Goal: Information Seeking & Learning: Find specific page/section

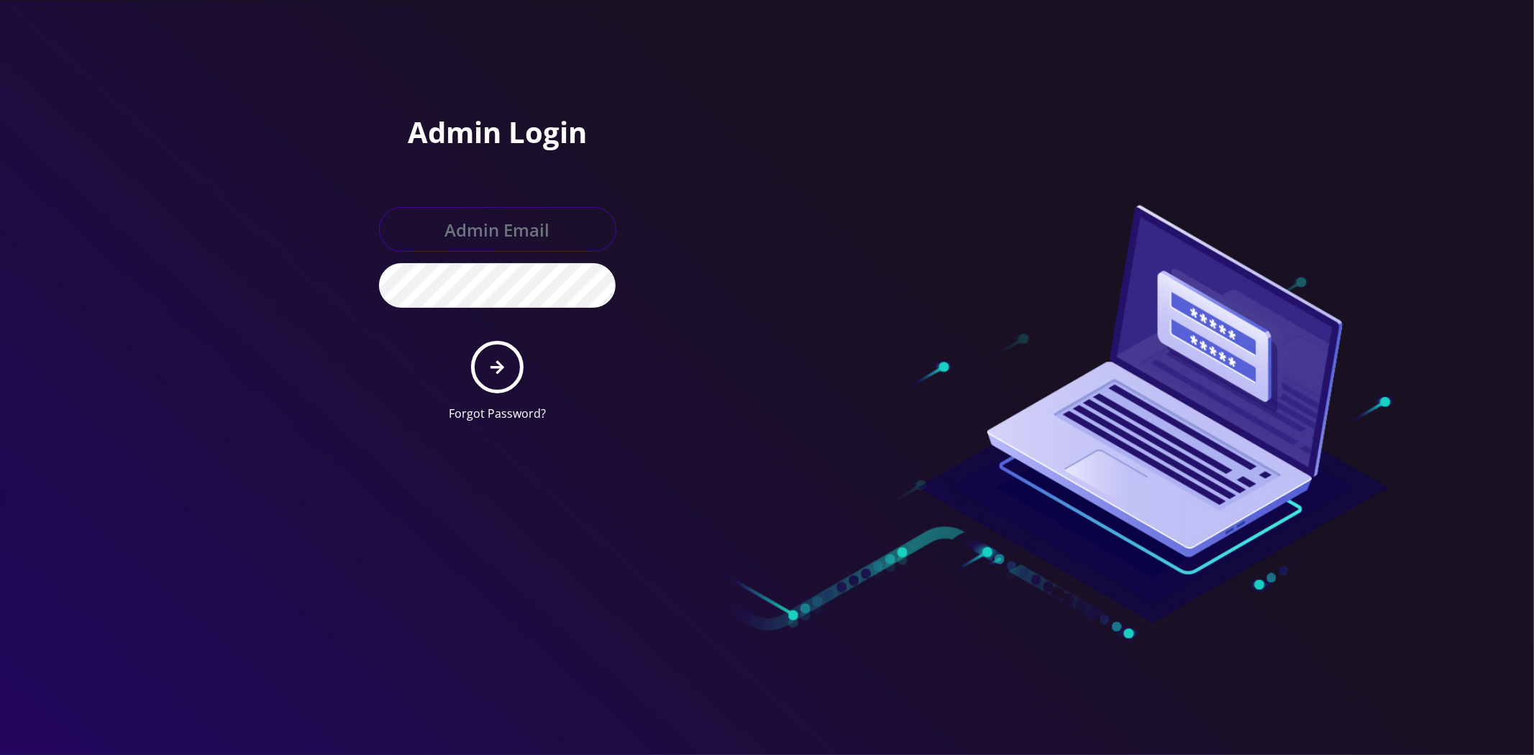
type input "master@britewireless.com"
click at [514, 363] on button "submit" at bounding box center [497, 367] width 53 height 53
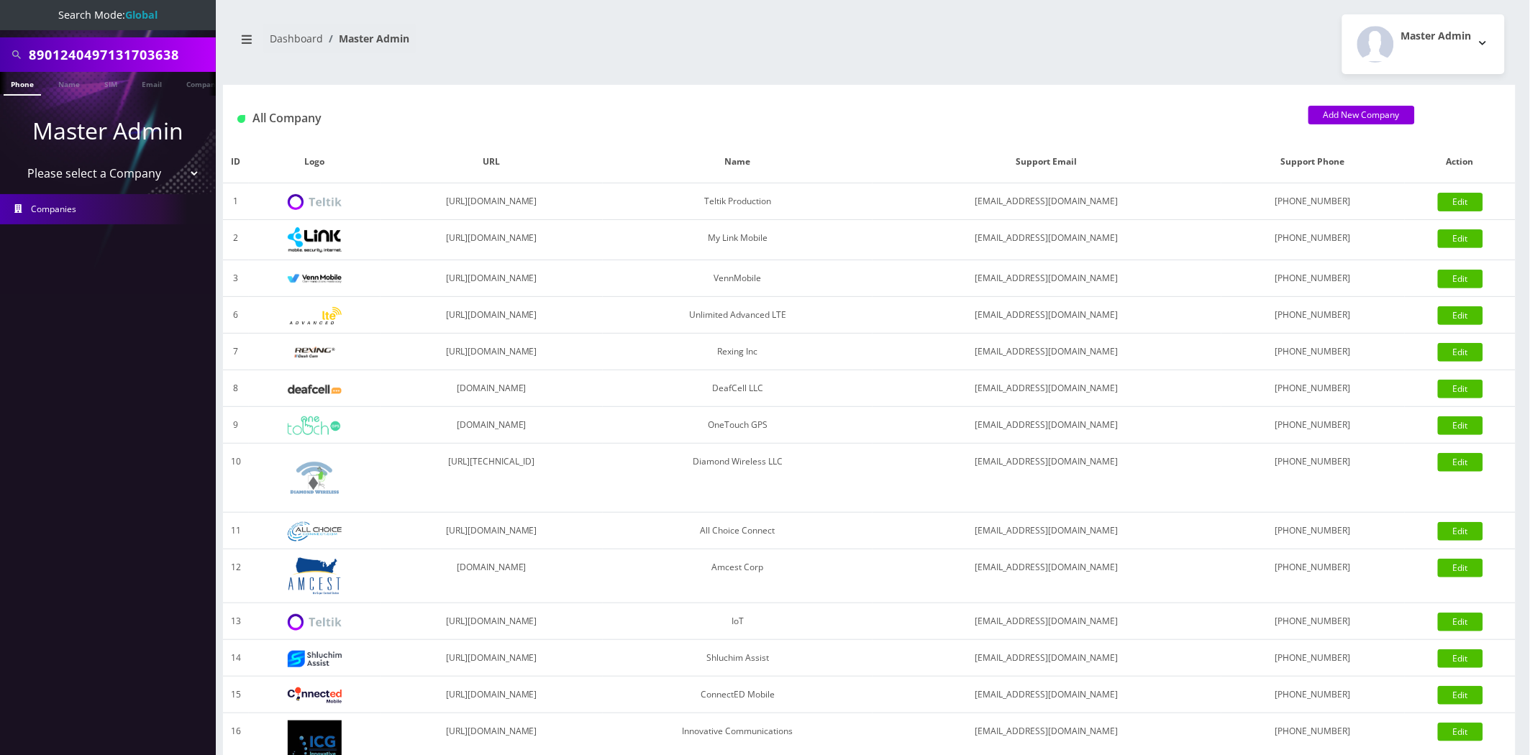
scroll to position [0, 7]
click at [181, 62] on input "8901240497131703638" at bounding box center [120, 54] width 183 height 27
click at [181, 63] on input "8901240497131703638" at bounding box center [120, 54] width 183 height 27
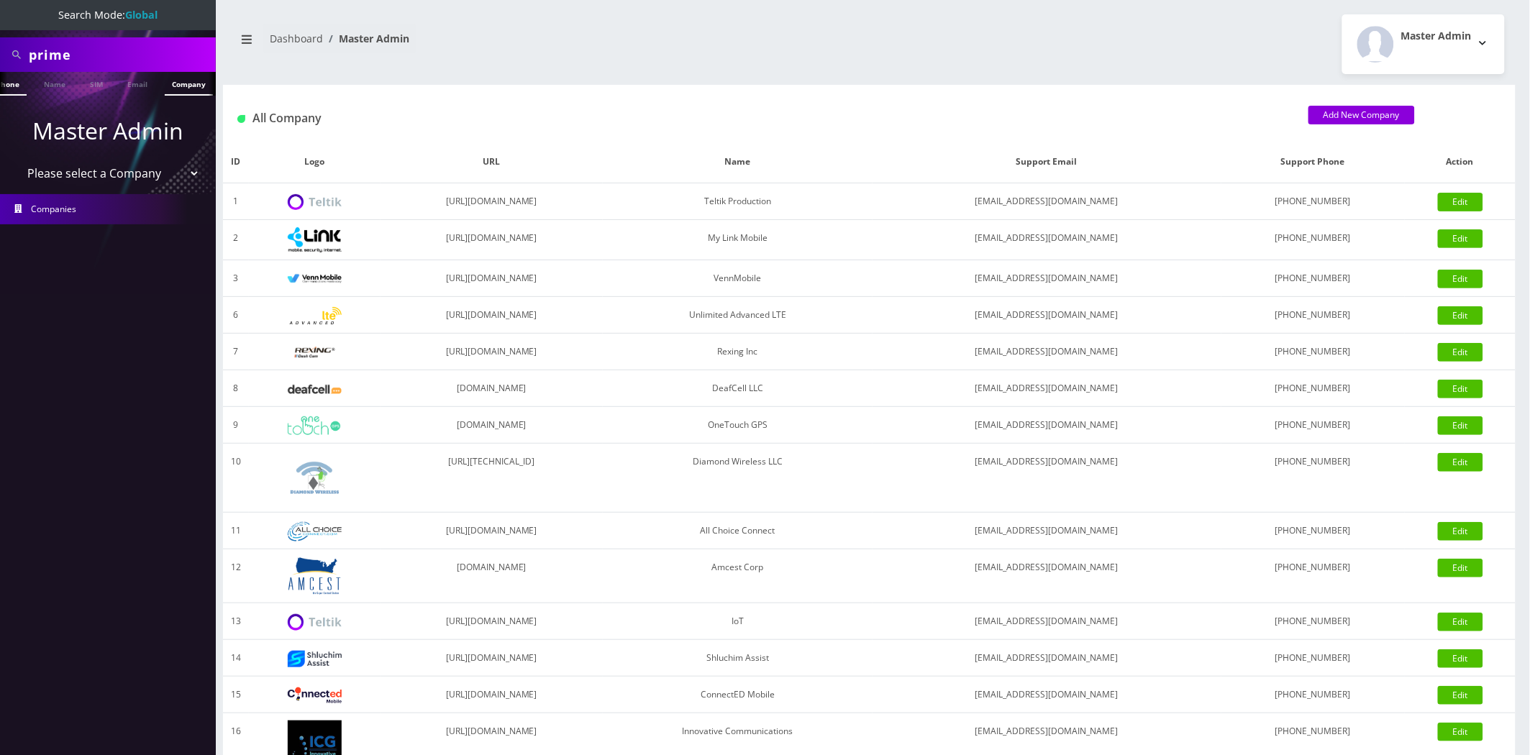
type input "prime"
click at [182, 81] on link "Company" at bounding box center [189, 84] width 48 height 24
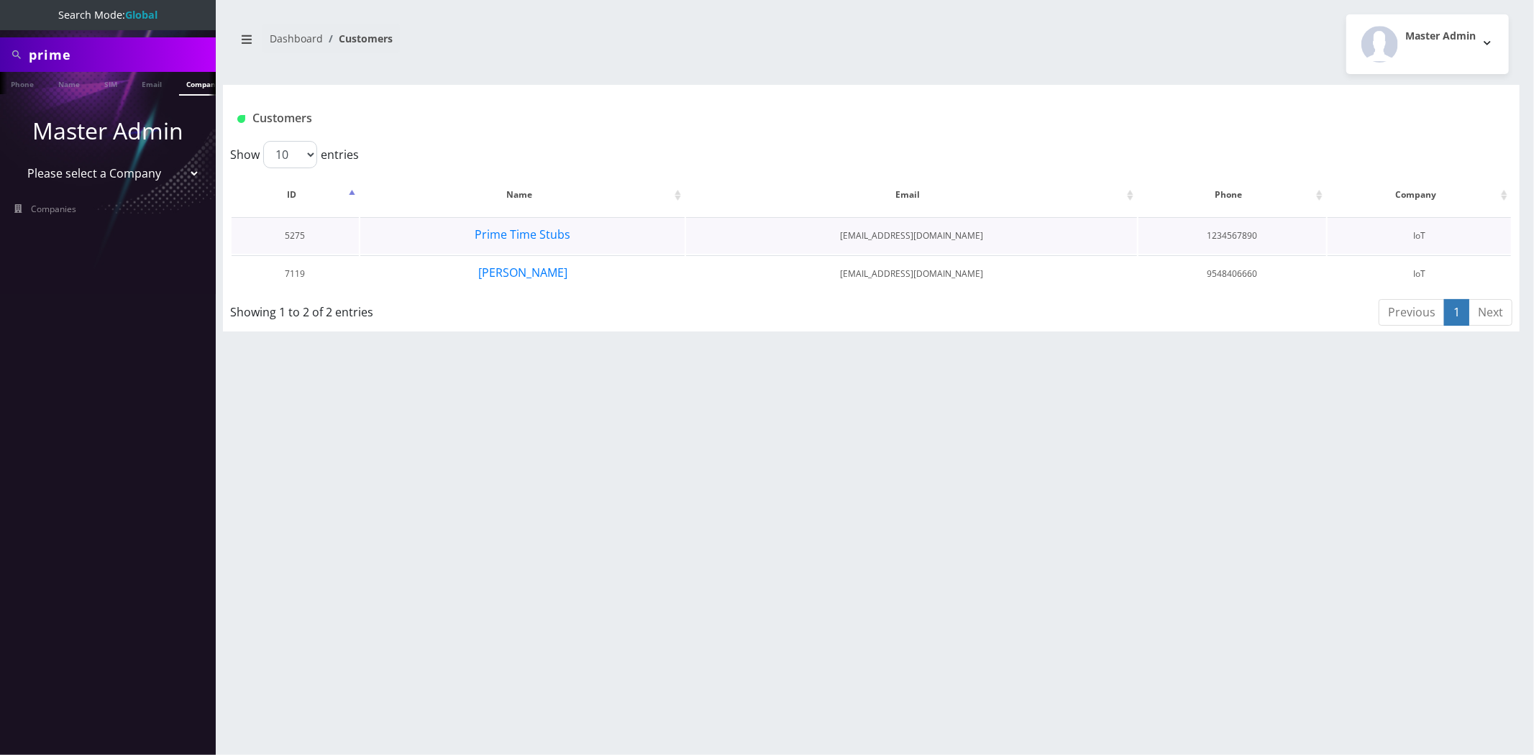
scroll to position [0, 7]
click at [552, 270] on button "[PERSON_NAME]" at bounding box center [523, 272] width 91 height 19
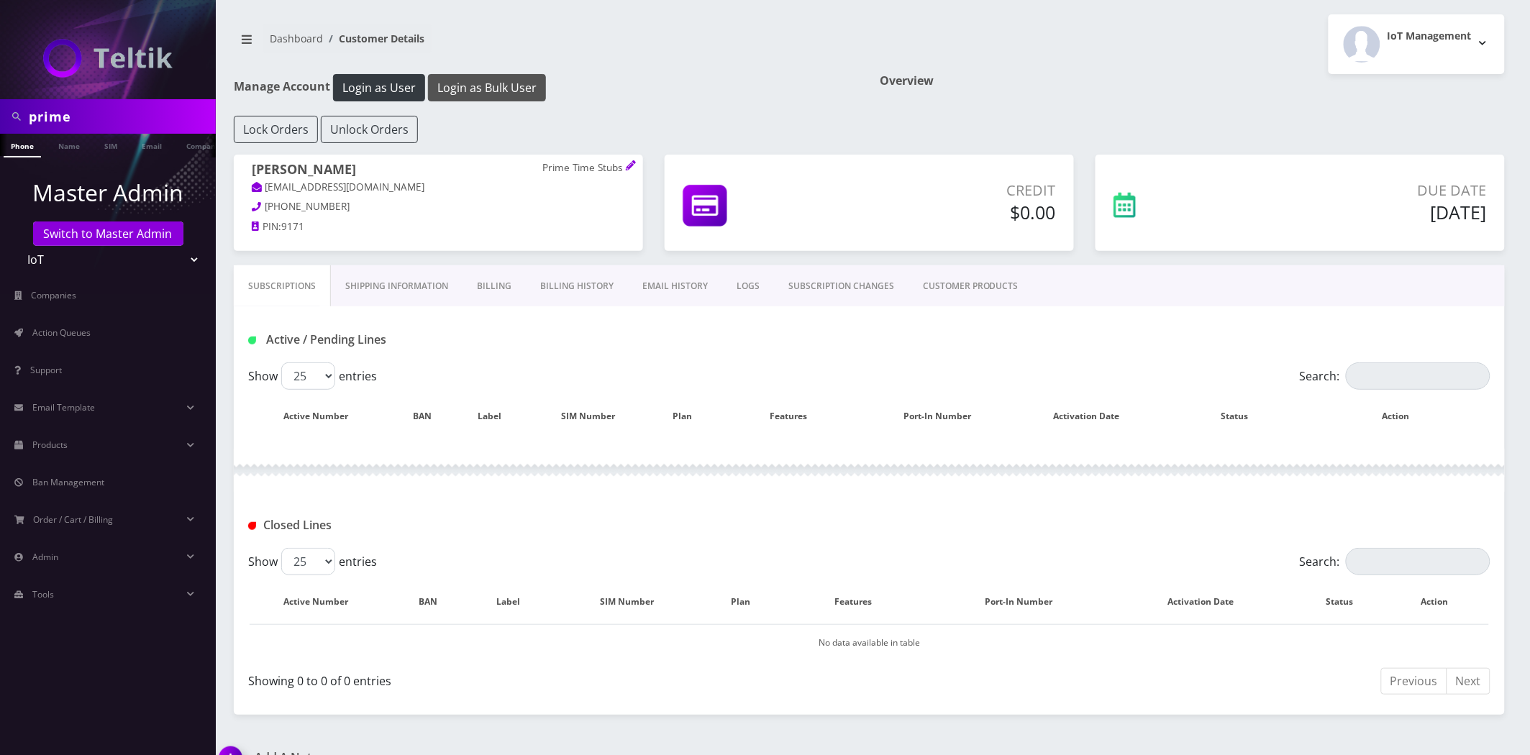
click at [483, 90] on button "Login as Bulk User" at bounding box center [487, 87] width 118 height 27
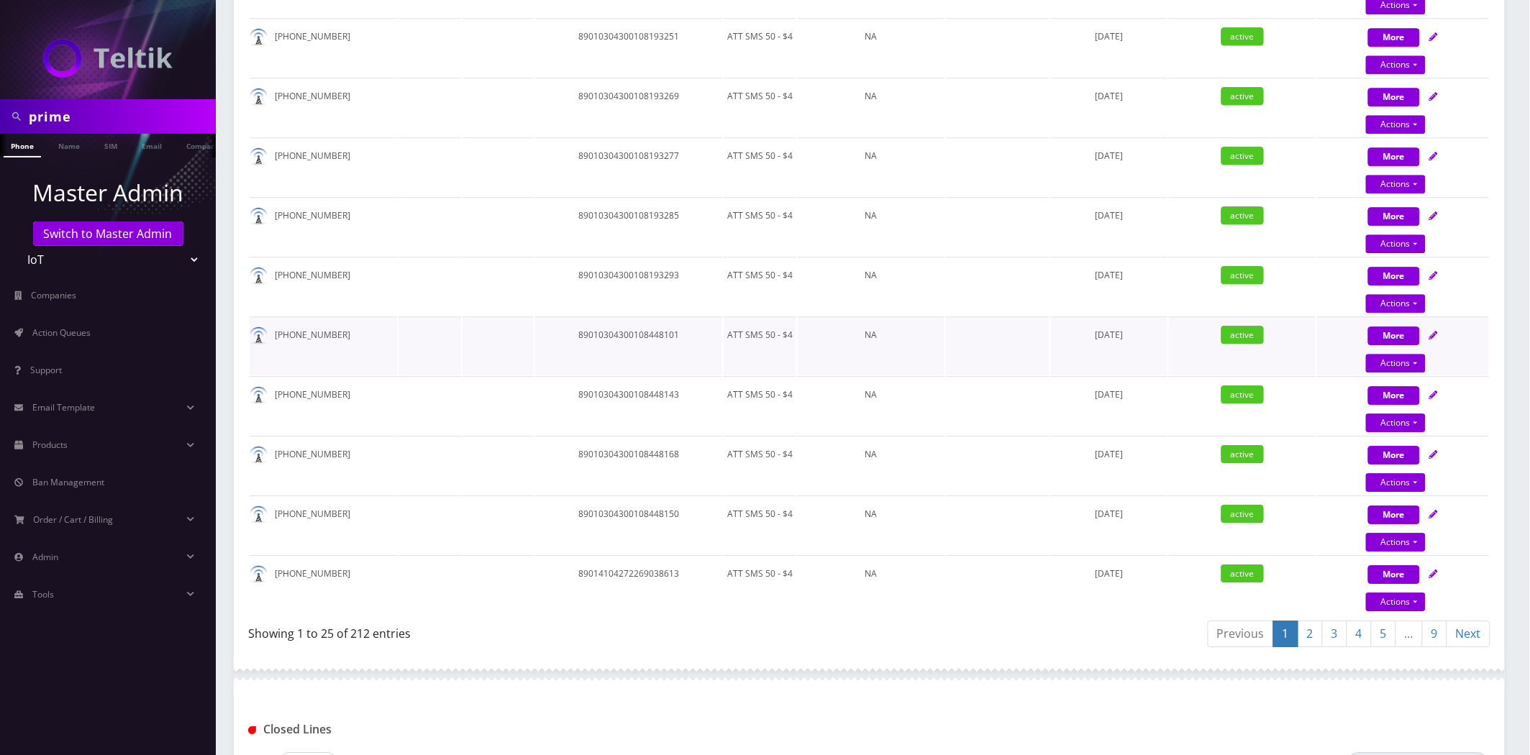
scroll to position [1534, 0]
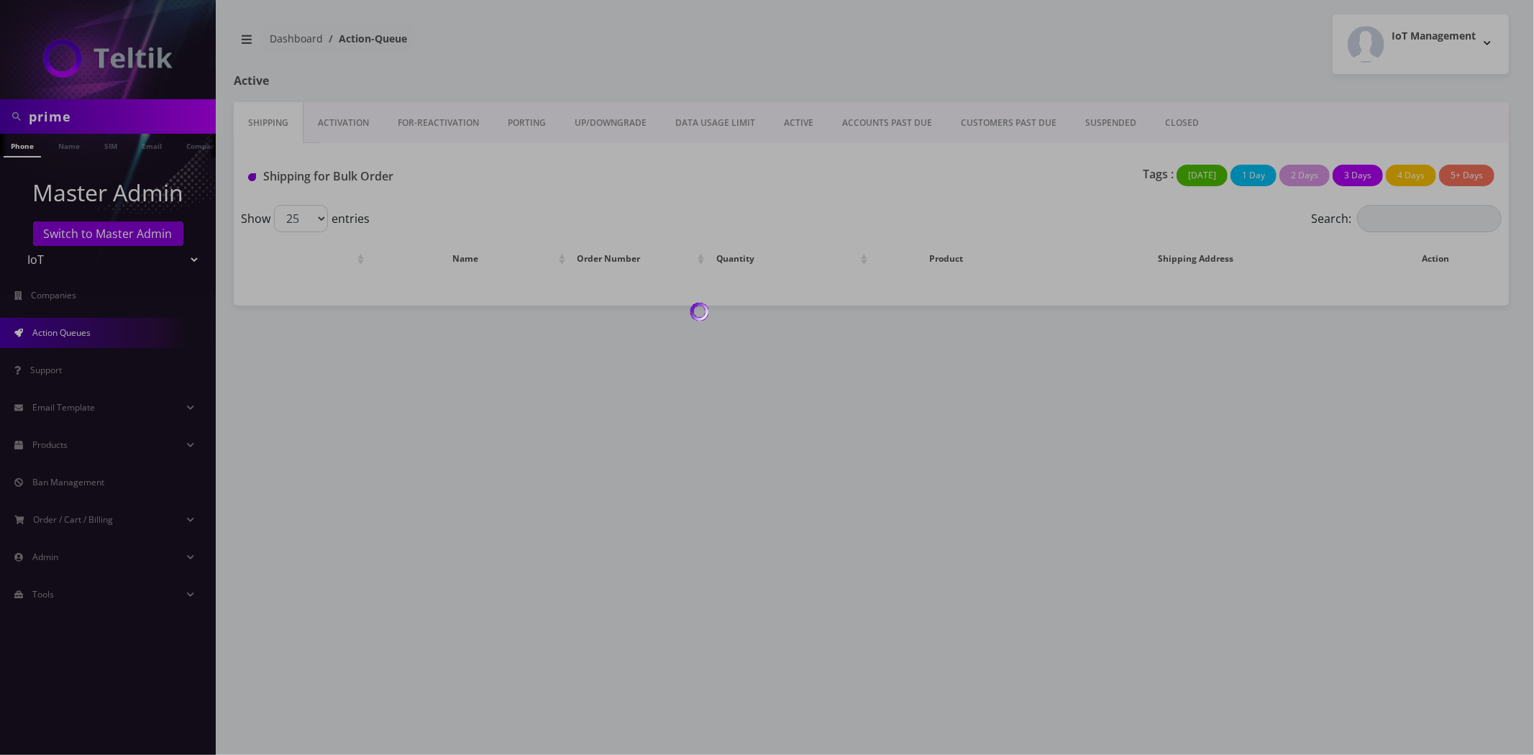
click at [74, 121] on div at bounding box center [767, 377] width 1534 height 755
click at [72, 117] on div at bounding box center [767, 377] width 1534 height 755
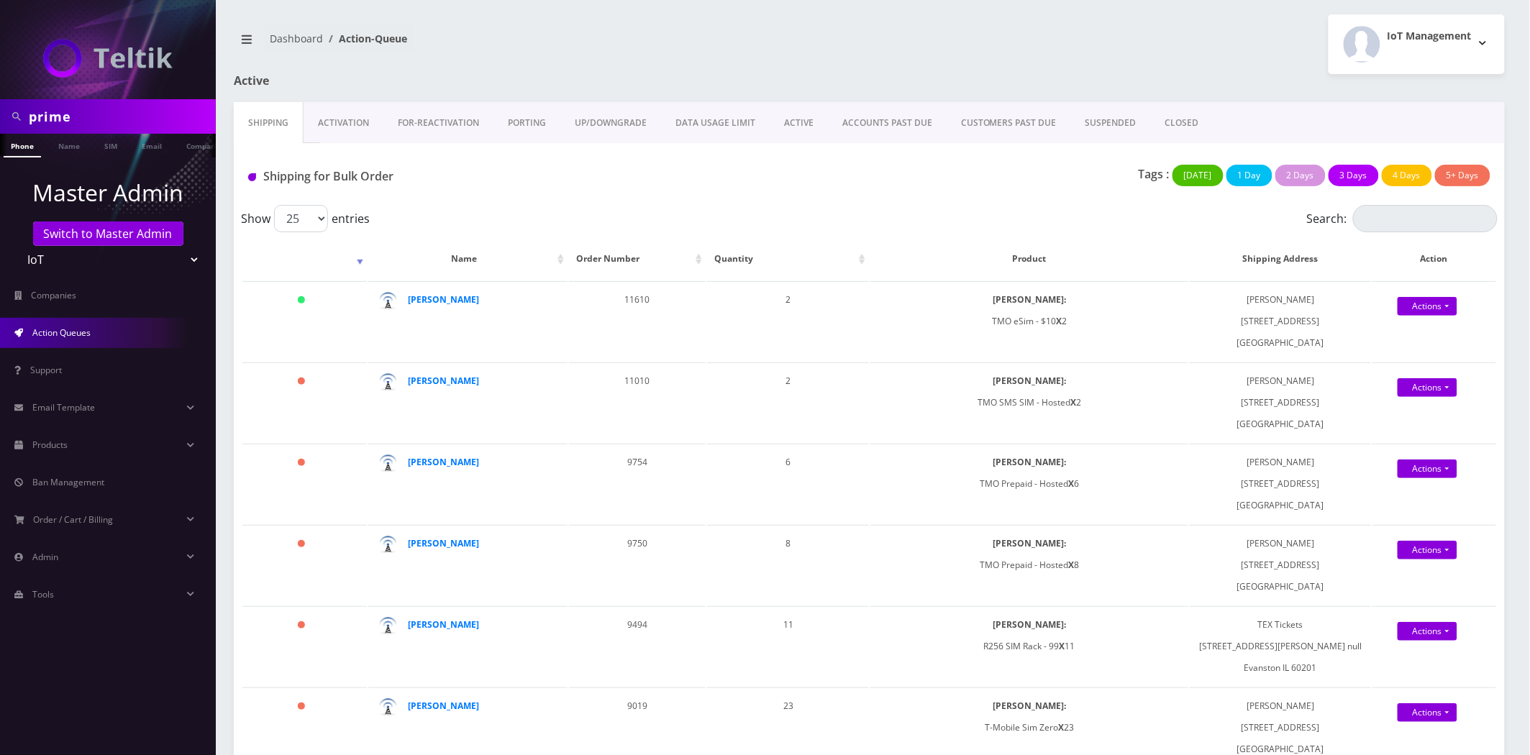
click at [72, 117] on input "prime" at bounding box center [120, 116] width 183 height 27
type input "rob"
click at [61, 151] on link "Name" at bounding box center [69, 146] width 36 height 24
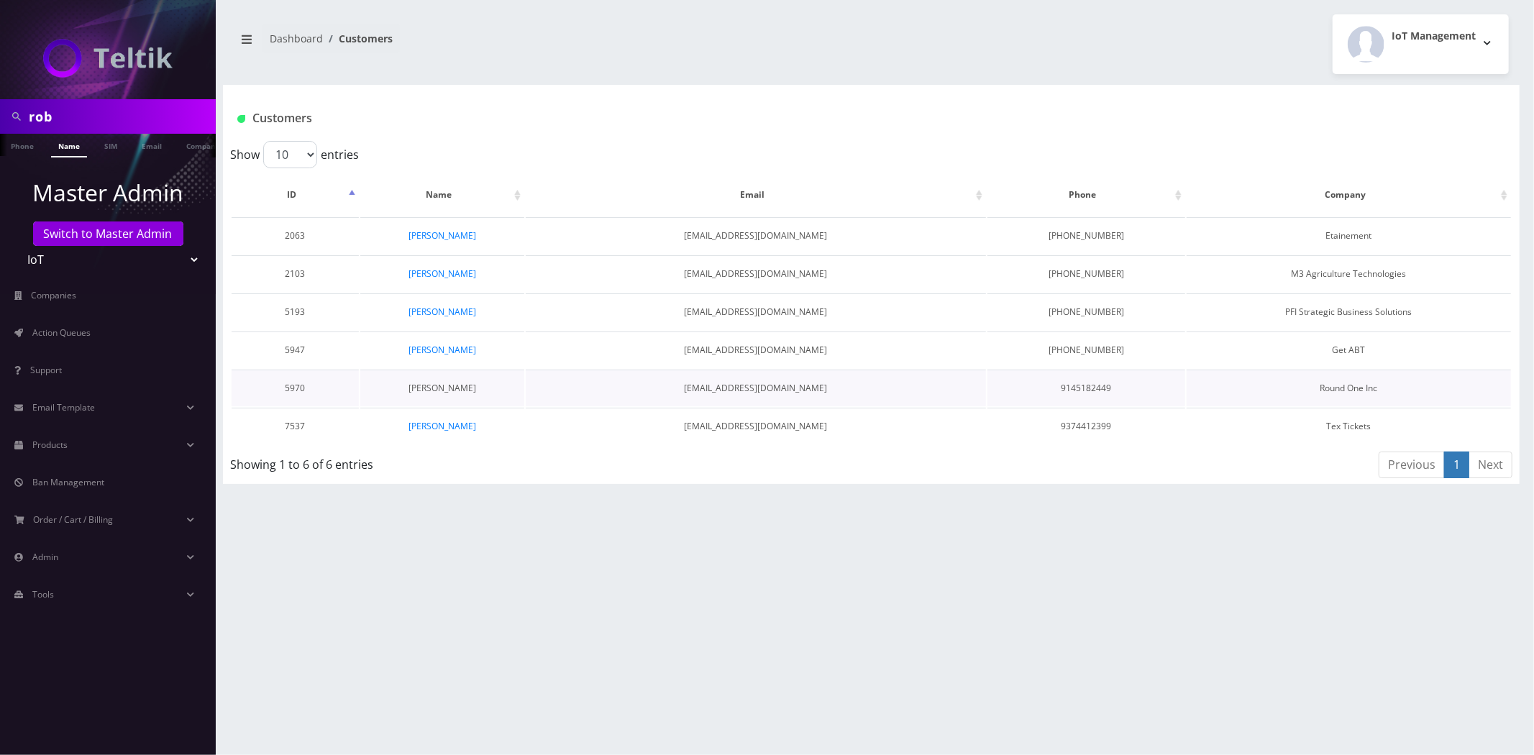
click at [457, 387] on link "Rob Haber" at bounding box center [443, 388] width 68 height 12
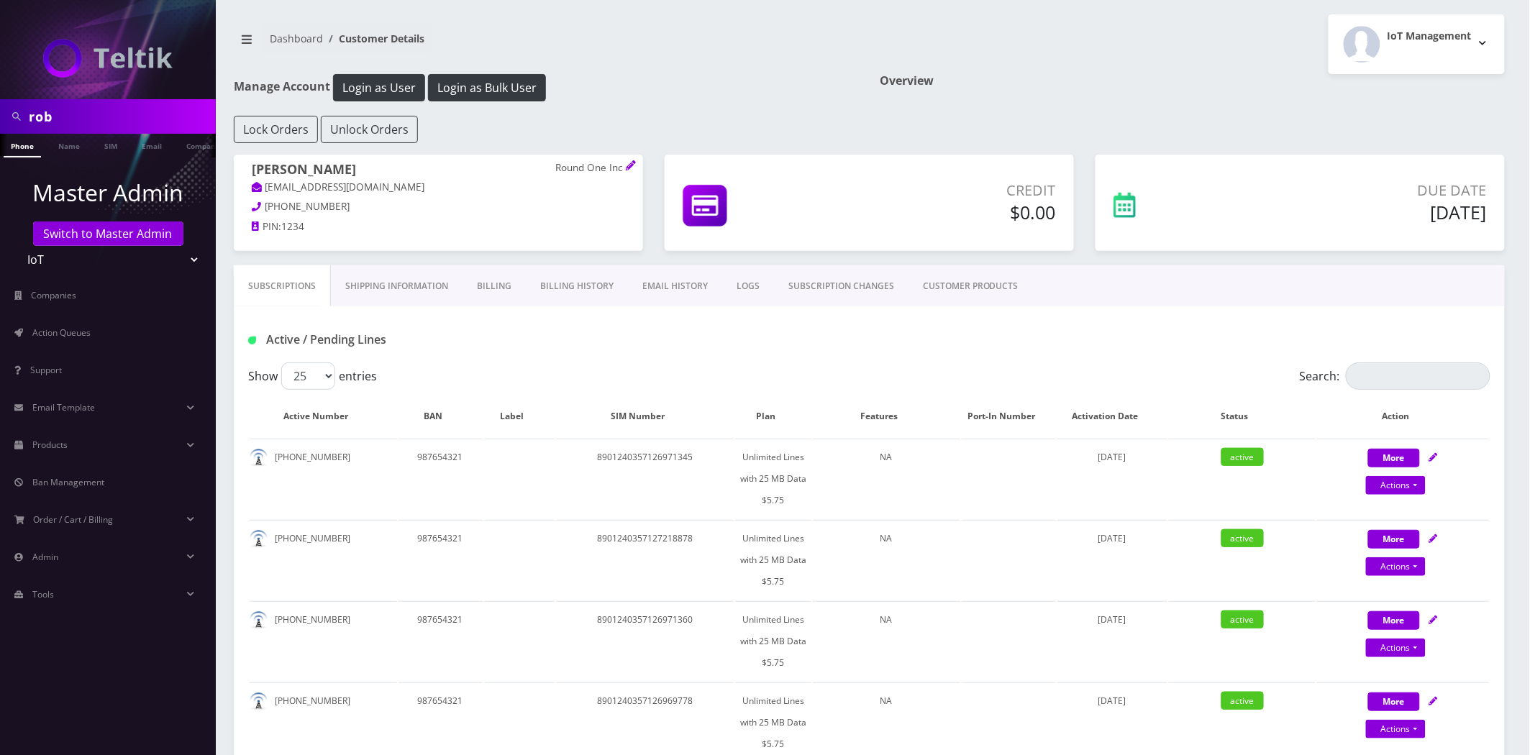
click at [597, 284] on link "Billing History" at bounding box center [577, 286] width 102 height 42
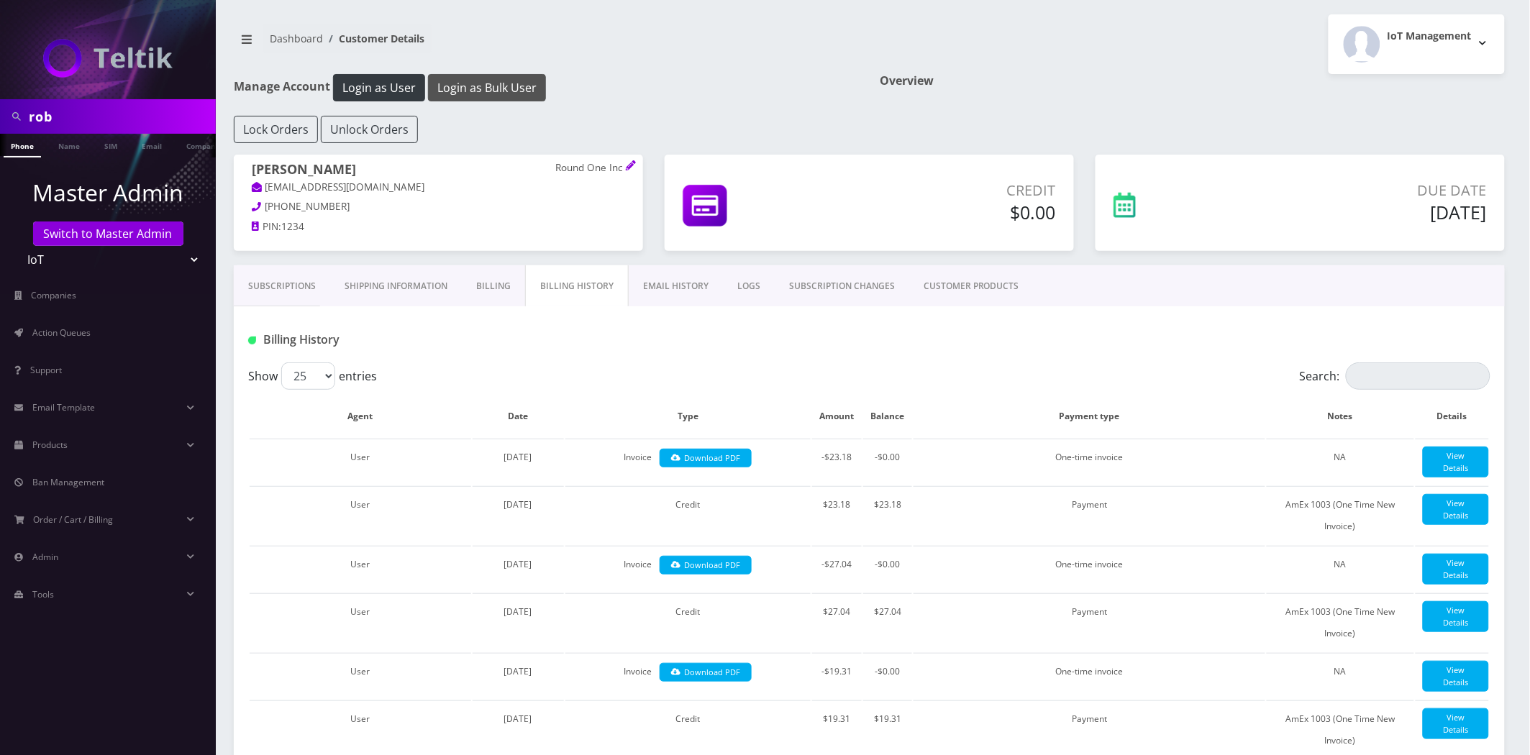
click at [491, 80] on button "Login as Bulk User" at bounding box center [487, 87] width 118 height 27
copy td "$23.18"
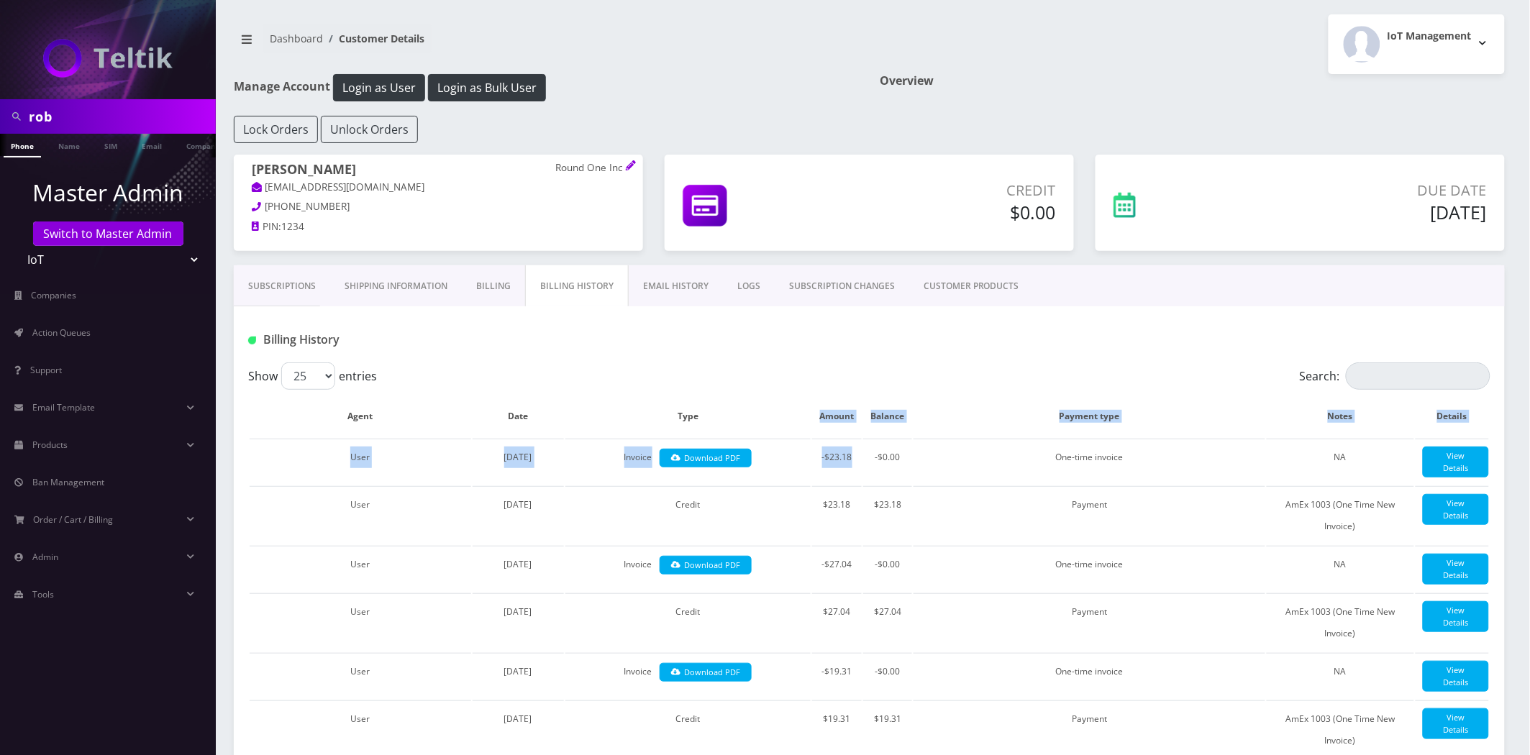
drag, startPoint x: 854, startPoint y: 455, endPoint x: 778, endPoint y: 365, distance: 118.4
click at [777, 360] on div "Billing History" at bounding box center [869, 334] width 1271 height 56
copy td "$27.04"
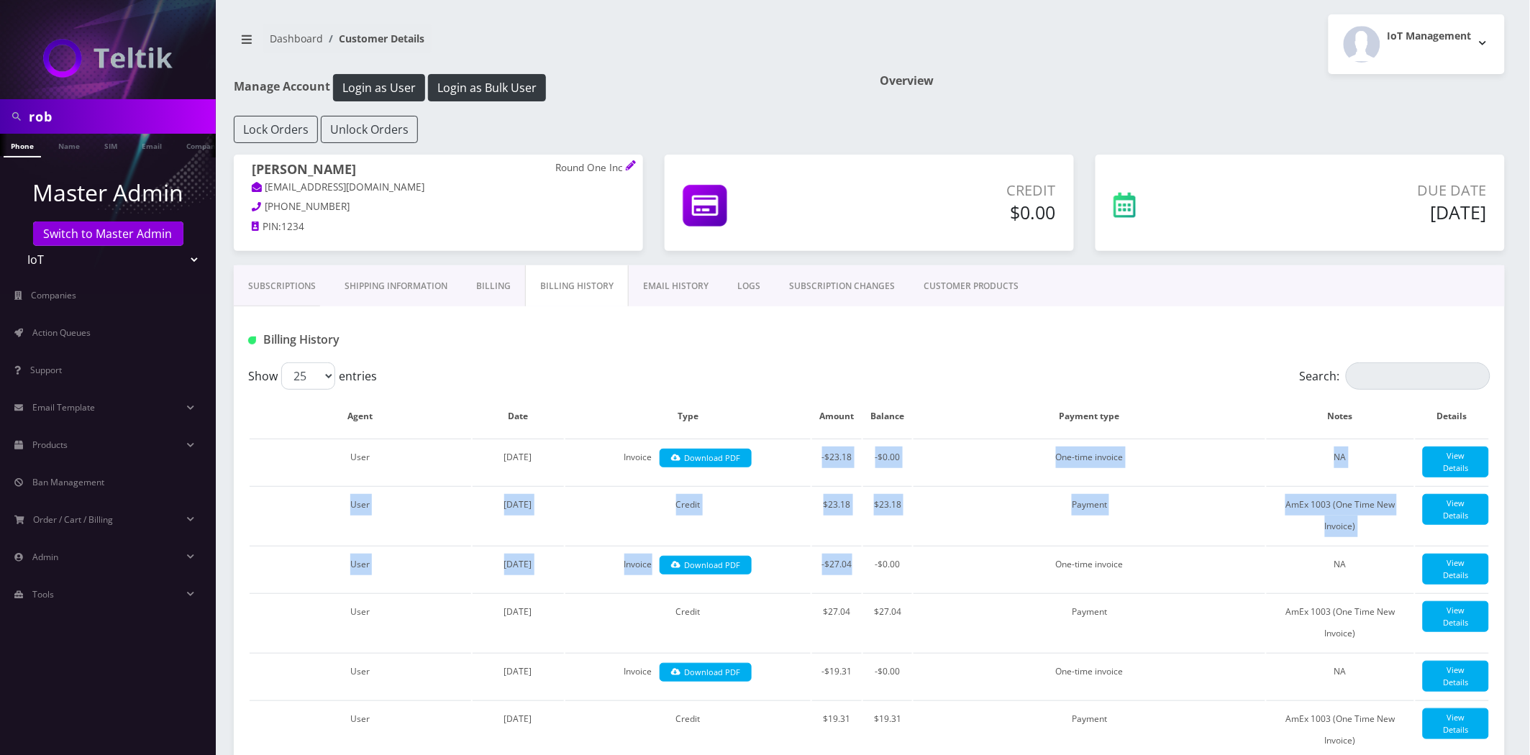
drag, startPoint x: 843, startPoint y: 573, endPoint x: 796, endPoint y: 394, distance: 185.1
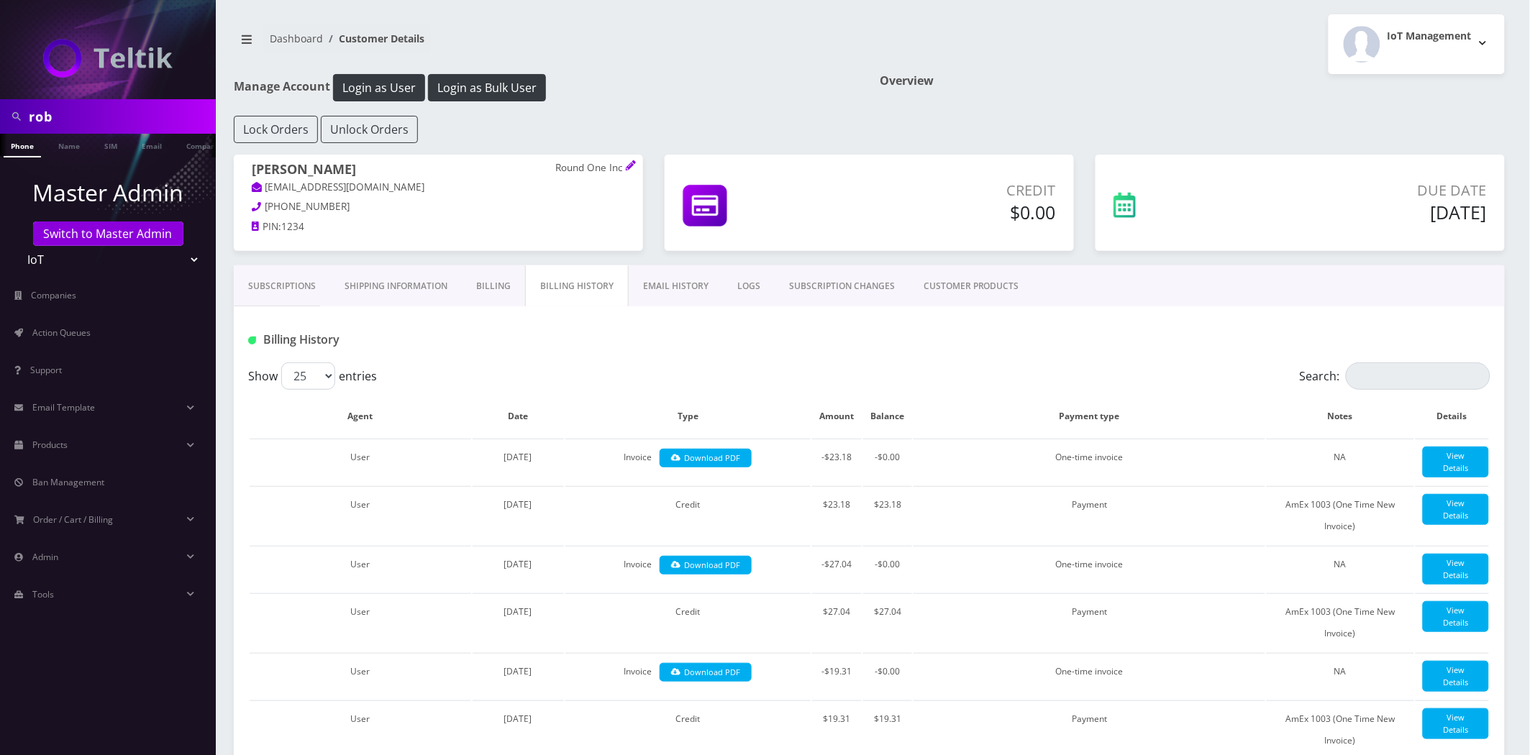
drag, startPoint x: 852, startPoint y: 572, endPoint x: 826, endPoint y: 585, distance: 29.6
click at [826, 585] on td "-$27.04" at bounding box center [837, 569] width 50 height 46
copy td "$27.04"
click at [737, 345] on div at bounding box center [1080, 340] width 842 height 24
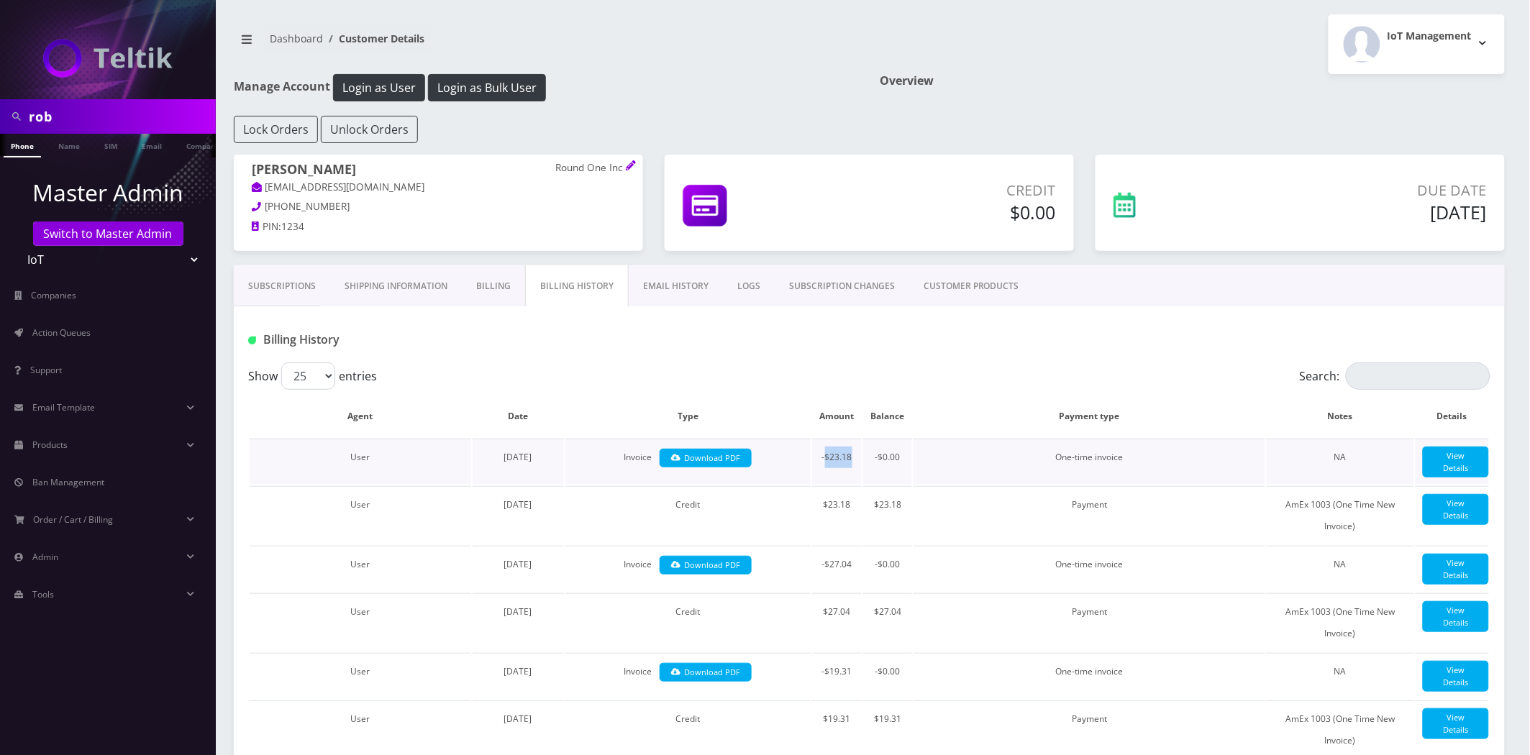
copy td "$23.18"
drag, startPoint x: 852, startPoint y: 457, endPoint x: 781, endPoint y: 362, distance: 118.8
click at [780, 361] on div "Billing History" at bounding box center [869, 334] width 1271 height 56
drag, startPoint x: 847, startPoint y: 461, endPoint x: 831, endPoint y: 461, distance: 16.5
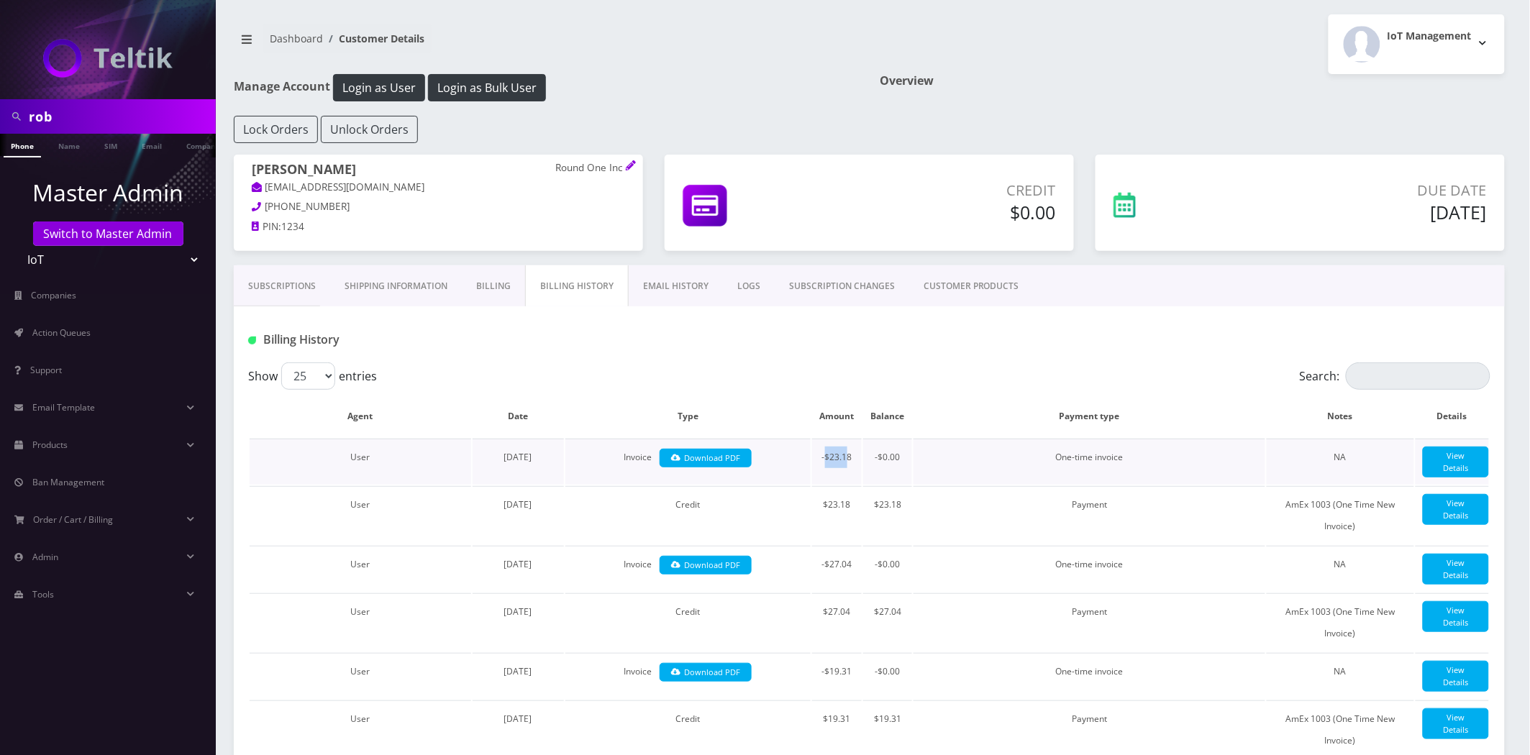
click at [826, 461] on td "-$23.18" at bounding box center [837, 462] width 50 height 46
drag, startPoint x: 851, startPoint y: 456, endPoint x: 824, endPoint y: 462, distance: 27.4
click at [824, 462] on td "-$23.18" at bounding box center [837, 462] width 50 height 46
copy td "$23.18"
click at [799, 376] on div "Show 25 50 100 250 500 entries" at bounding box center [713, 376] width 931 height 27
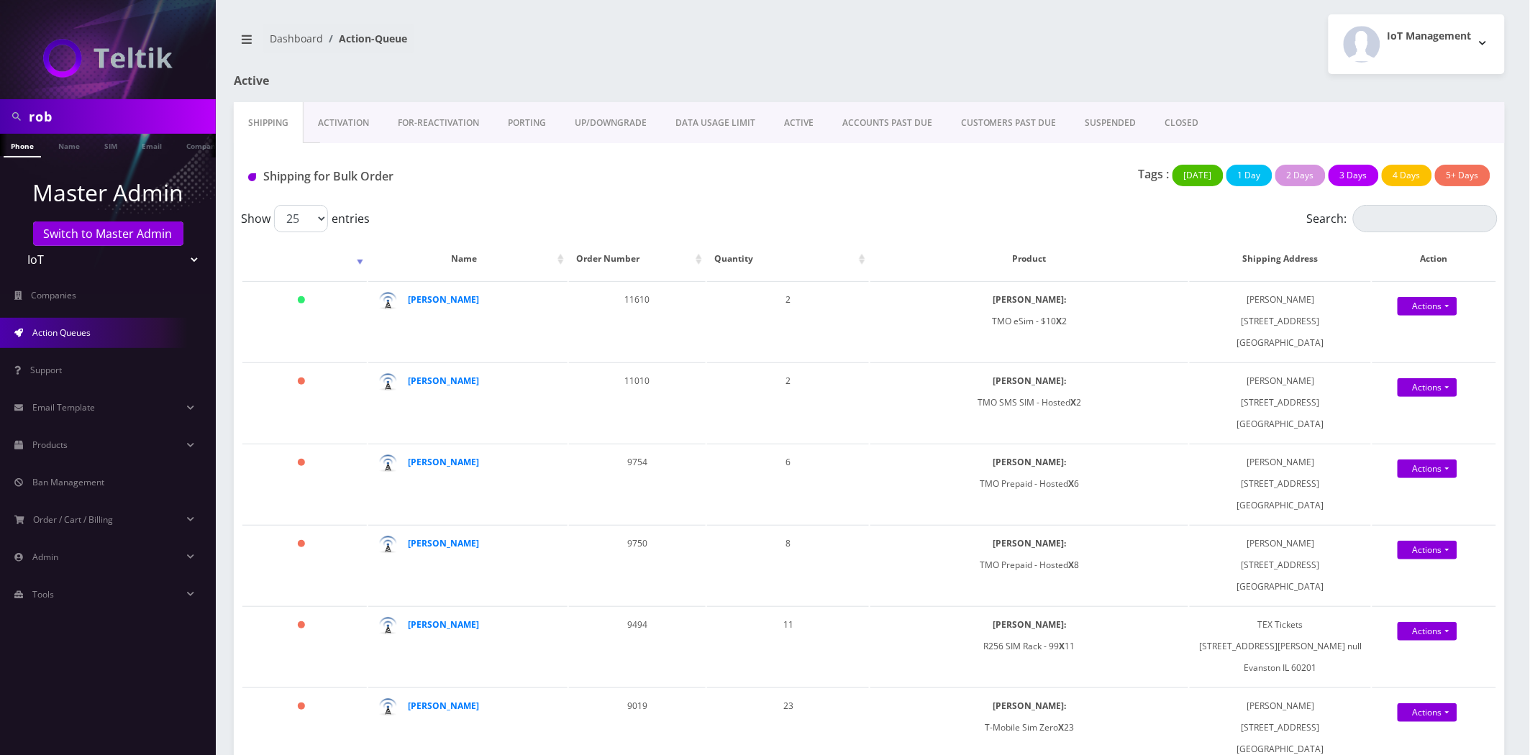
click at [162, 112] on input "rob" at bounding box center [120, 116] width 183 height 27
paste input "[EMAIL_ADDRESS][DOMAIN_NAME]"
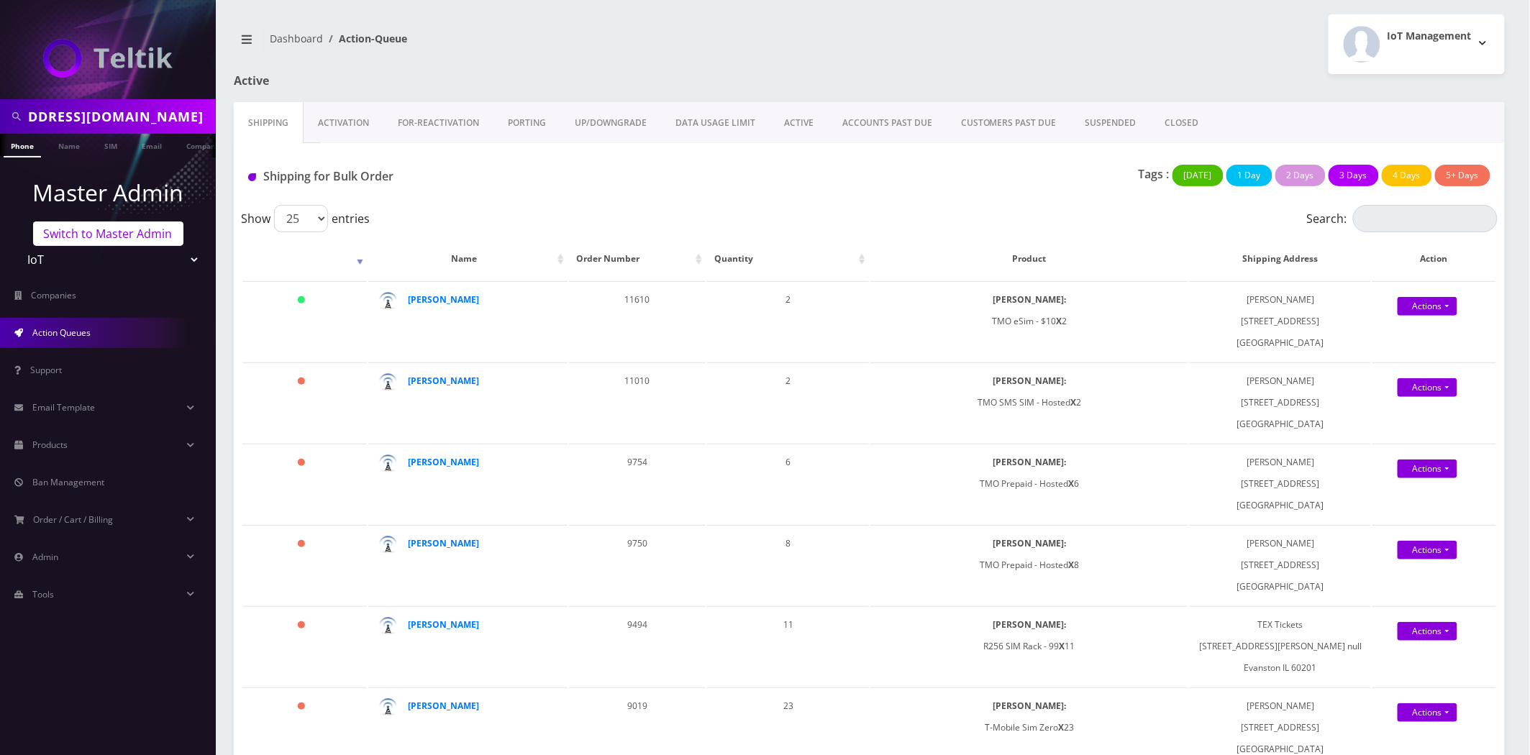
type input "[EMAIL_ADDRESS][DOMAIN_NAME]"
click at [105, 233] on link "Switch to Master Admin" at bounding box center [108, 234] width 150 height 24
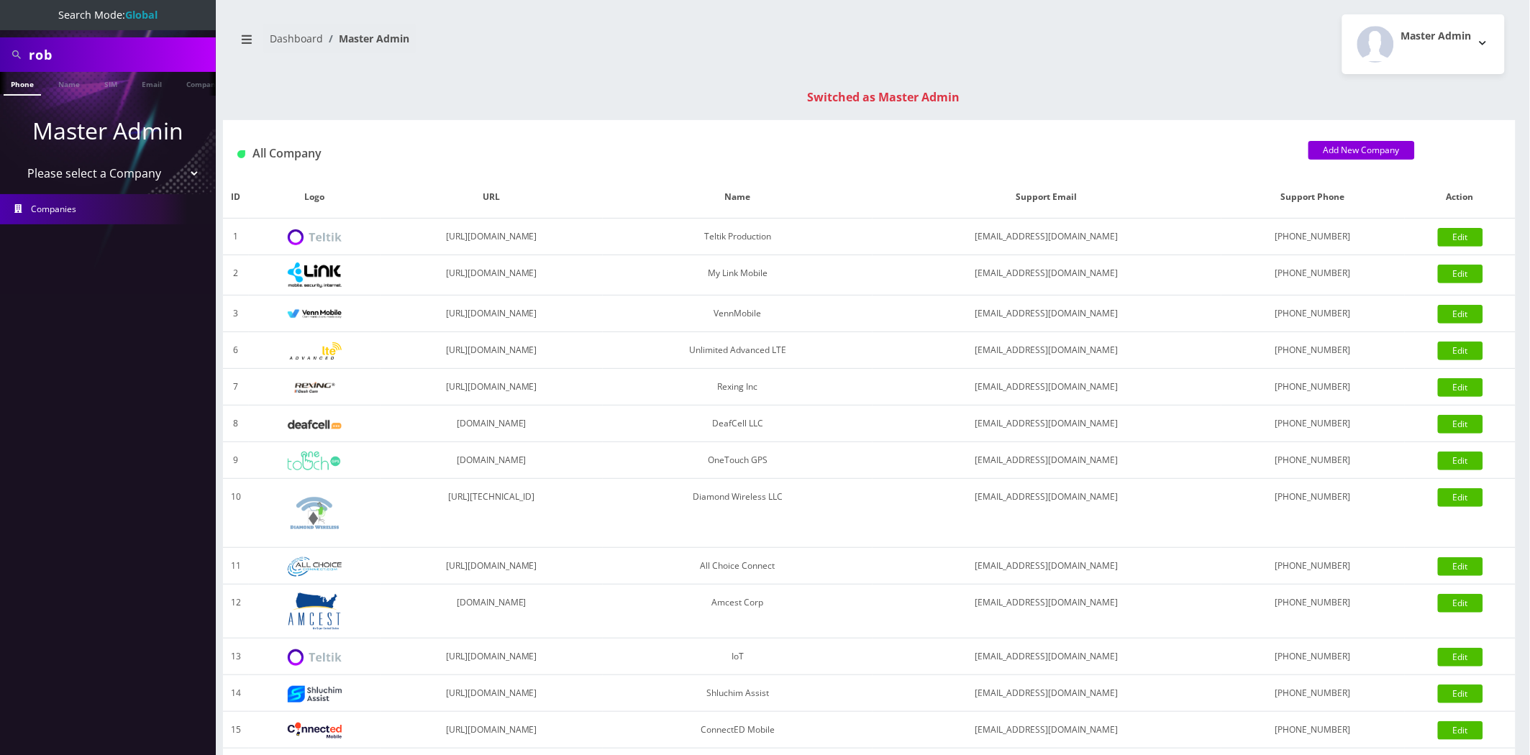
click at [120, 62] on input "rob" at bounding box center [120, 54] width 183 height 27
paste input "[EMAIL_ADDRESS][DOMAIN_NAME]"
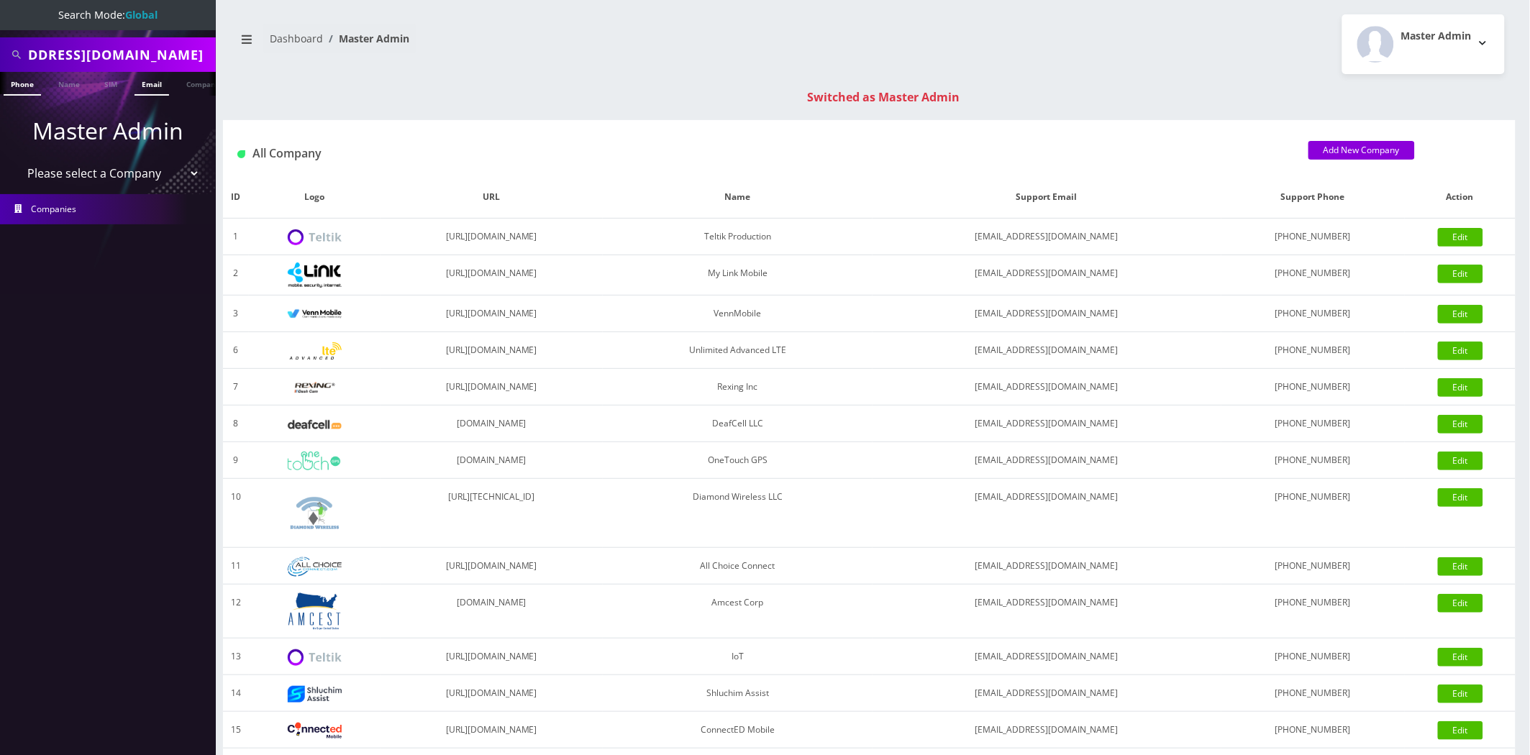
type input "[EMAIL_ADDRESS][DOMAIN_NAME]"
click at [140, 81] on link "Email" at bounding box center [152, 84] width 35 height 24
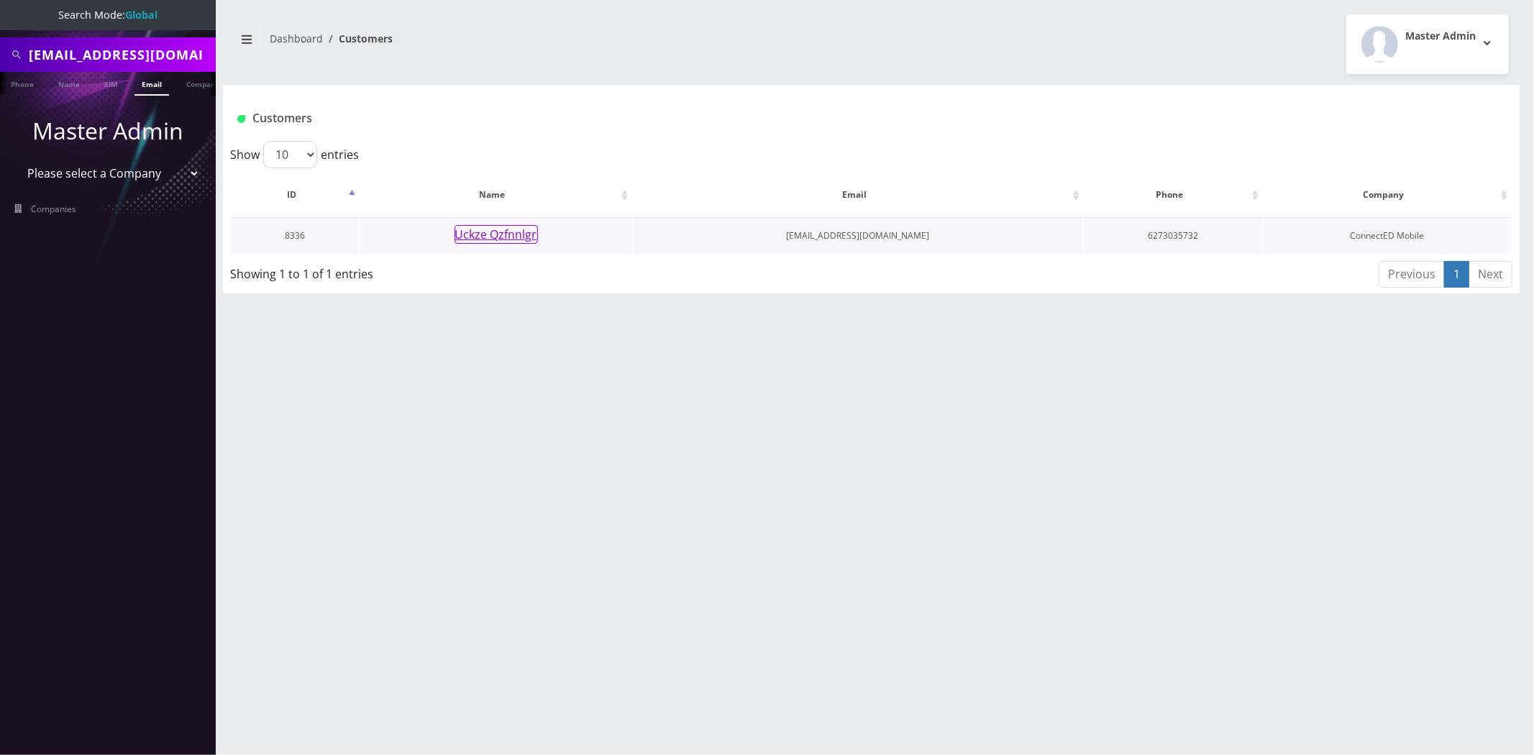
click at [506, 238] on button "Uckze Qzfnnlgr" at bounding box center [496, 234] width 83 height 19
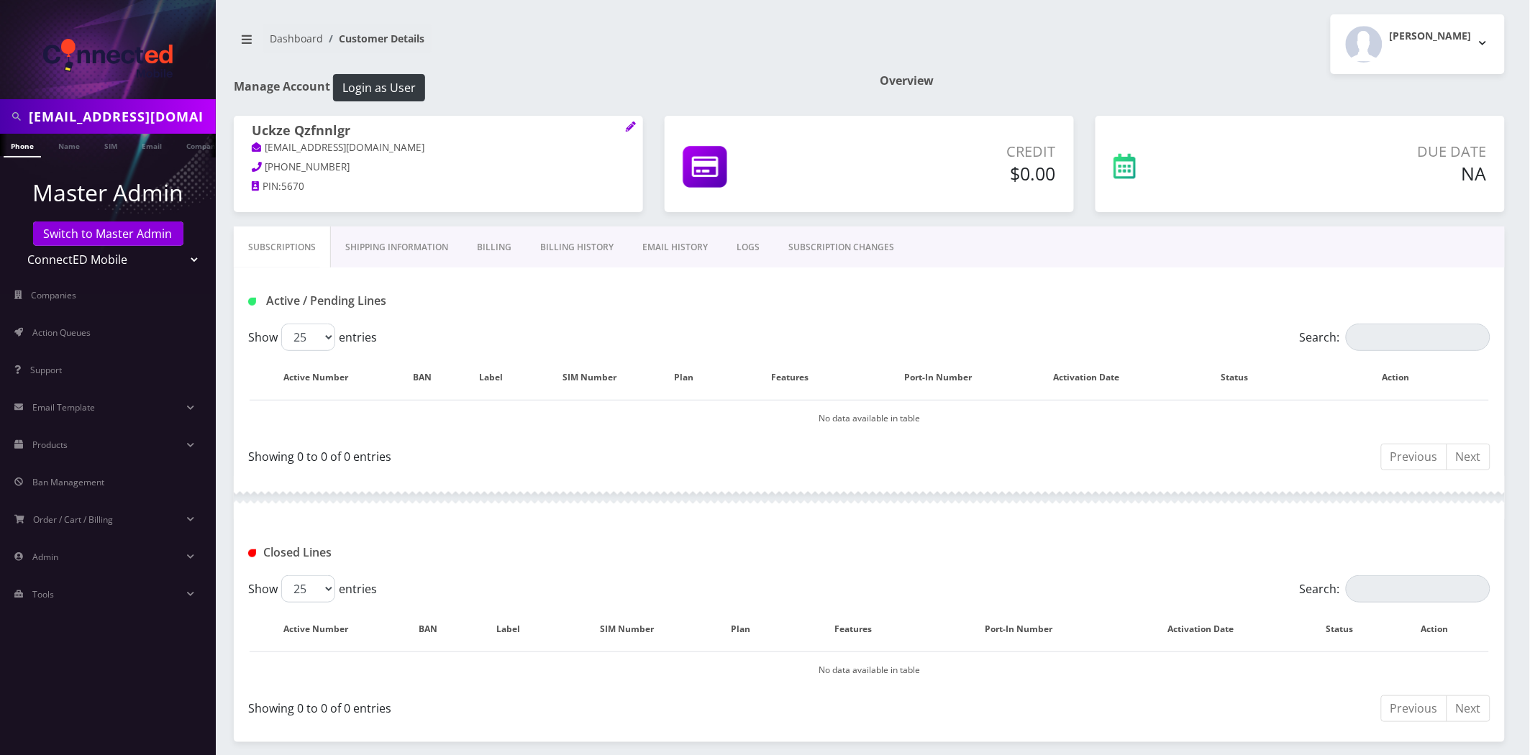
click at [570, 250] on link "Billing History" at bounding box center [577, 248] width 102 height 42
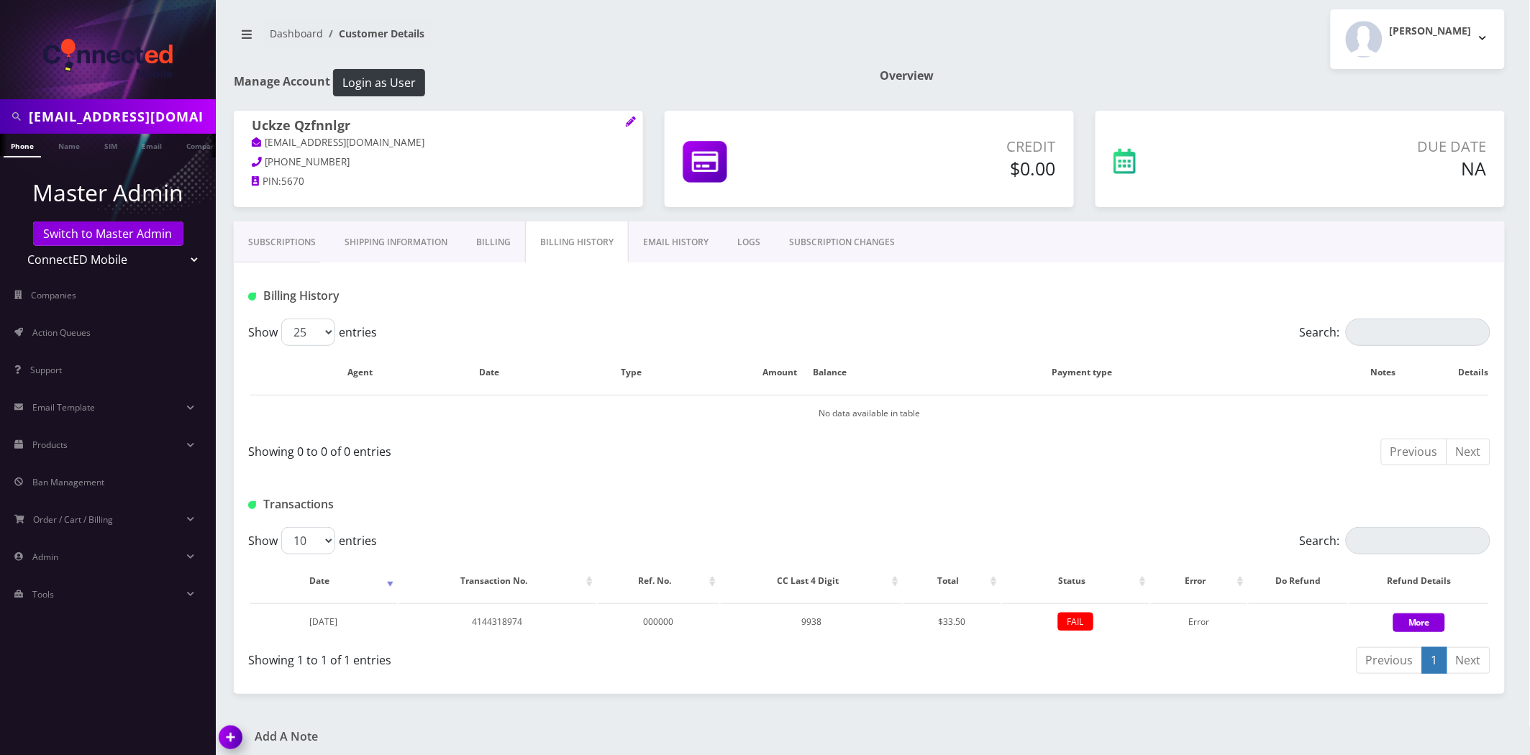
scroll to position [11, 0]
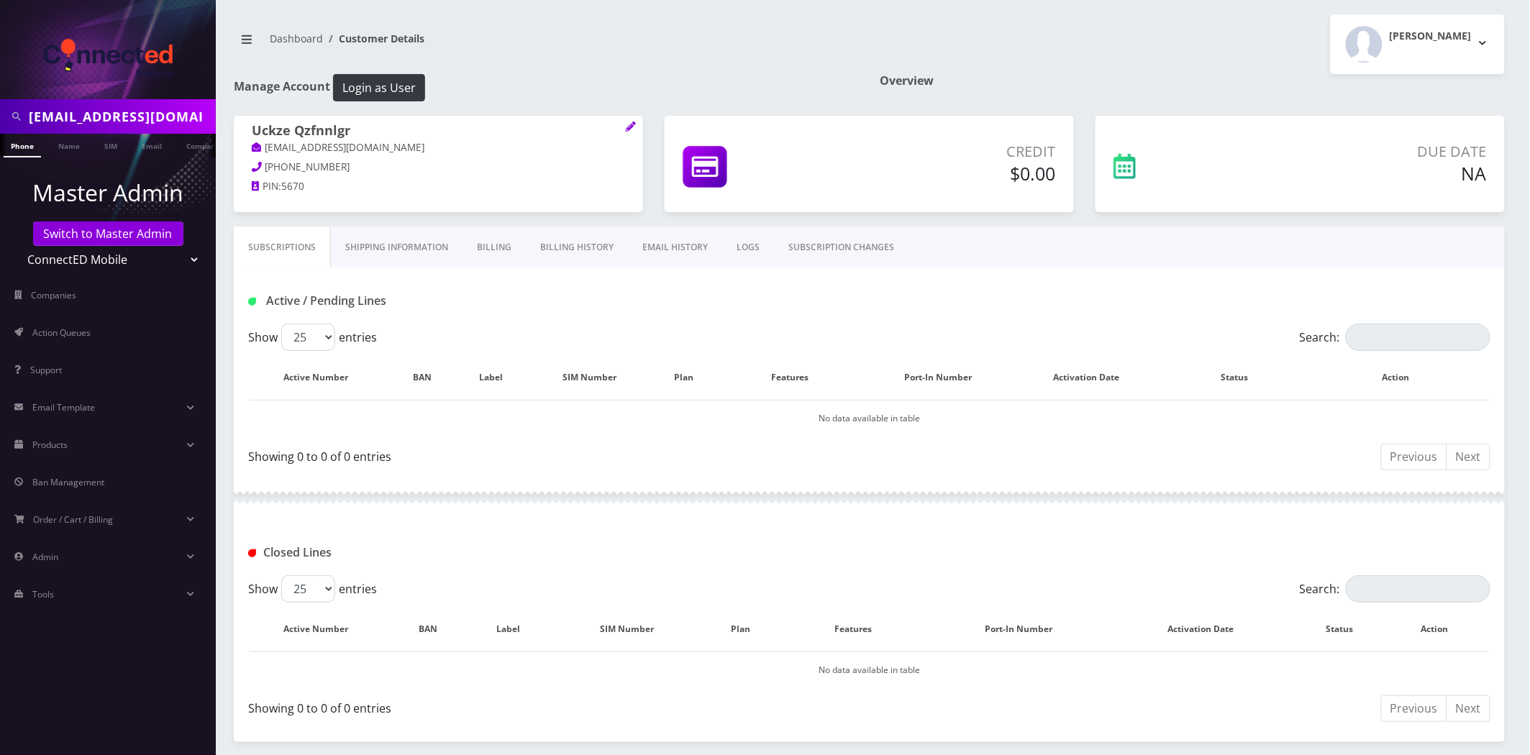
click at [547, 250] on link "Billing History" at bounding box center [577, 248] width 102 height 42
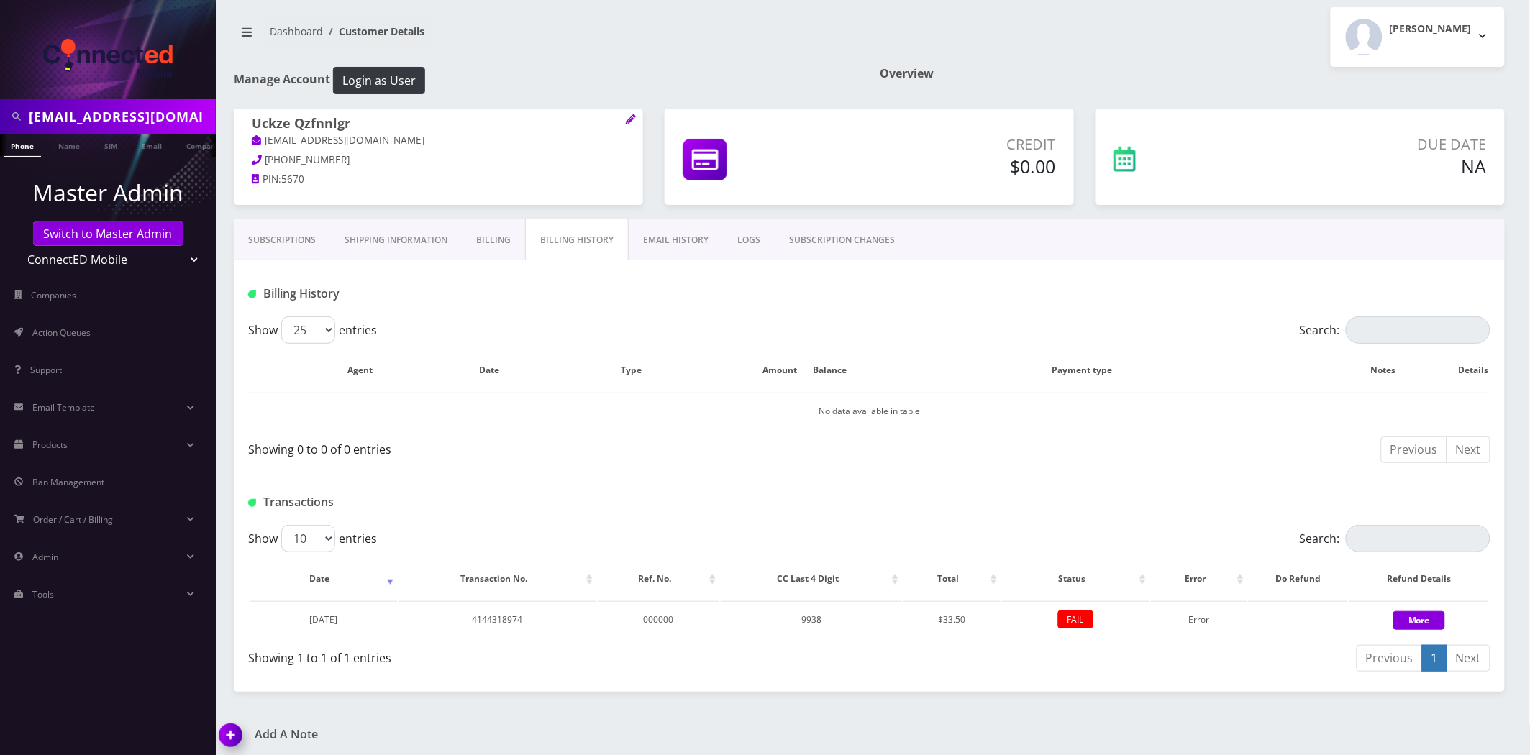
scroll to position [11, 0]
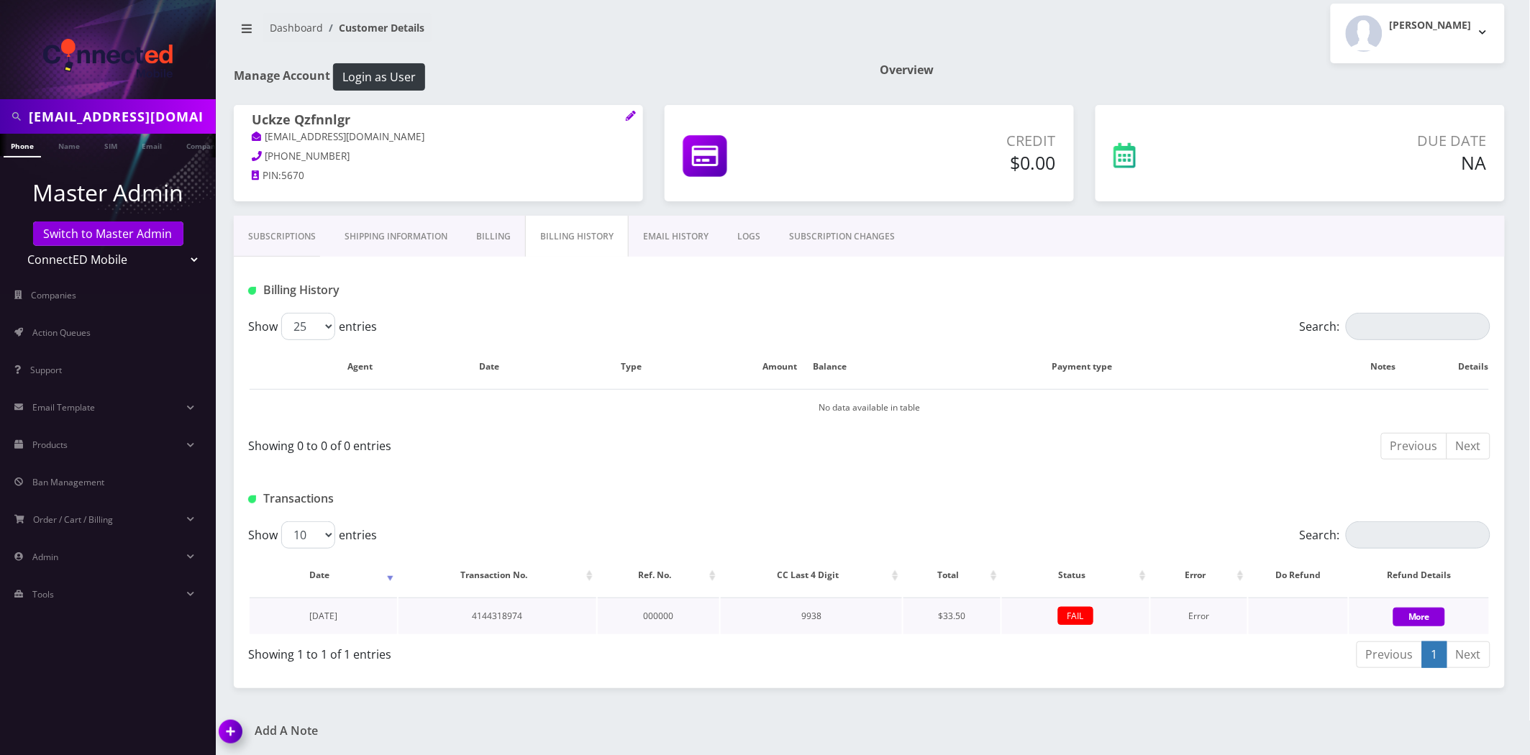
click at [1202, 619] on td "Error" at bounding box center [1199, 616] width 96 height 37
click at [59, 321] on link "Action Queues" at bounding box center [108, 333] width 216 height 30
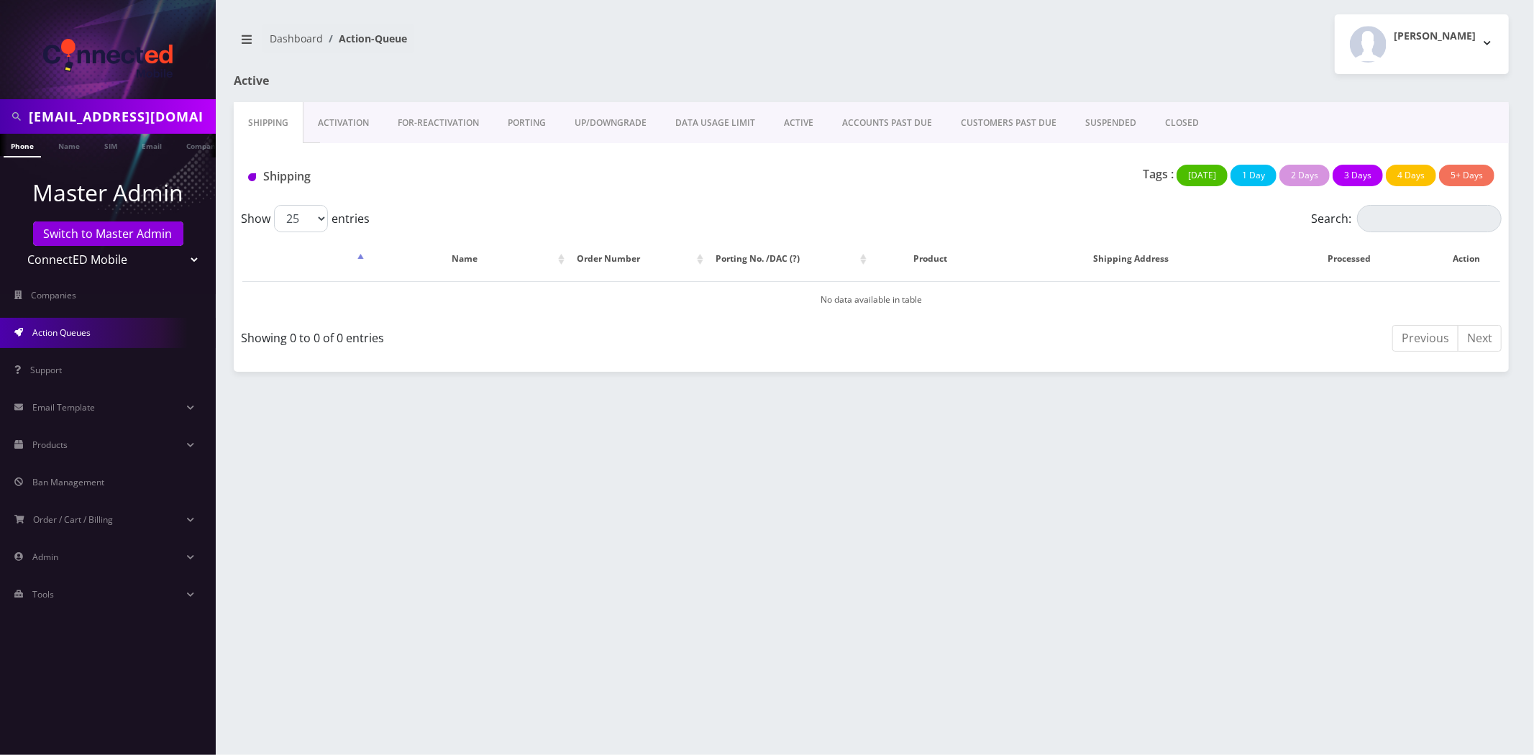
click at [1191, 129] on link "CLOSED" at bounding box center [1182, 123] width 63 height 42
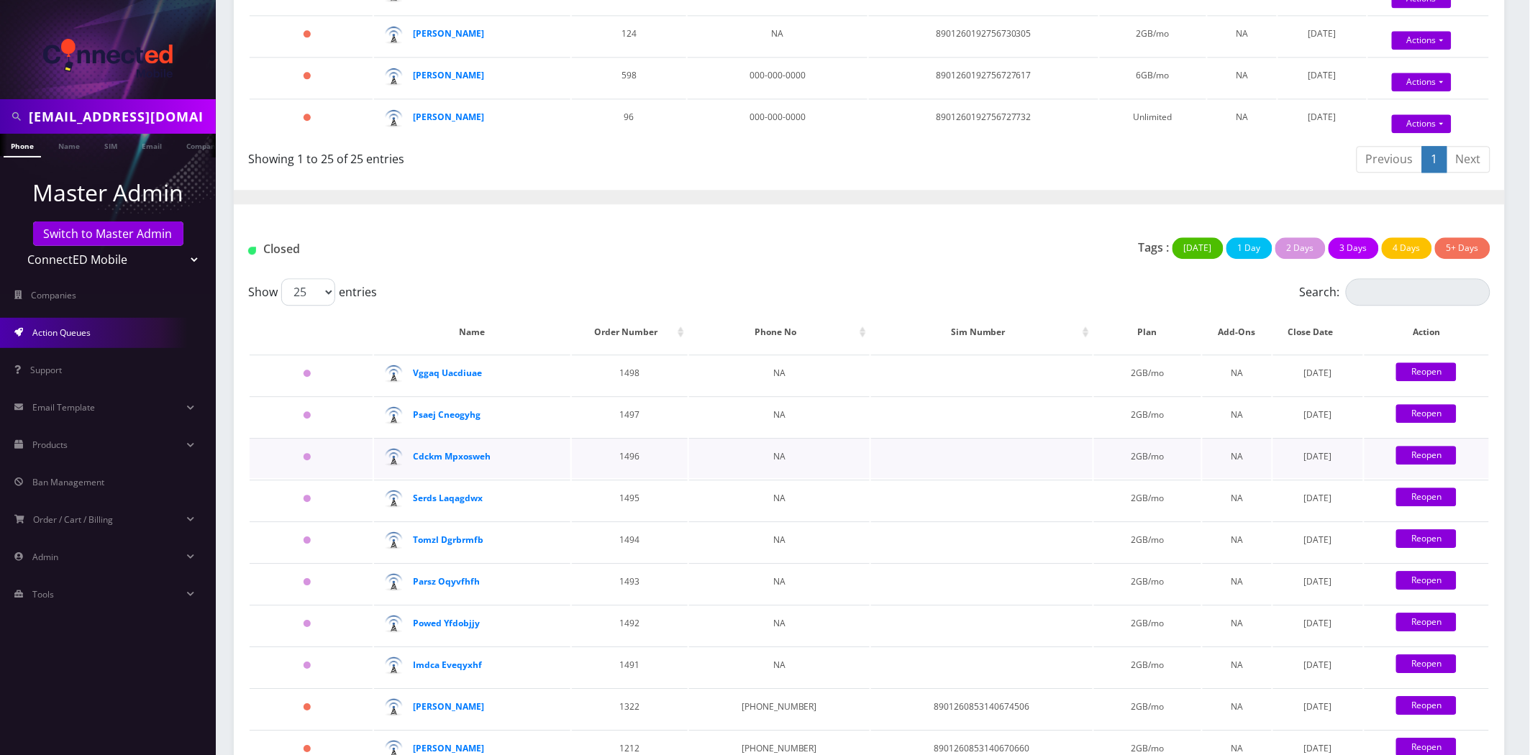
scroll to position [1278, 0]
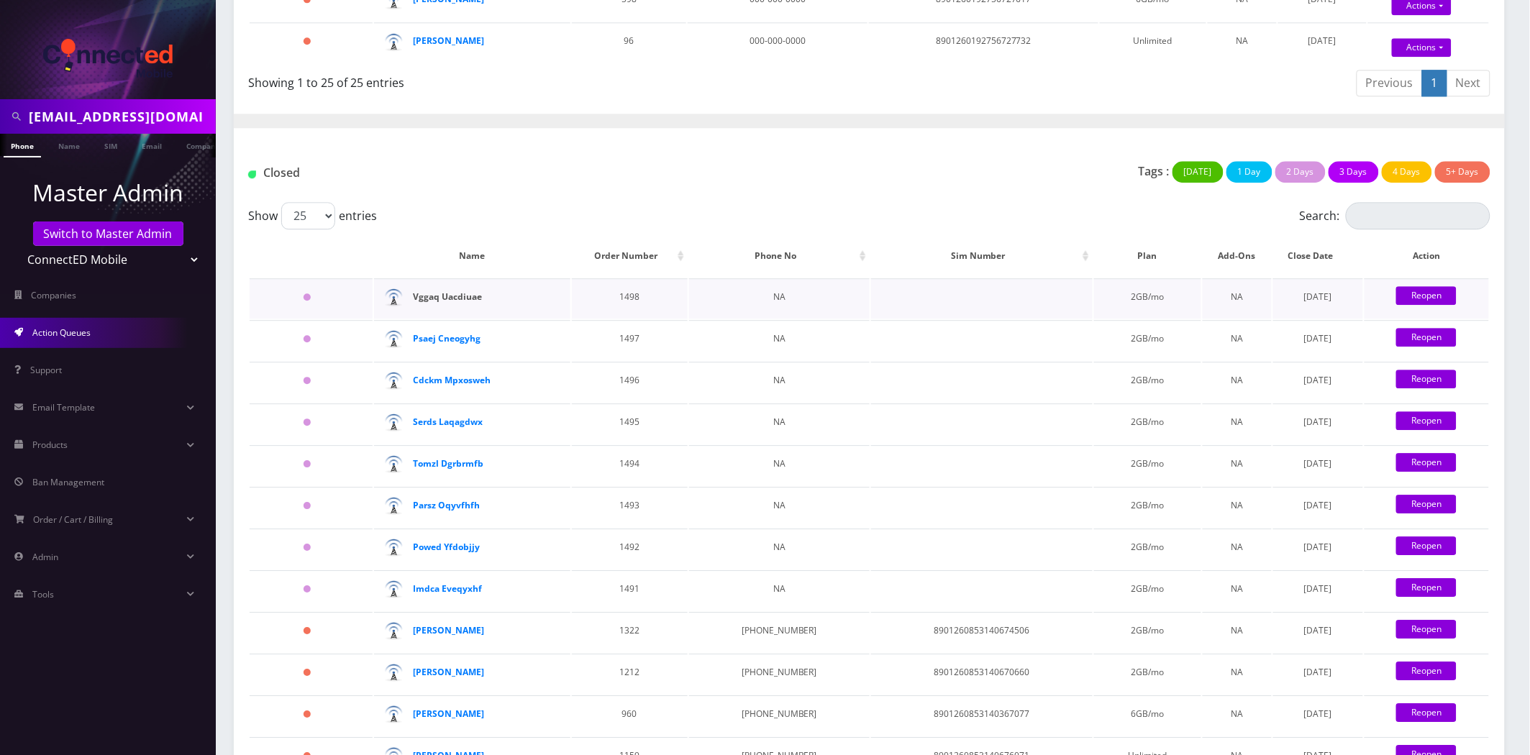
click at [448, 291] on strong "Vggaq Uacdiuae" at bounding box center [448, 297] width 69 height 12
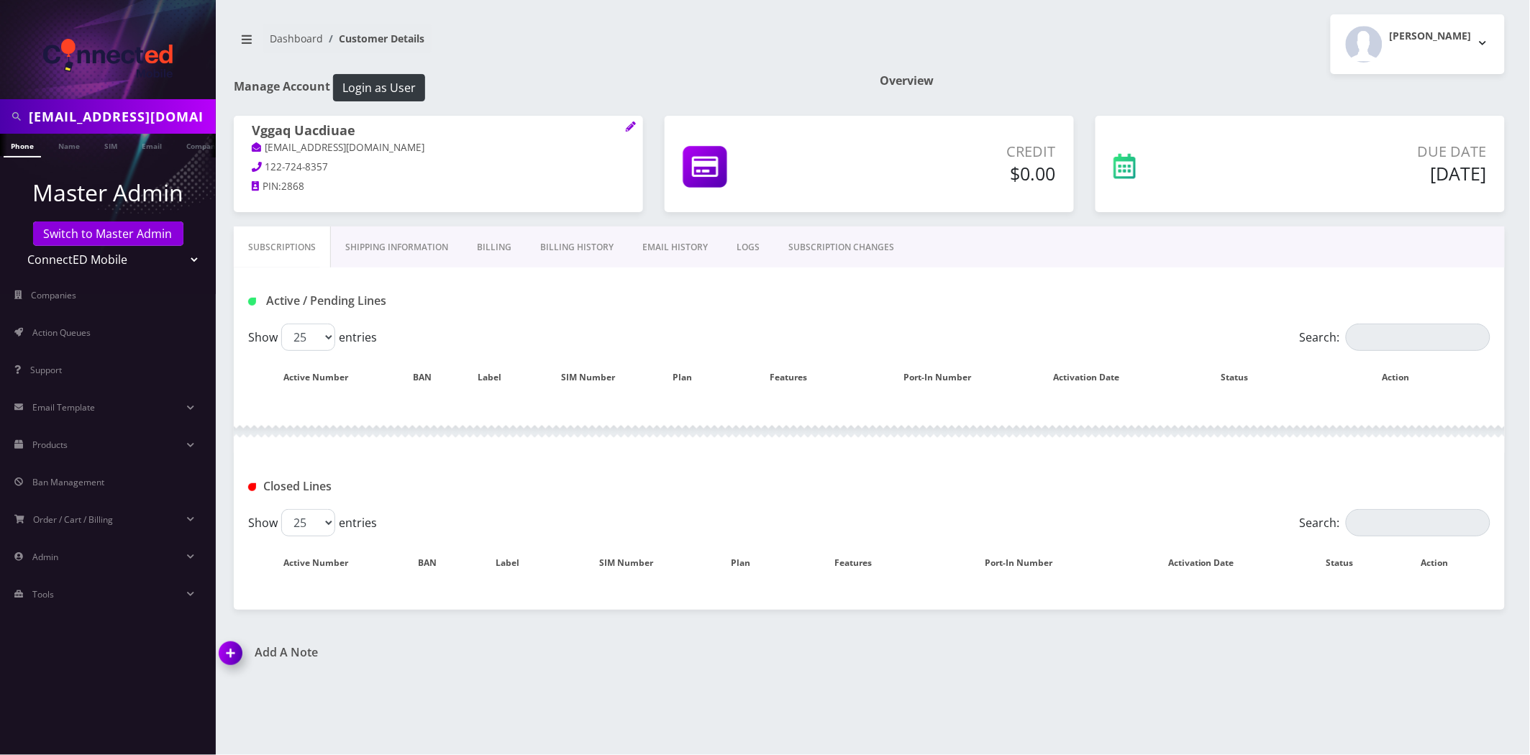
click at [580, 247] on link "Billing History" at bounding box center [577, 248] width 102 height 42
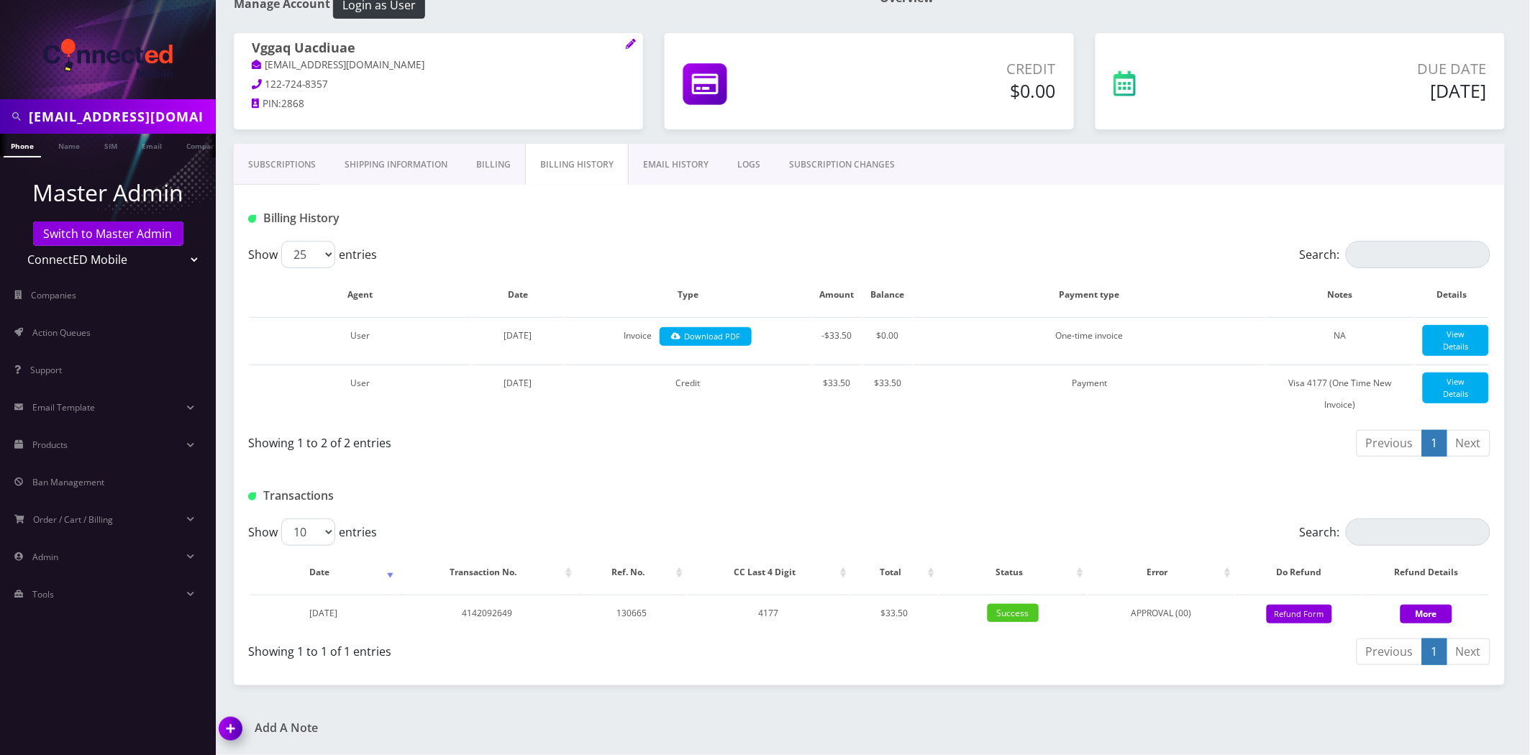
scroll to position [91, 0]
click at [1431, 620] on button "More" at bounding box center [1426, 614] width 52 height 19
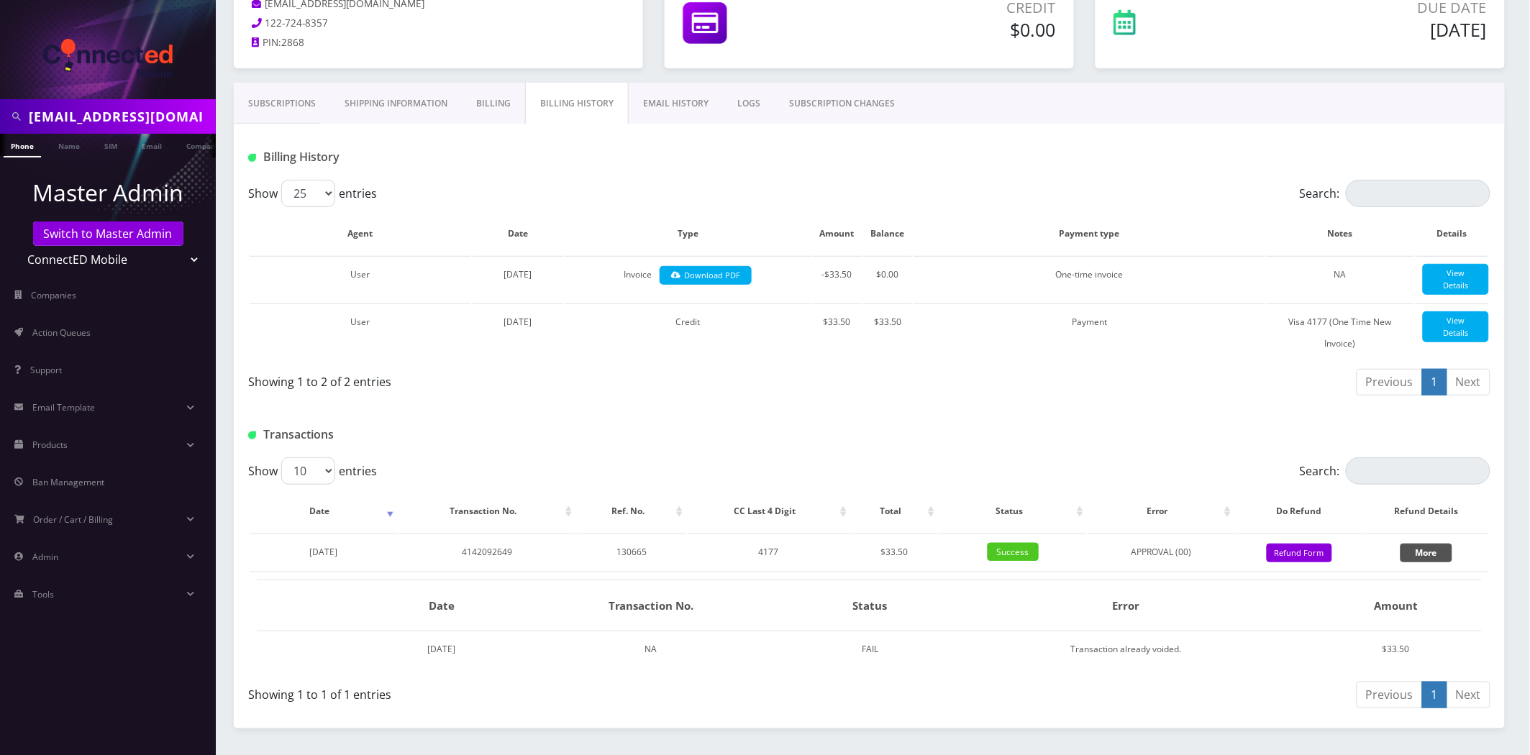
scroll to position [196, 0]
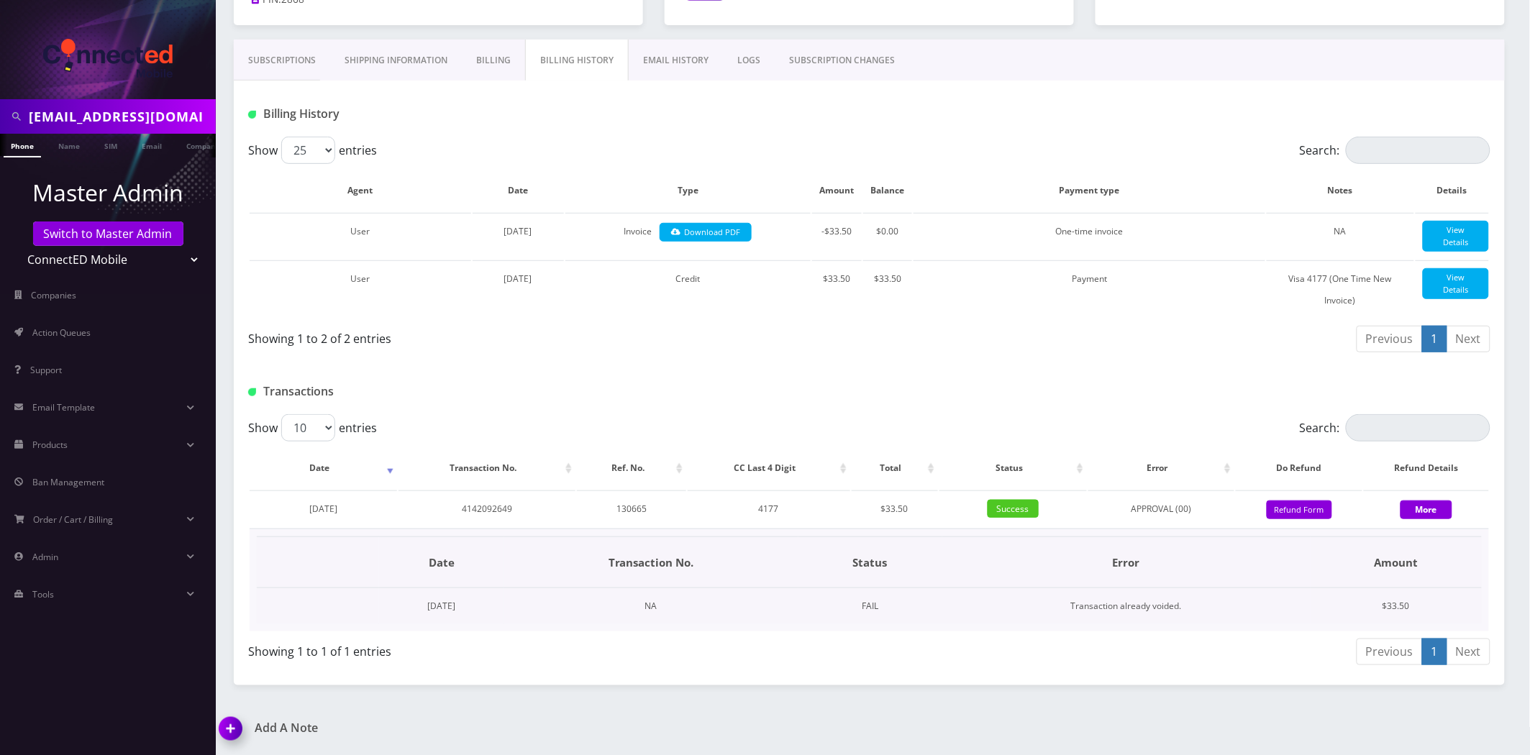
click at [1152, 598] on td "Transaction already voided." at bounding box center [1126, 606] width 368 height 37
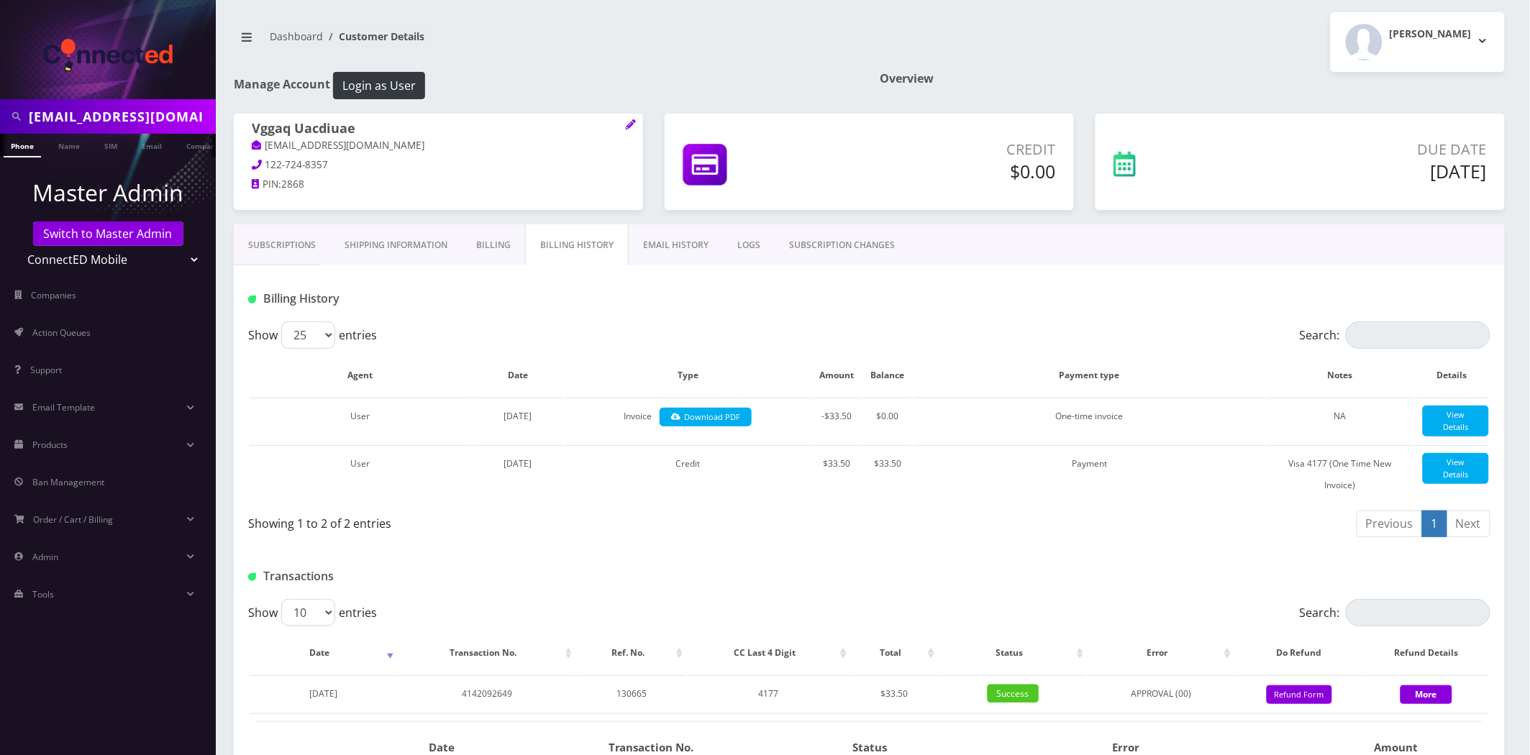
scroll to position [0, 0]
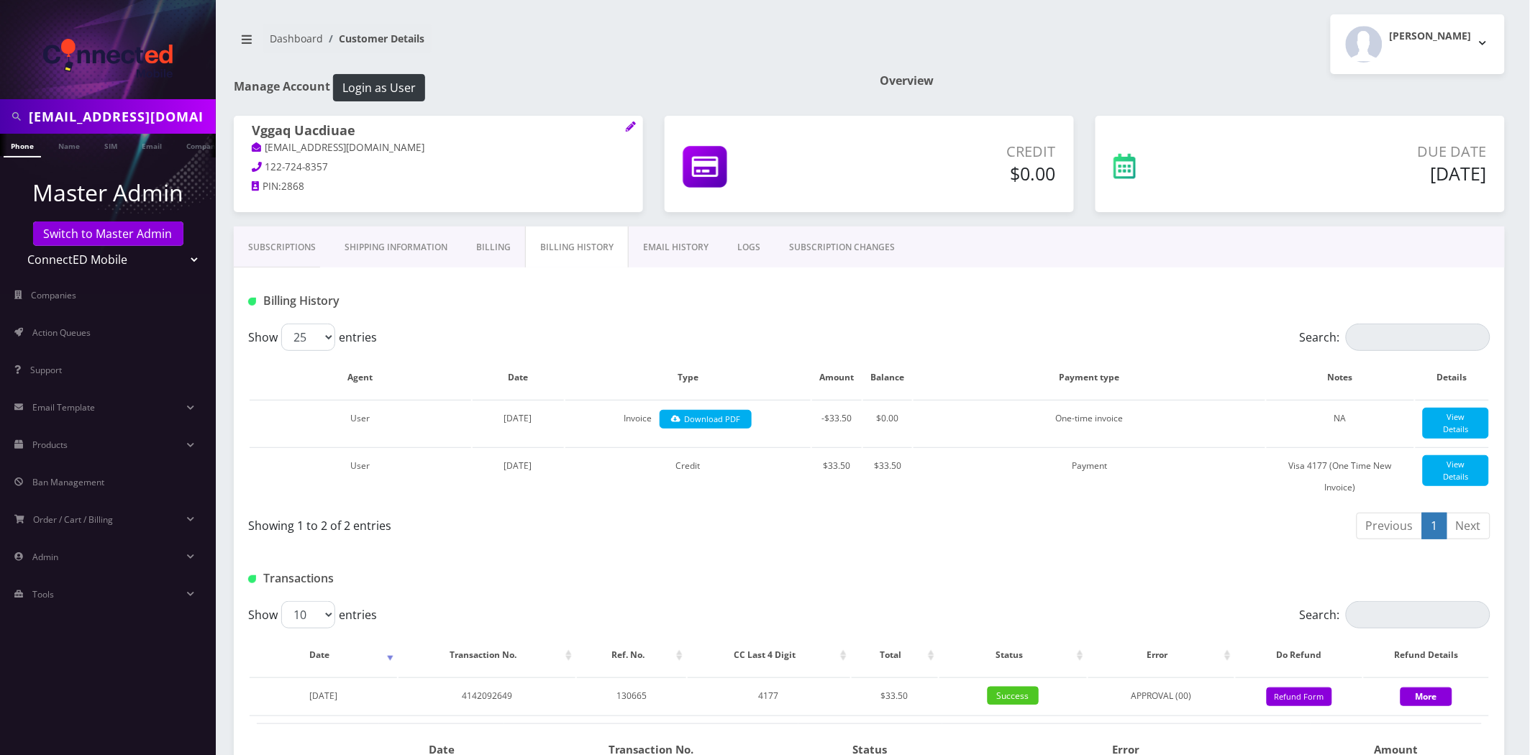
drag, startPoint x: 541, startPoint y: 147, endPoint x: 266, endPoint y: 148, distance: 274.8
click at [266, 148] on p "[EMAIL_ADDRESS][DOMAIN_NAME]" at bounding box center [438, 148] width 373 height 16
click at [56, 334] on span "Action Queues" at bounding box center [61, 333] width 58 height 12
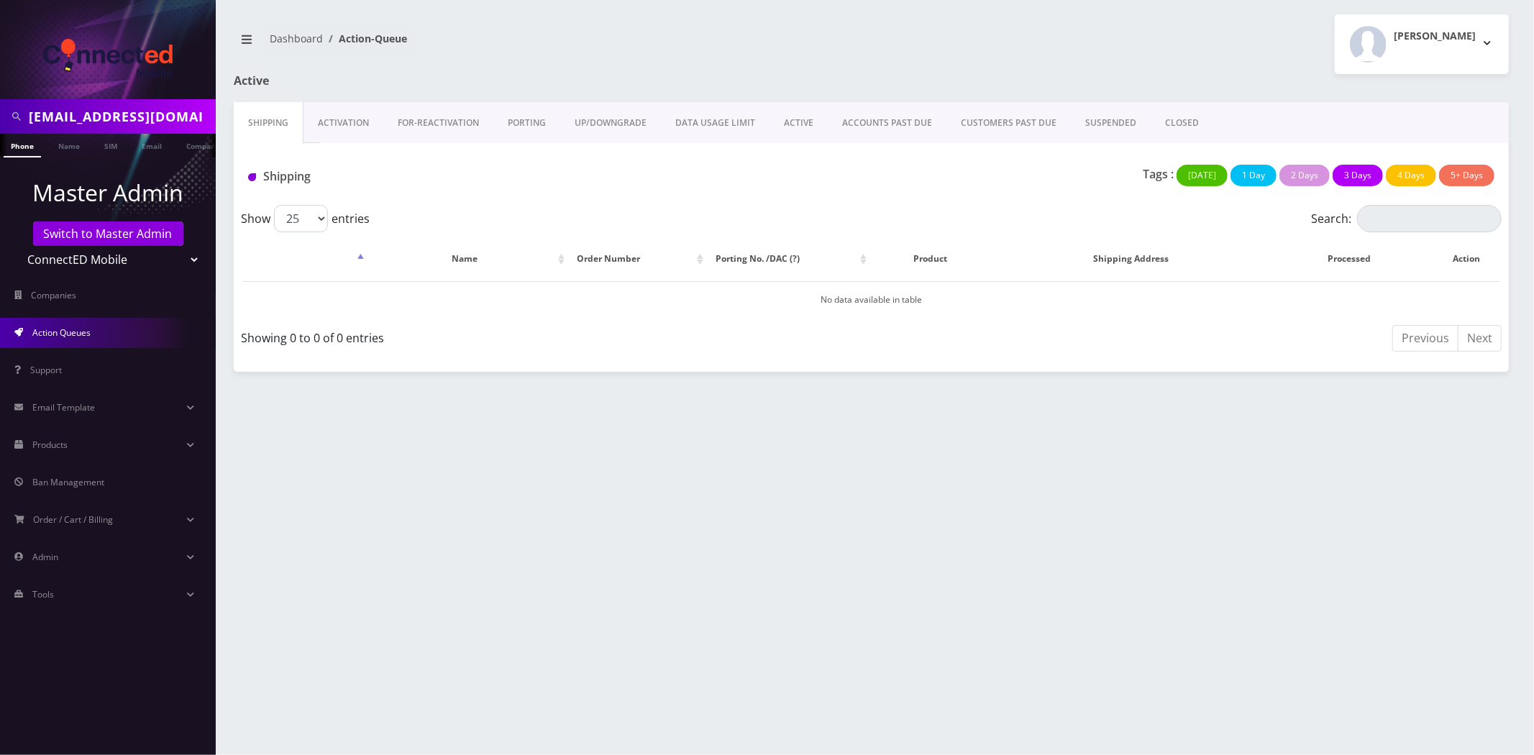
click at [119, 125] on input "nahvkhoczd1758104529@gmail.com" at bounding box center [120, 116] width 183 height 27
paste input "cysqgvbvnr175798401"
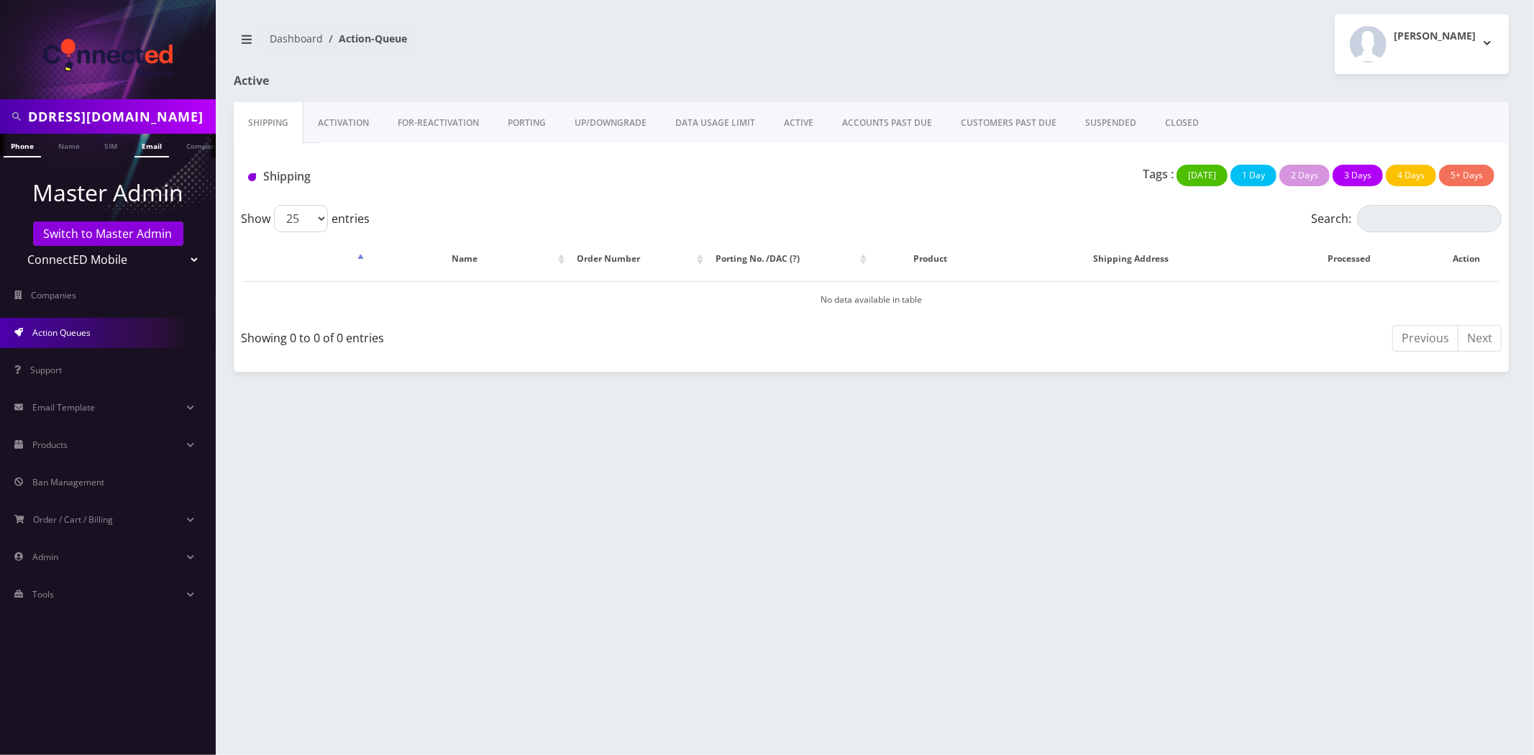
type input "[EMAIL_ADDRESS][DOMAIN_NAME]"
click at [153, 140] on link "Email" at bounding box center [152, 146] width 35 height 24
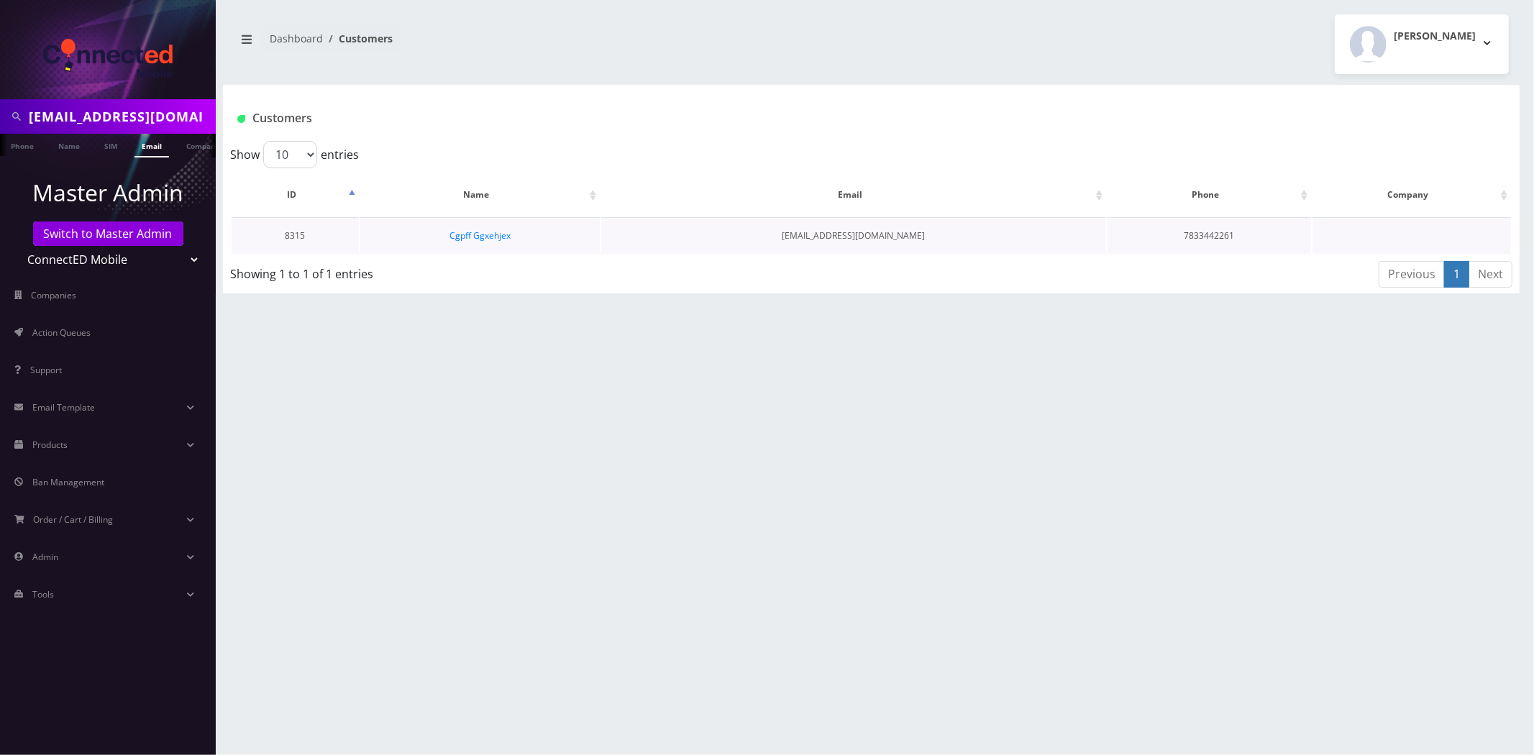
scroll to position [0, 7]
click at [478, 233] on link "Cgpff Ggxehjex" at bounding box center [480, 235] width 61 height 12
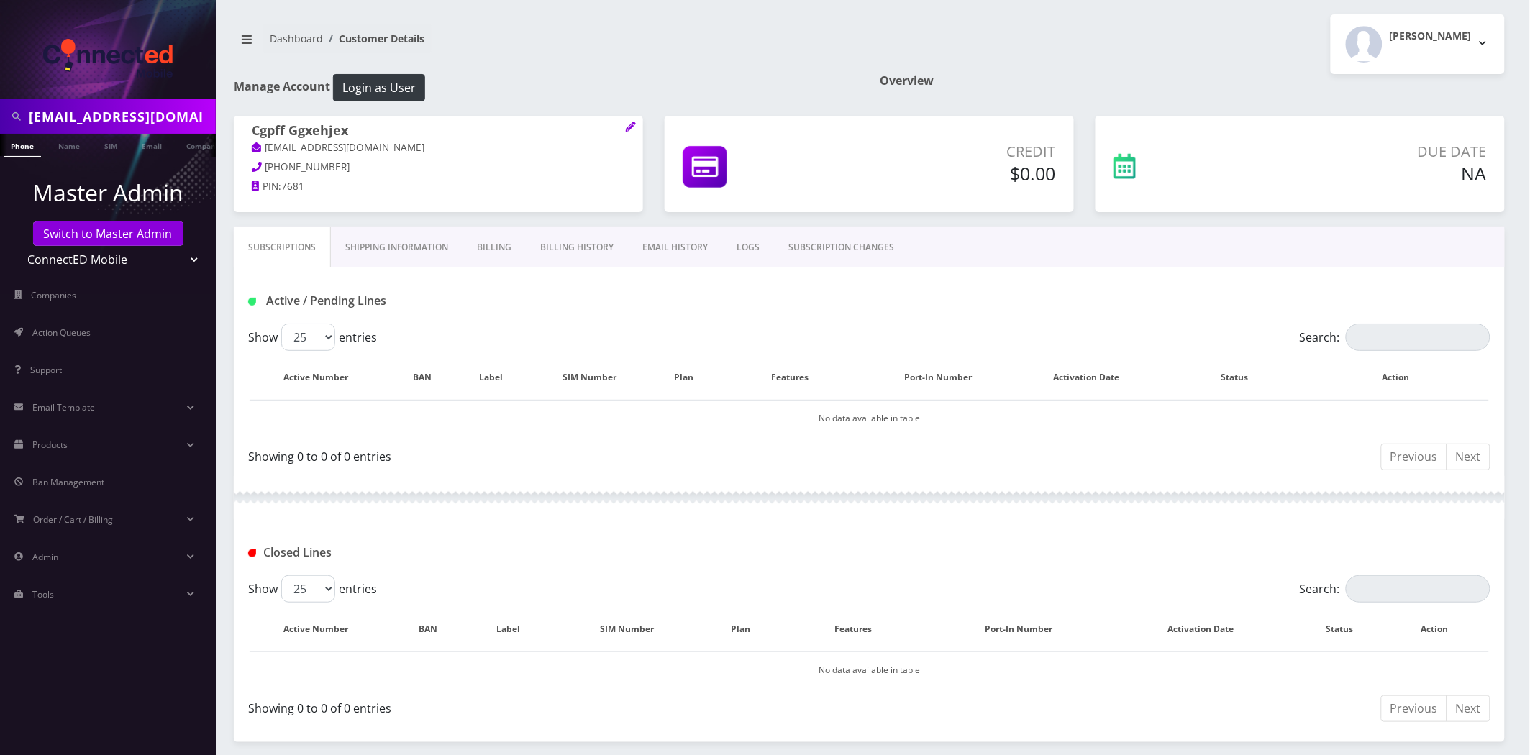
click at [622, 272] on div "Active / Pending Lines" at bounding box center [869, 296] width 1271 height 56
click at [598, 257] on link "Billing History" at bounding box center [577, 248] width 102 height 42
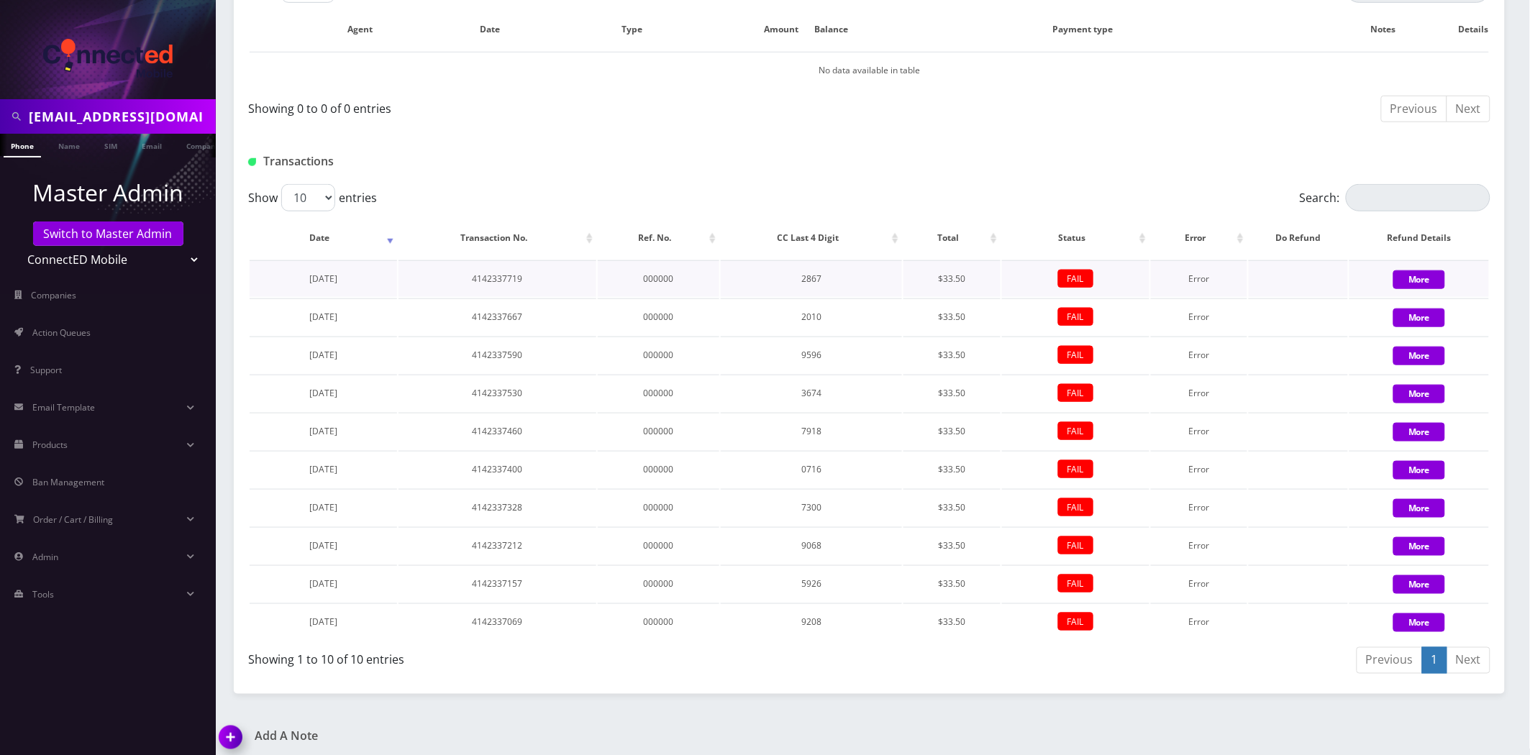
scroll to position [349, 0]
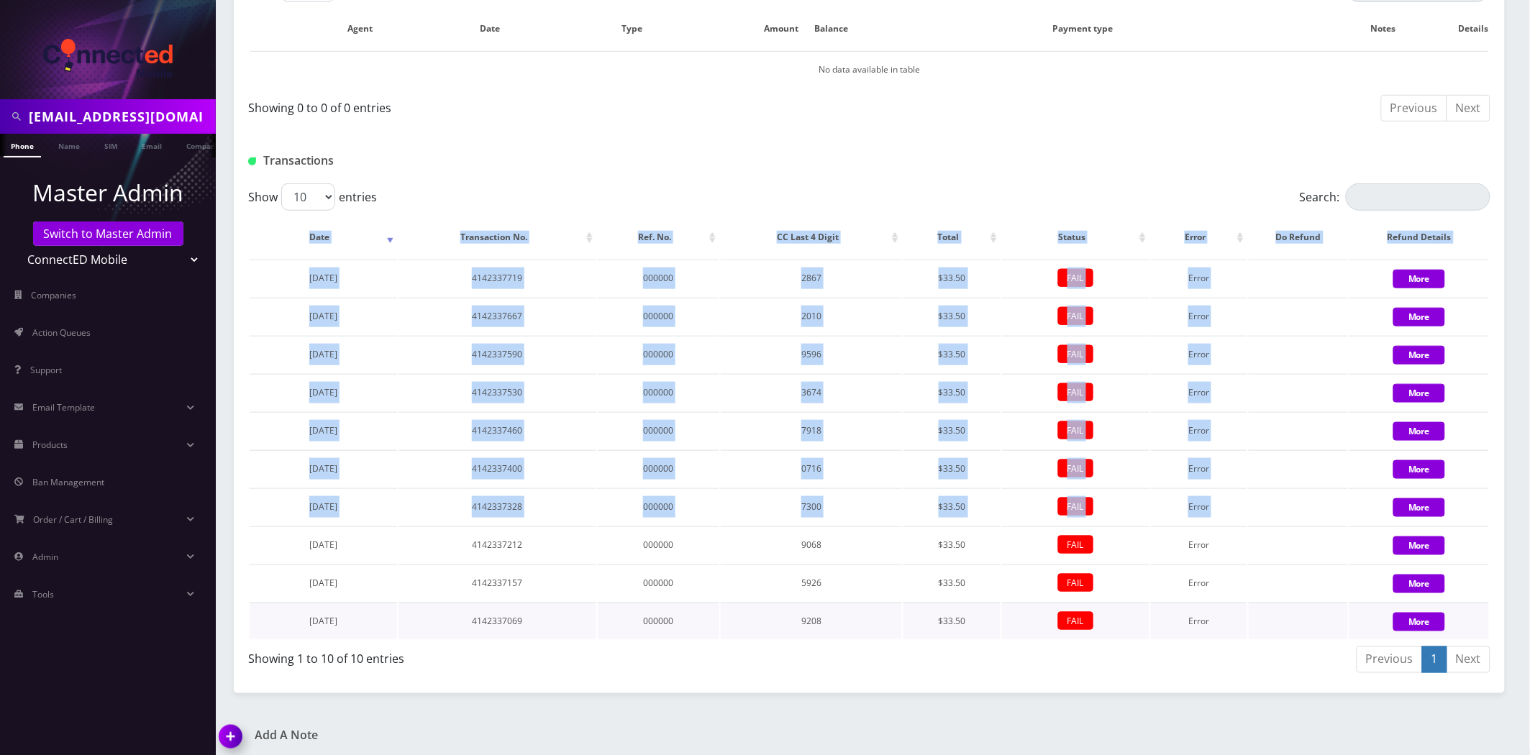
drag, startPoint x: 275, startPoint y: 545, endPoint x: 1447, endPoint y: 617, distance: 1174.6
click at [1447, 617] on tbody "September 15, 2025 4142337719 000000 2867 $33.50 FAIL Error More September 15, …" at bounding box center [869, 450] width 1239 height 380
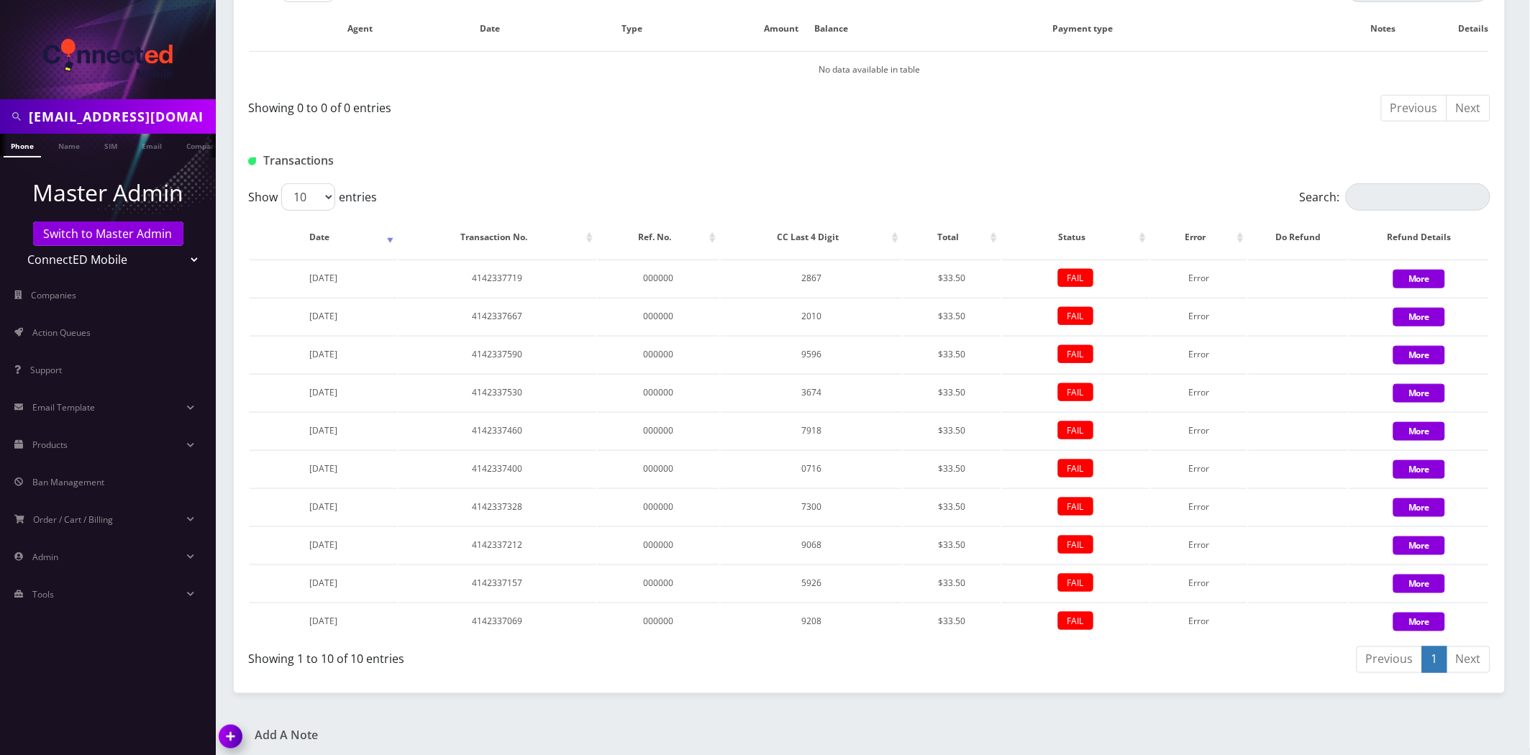
click at [1102, 645] on div "Previous 1 Next" at bounding box center [1185, 662] width 611 height 34
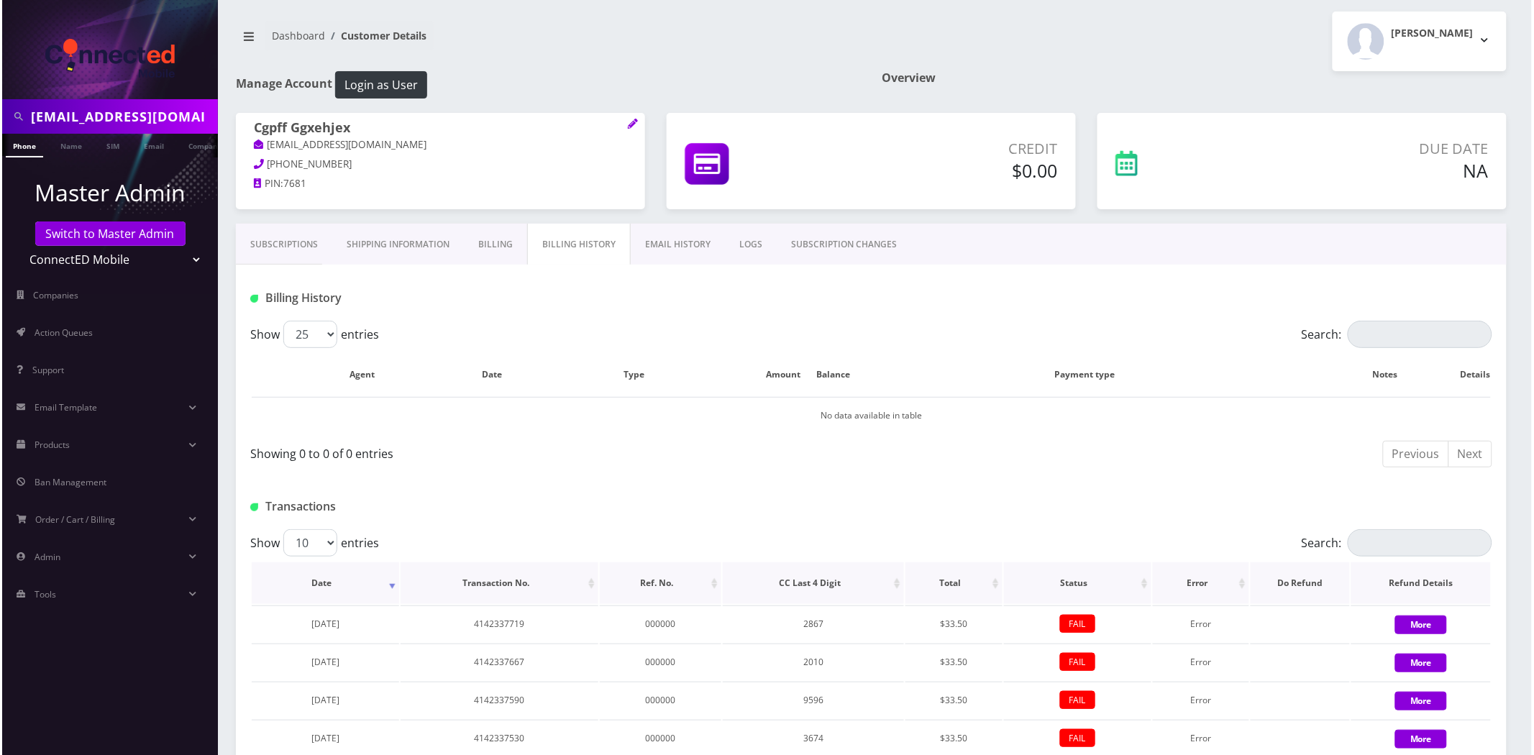
scroll to position [0, 0]
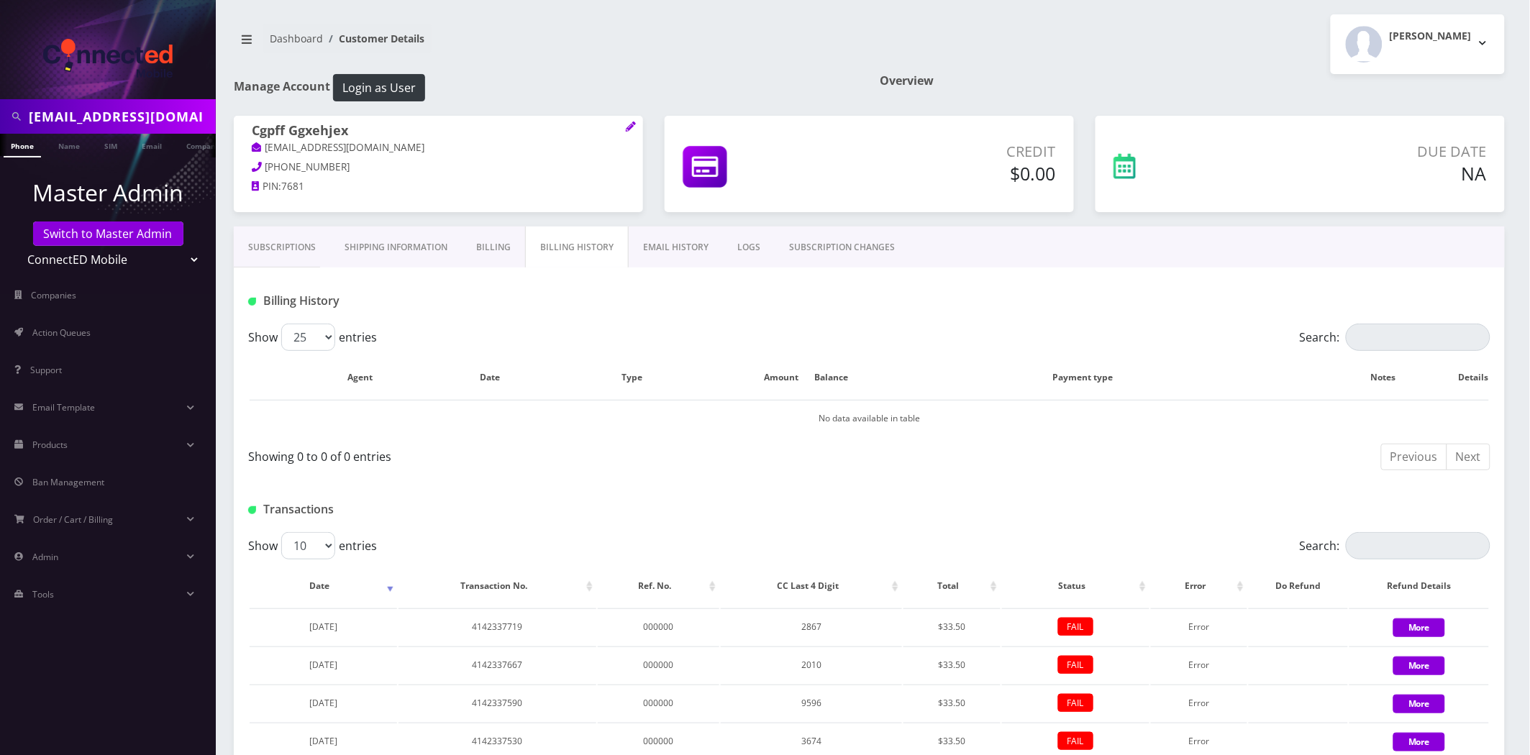
click at [434, 147] on p "[EMAIL_ADDRESS][DOMAIN_NAME]" at bounding box center [438, 148] width 373 height 16
click at [629, 119] on link at bounding box center [631, 127] width 10 height 16
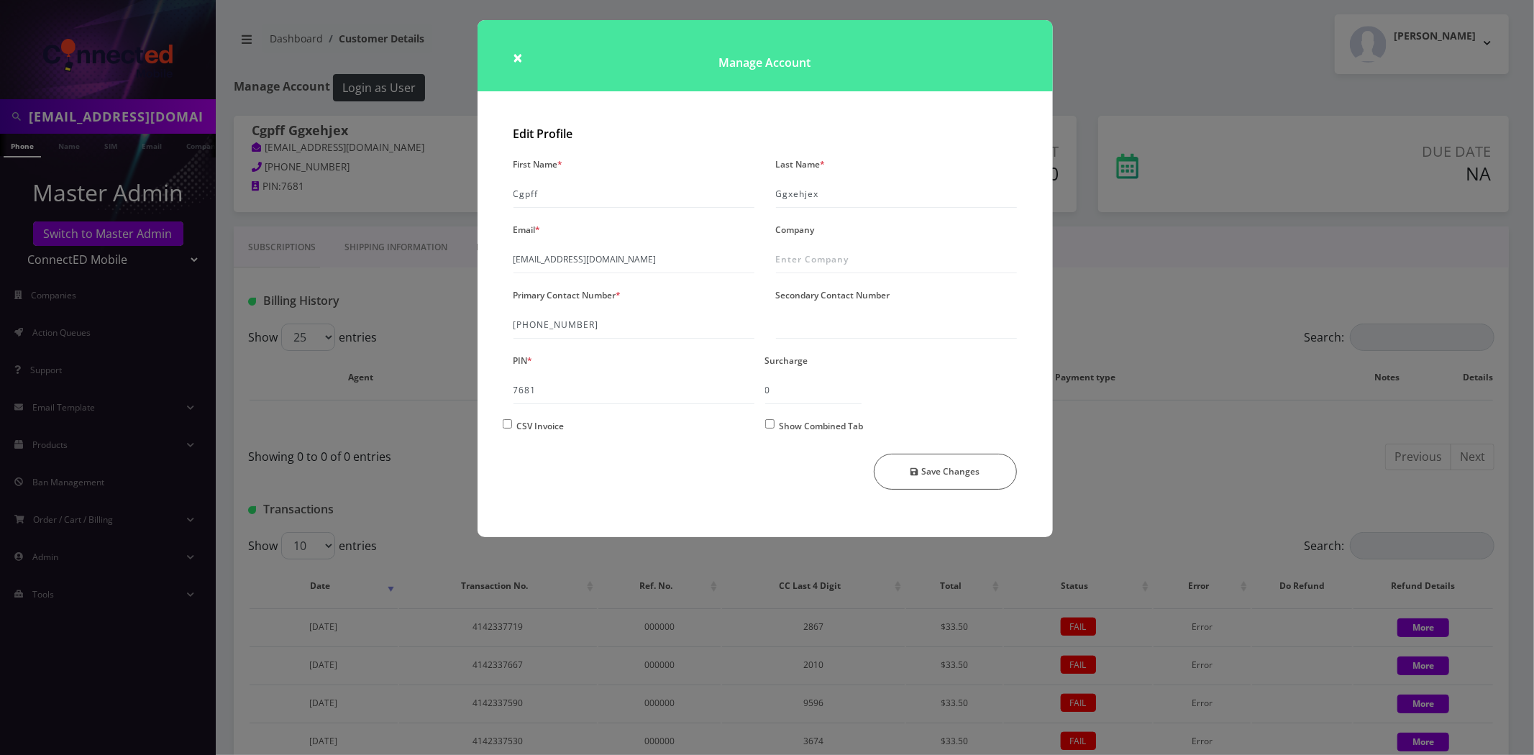
click at [1142, 491] on div "× Manage Account Edit Profile First Name * Cgpff Last Name * Ggxehjex Email * c…" at bounding box center [767, 377] width 1534 height 755
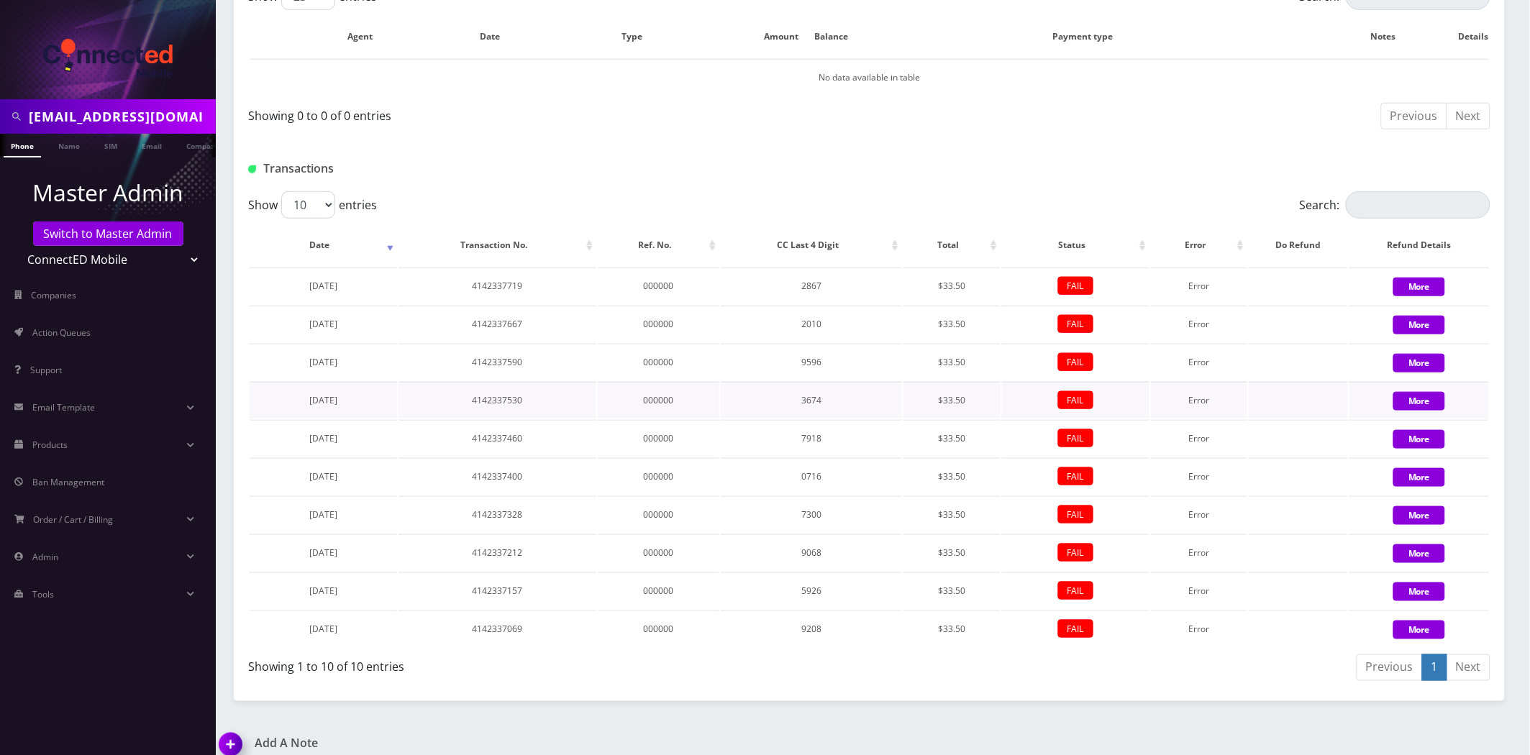
scroll to position [349, 0]
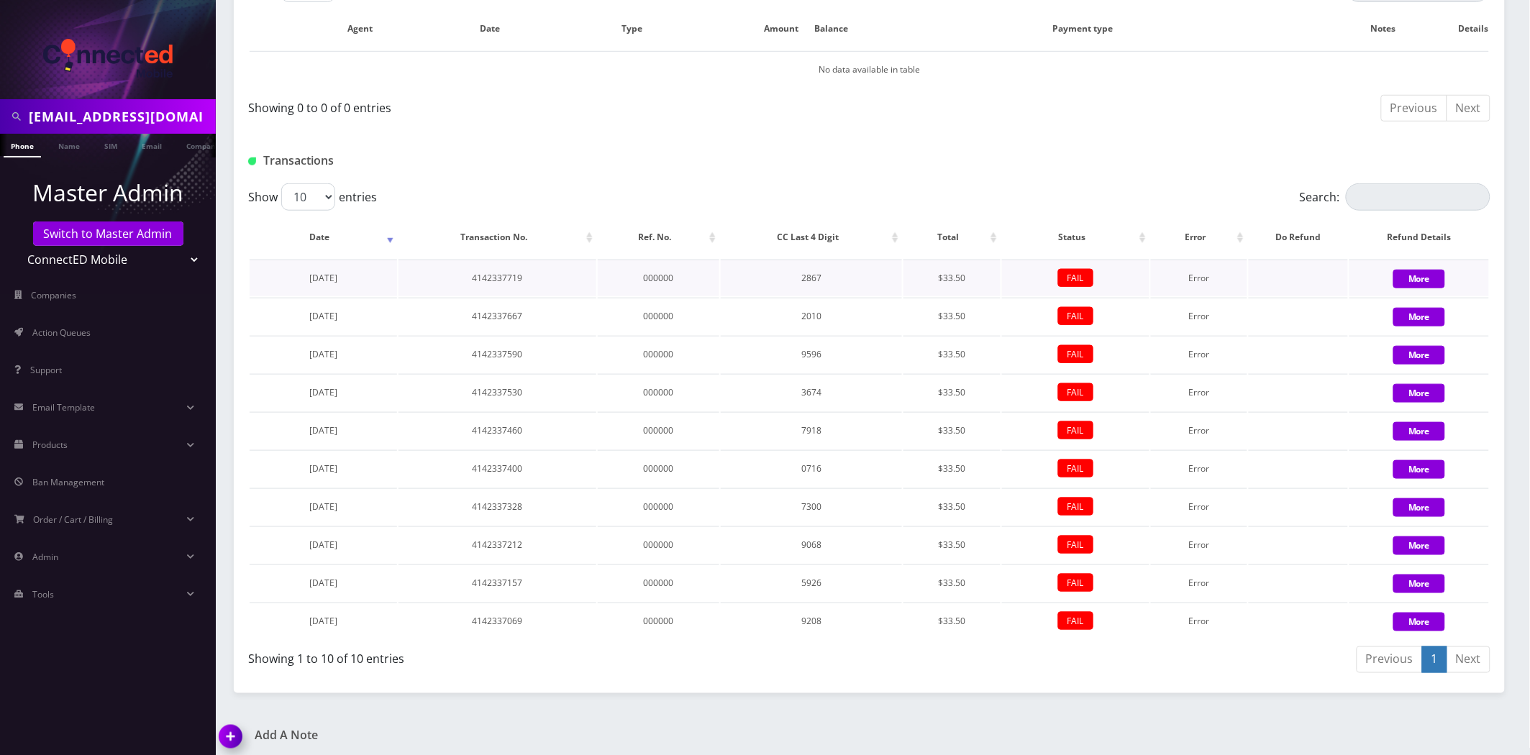
click at [813, 276] on td "2867" at bounding box center [812, 278] width 182 height 37
drag, startPoint x: 291, startPoint y: 230, endPoint x: 1468, endPoint y: 652, distance: 1249.9
click at [1468, 652] on div "Show 10 25 50 100 entries Search: Date Transaction No. Ref. No. CC Last 4 Digit…" at bounding box center [869, 431] width 1271 height 496
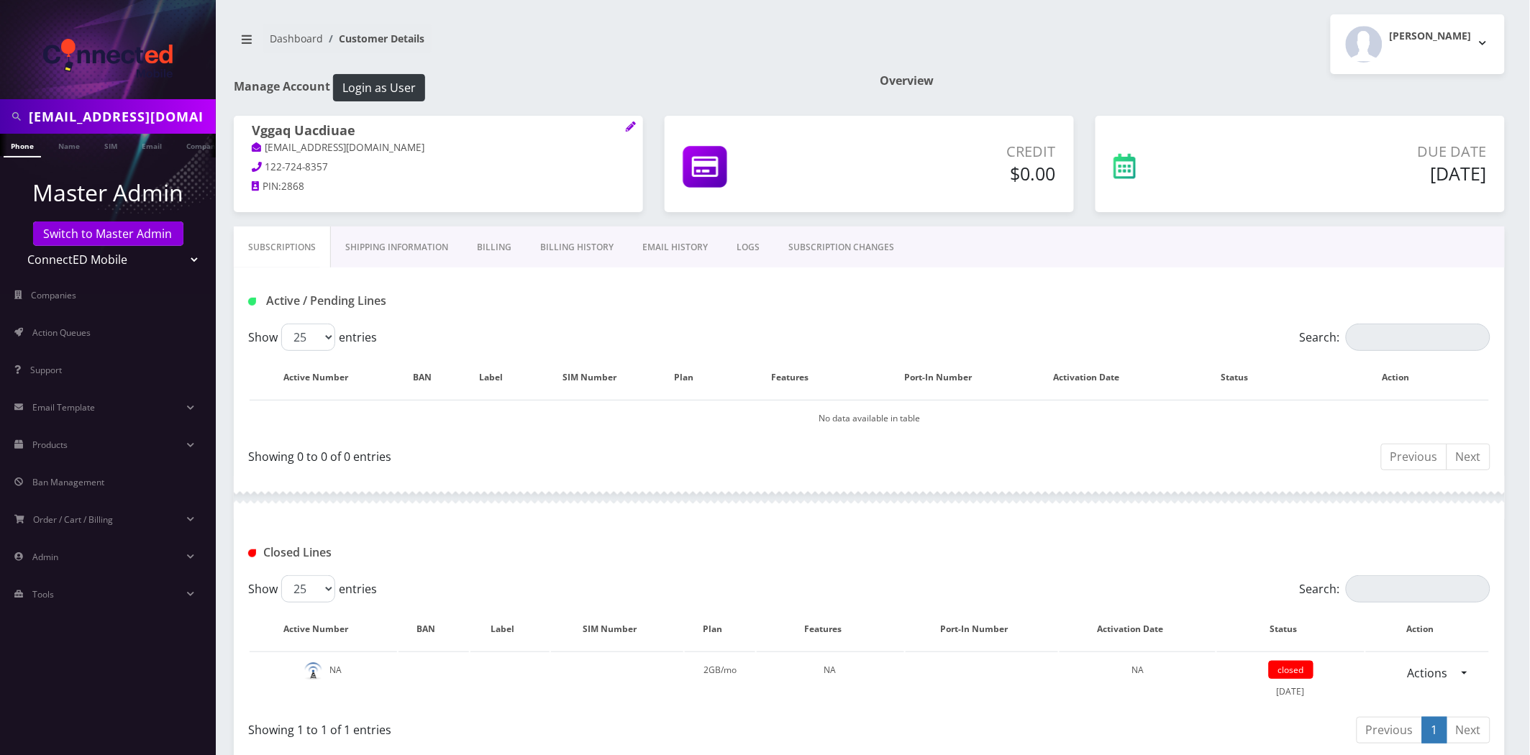
click at [585, 260] on link "Billing History" at bounding box center [577, 248] width 102 height 42
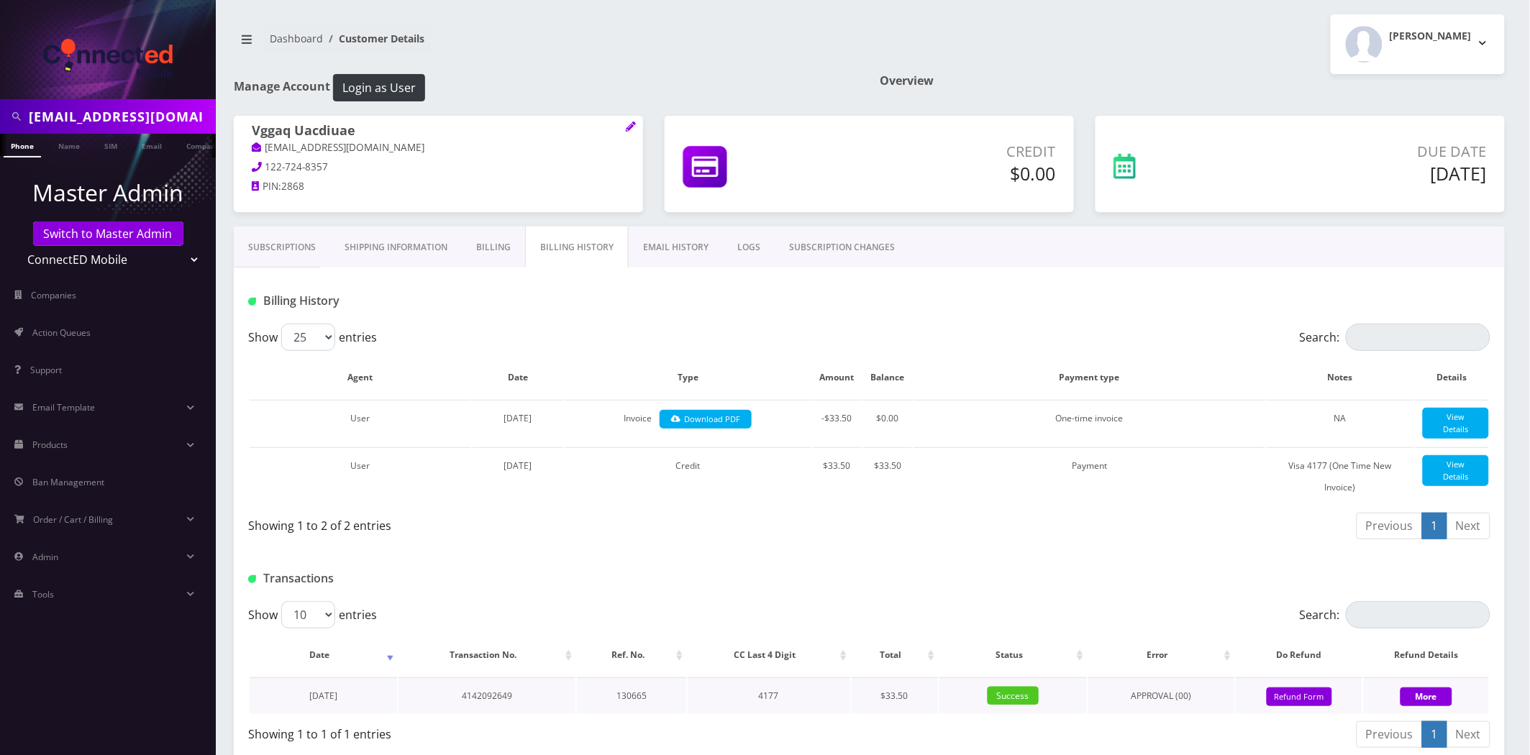
click at [765, 706] on td "4177" at bounding box center [769, 696] width 163 height 37
copy td "4177"
click at [76, 243] on li "Master Admin Switch to Master Admin Teltik Production My Link Mobile VennMobile…" at bounding box center [108, 224] width 216 height 105
click at [106, 235] on link "Switch to Master Admin" at bounding box center [108, 234] width 150 height 24
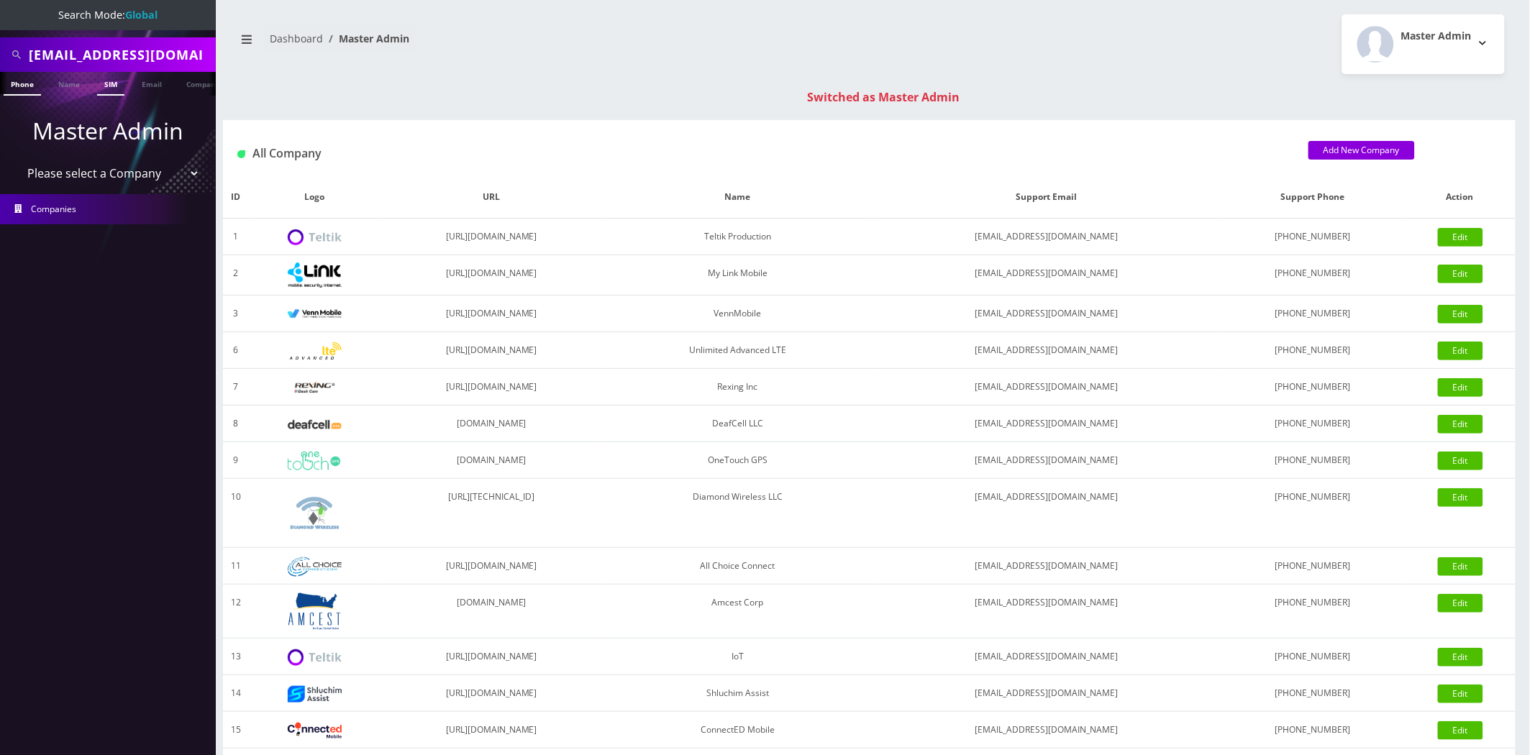
click at [114, 74] on link "SIM" at bounding box center [110, 84] width 27 height 24
click at [115, 47] on input "[EMAIL_ADDRESS][DOMAIN_NAME]" at bounding box center [120, 54] width 183 height 27
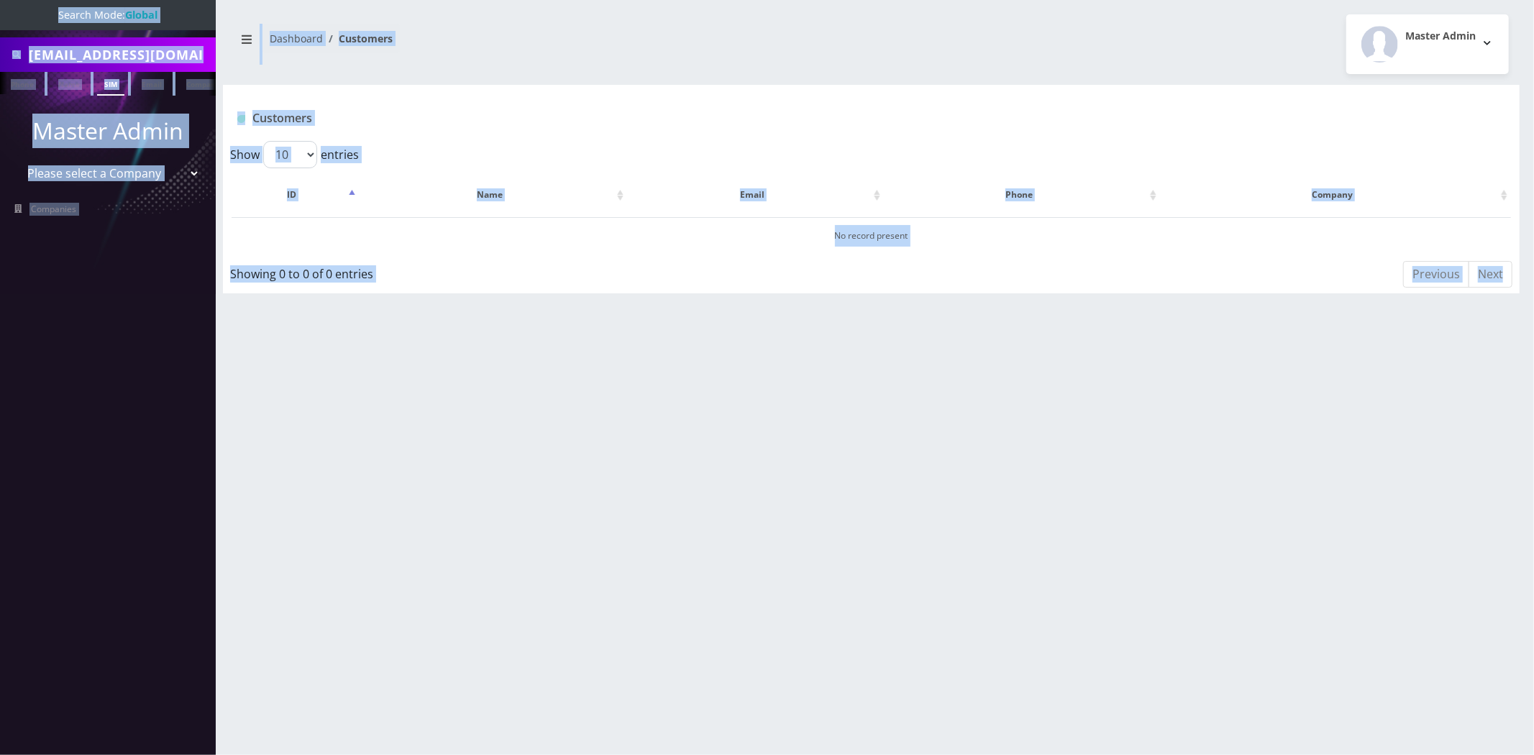
drag, startPoint x: 0, startPoint y: 0, endPoint x: 115, endPoint y: 47, distance: 124.2
click at [115, 47] on input "cysqgvbvnr1757984019@gmail.com" at bounding box center [120, 54] width 183 height 27
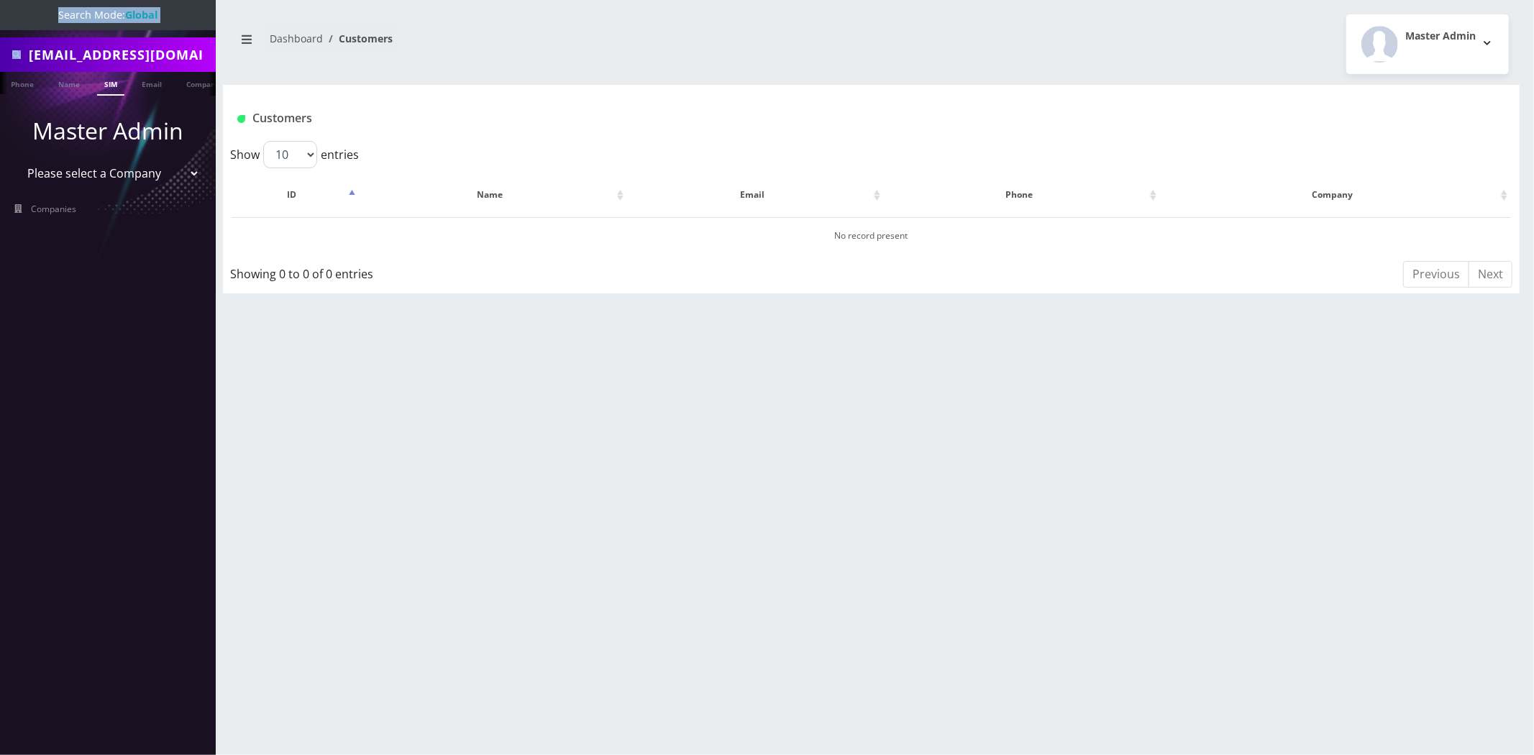
click at [111, 47] on input "cysqgvbvnr1757984019@gmail.com" at bounding box center [120, 54] width 183 height 27
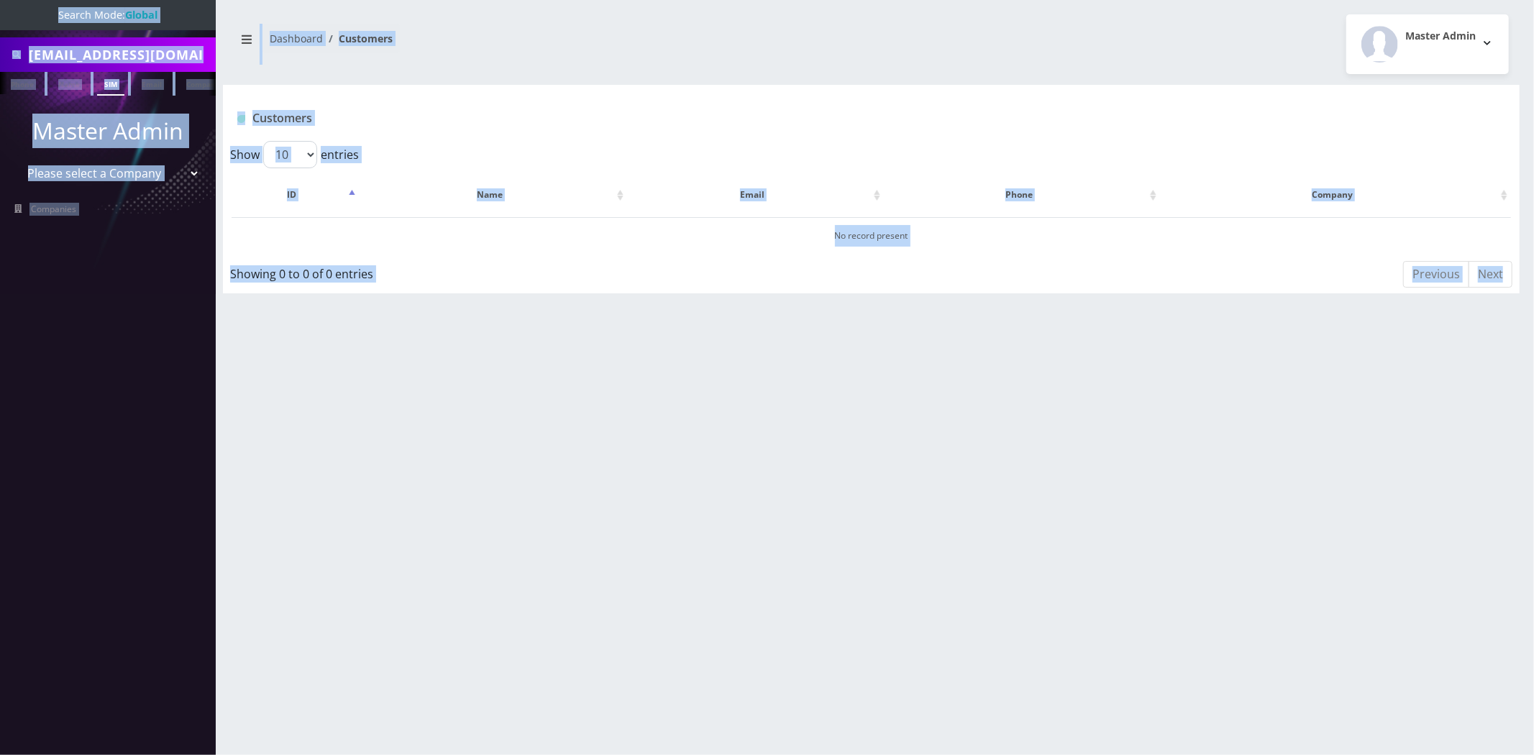
click at [111, 47] on input "cysqgvbvnr1757984019@gmail.com" at bounding box center [120, 54] width 183 height 27
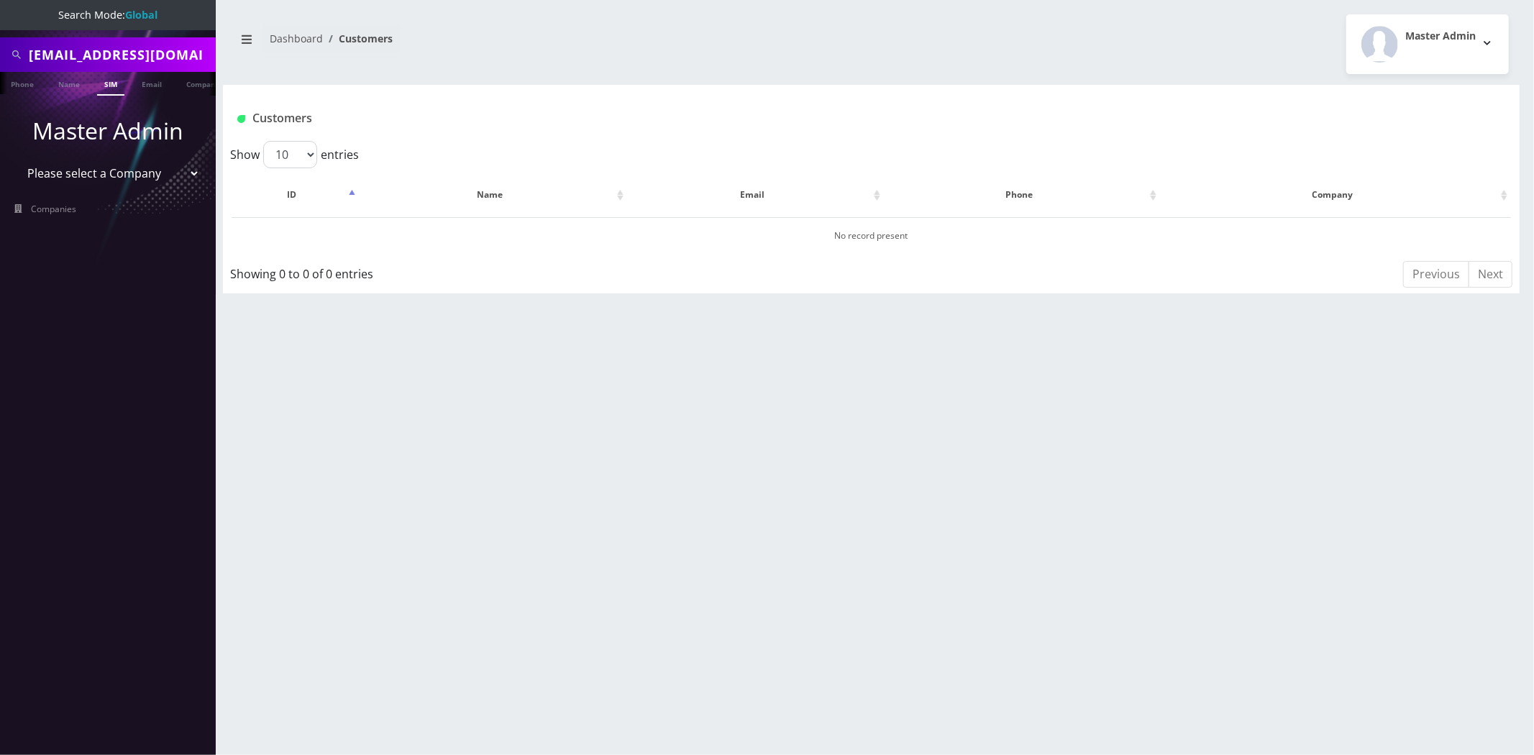
click at [111, 47] on input "cysqgvbvnr1757984019@gmail.com" at bounding box center [120, 54] width 183 height 27
type input "prime"
drag, startPoint x: 193, startPoint y: 85, endPoint x: 185, endPoint y: 86, distance: 8.0
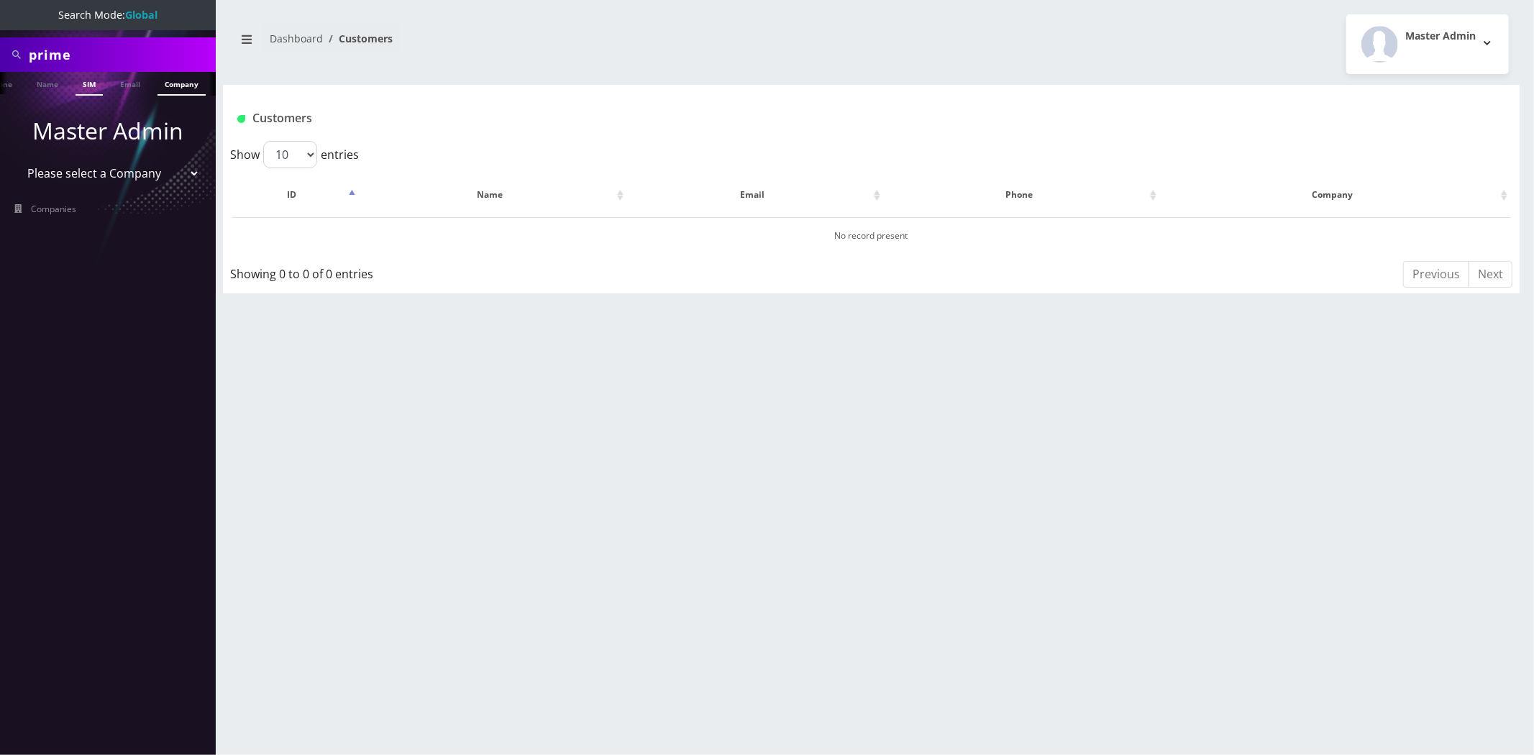
click at [191, 85] on link "Company" at bounding box center [182, 84] width 48 height 24
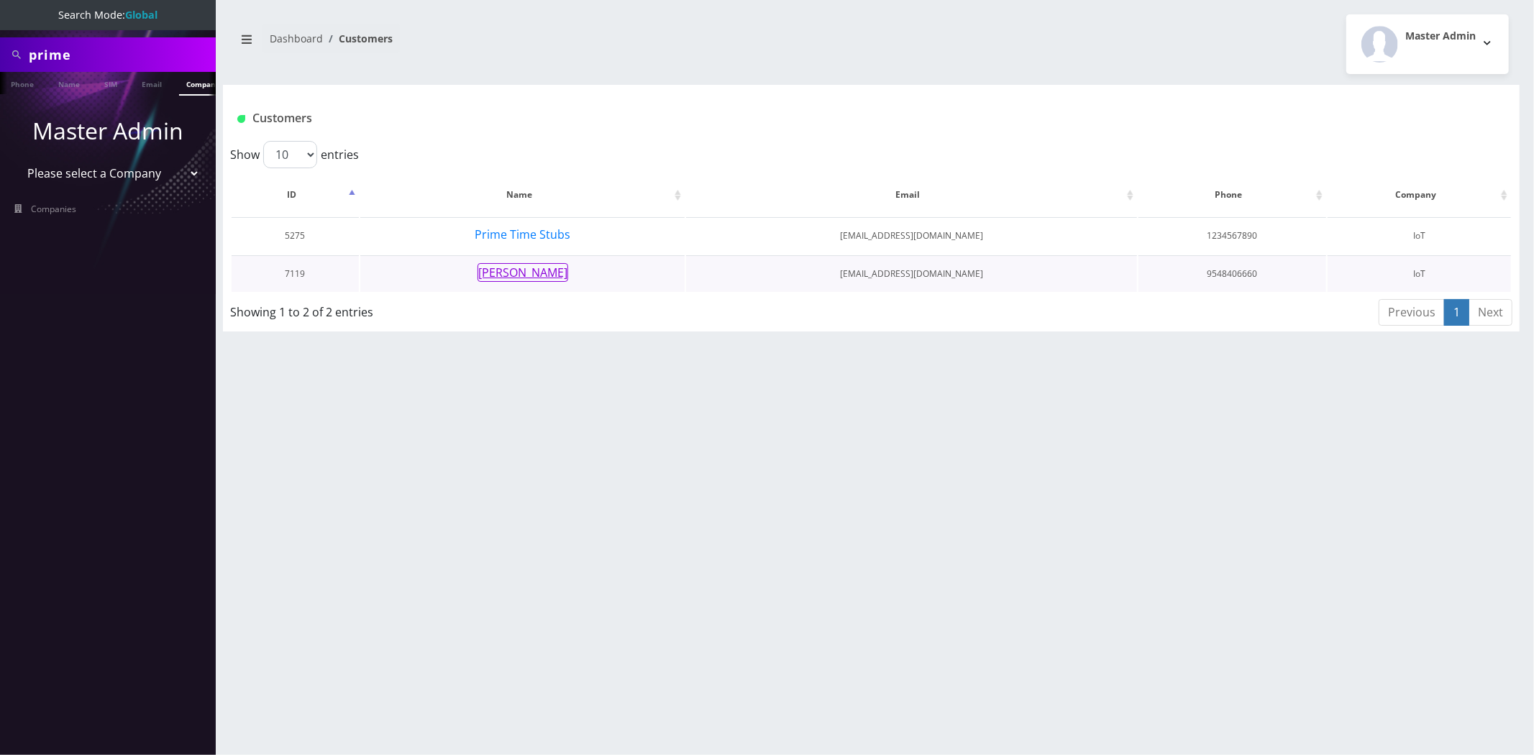
click at [538, 273] on button "David Blachman" at bounding box center [523, 272] width 91 height 19
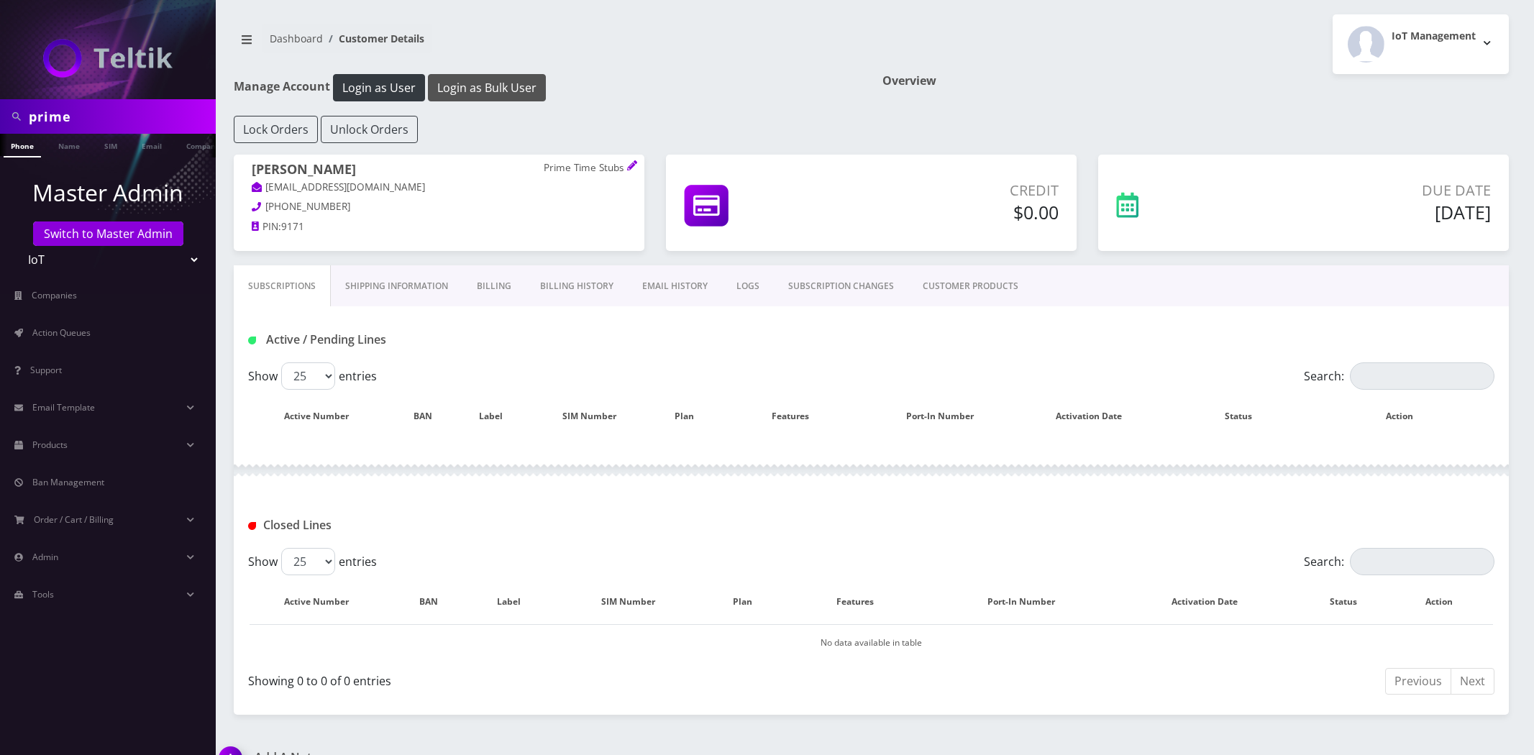
click at [473, 89] on button "Login as Bulk User" at bounding box center [487, 87] width 118 height 27
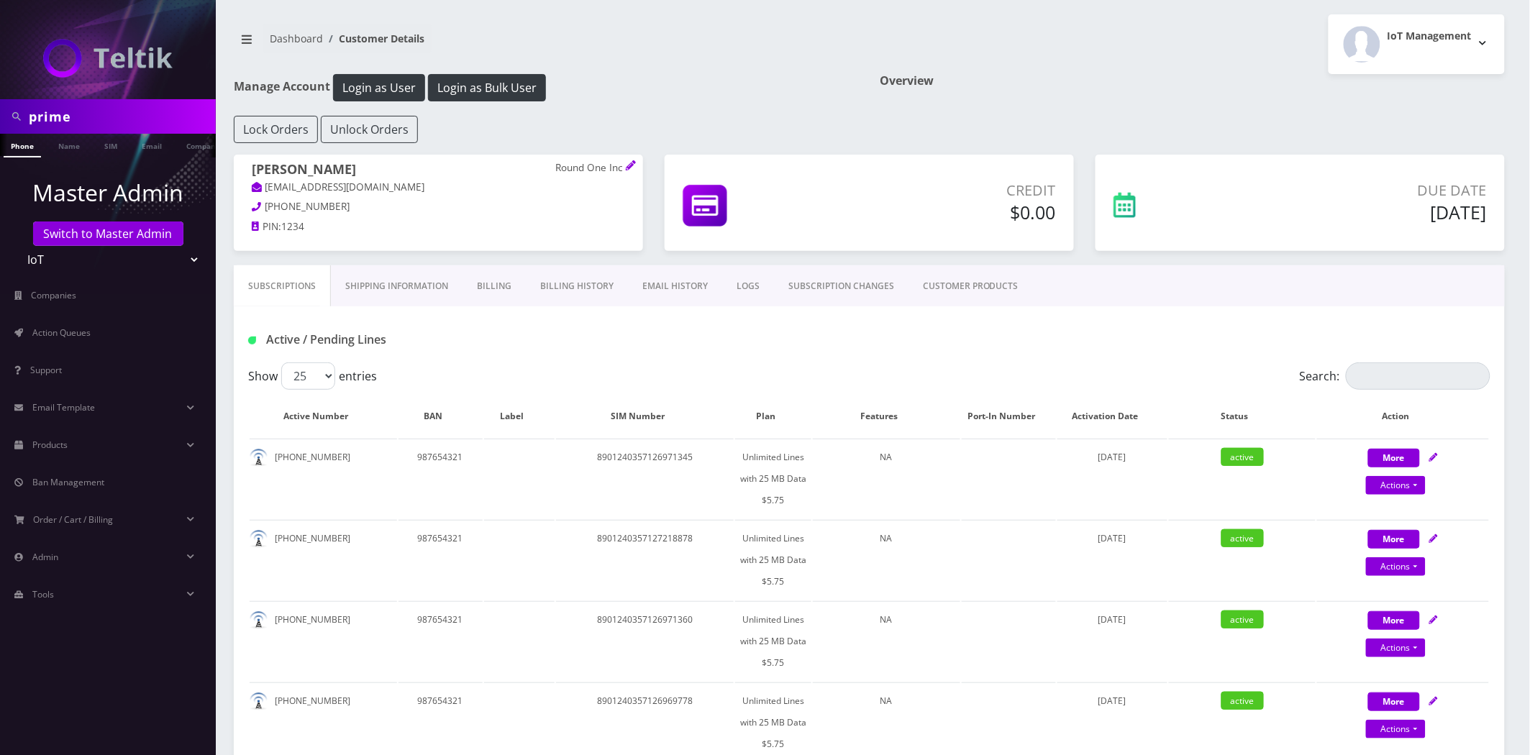
click at [680, 279] on link "EMAIL HISTORY" at bounding box center [675, 286] width 94 height 42
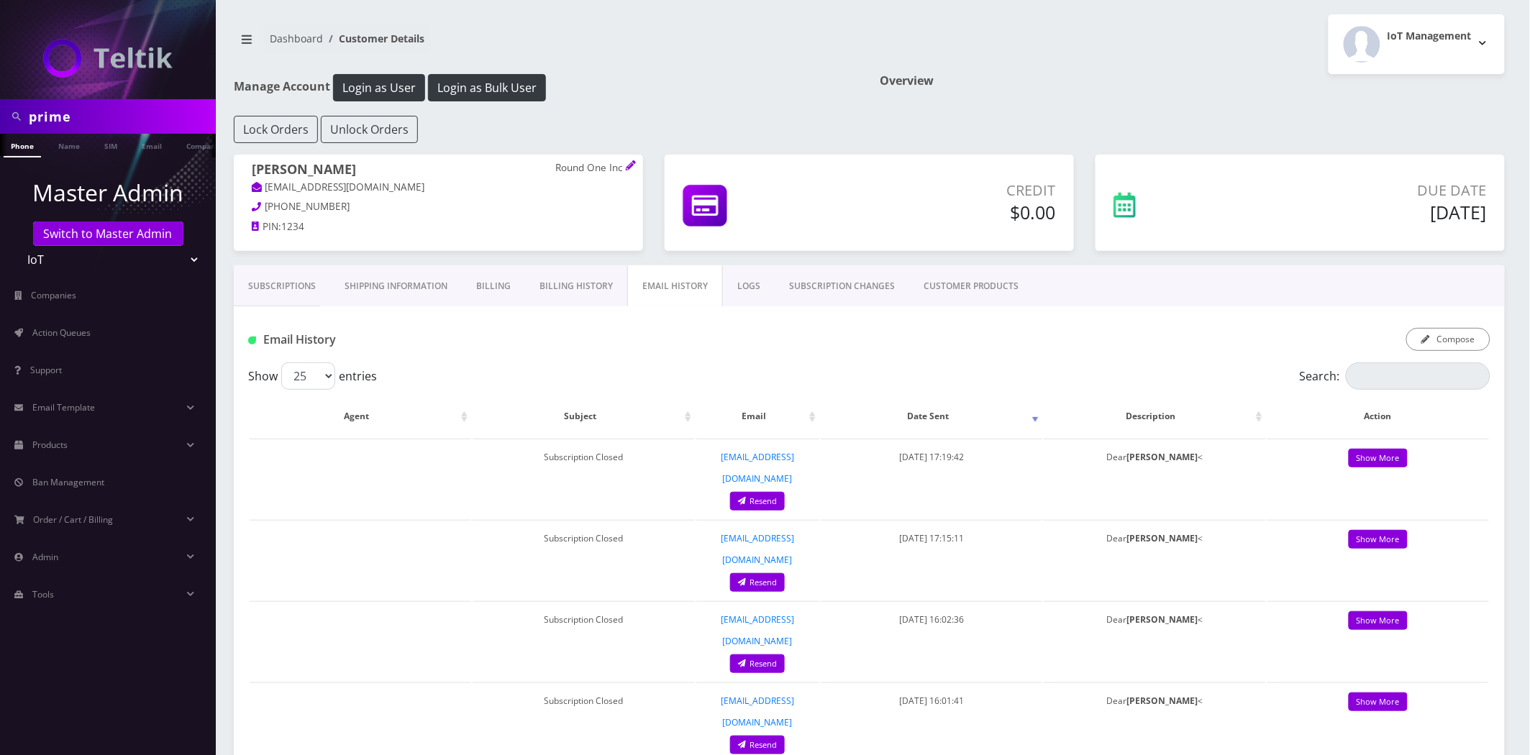
click at [298, 267] on link "Subscriptions" at bounding box center [282, 286] width 96 height 42
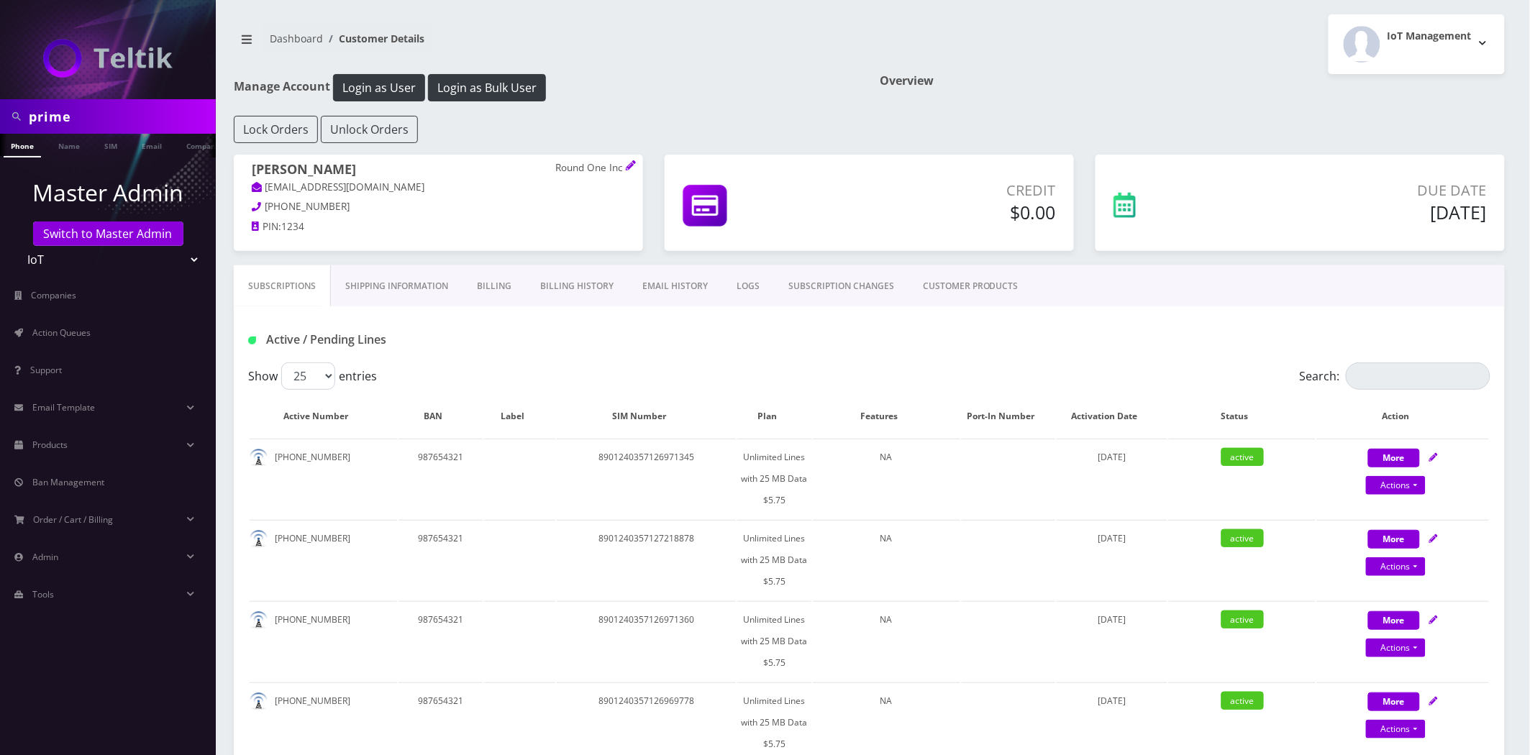
click at [360, 295] on link "Shipping Information" at bounding box center [397, 286] width 132 height 42
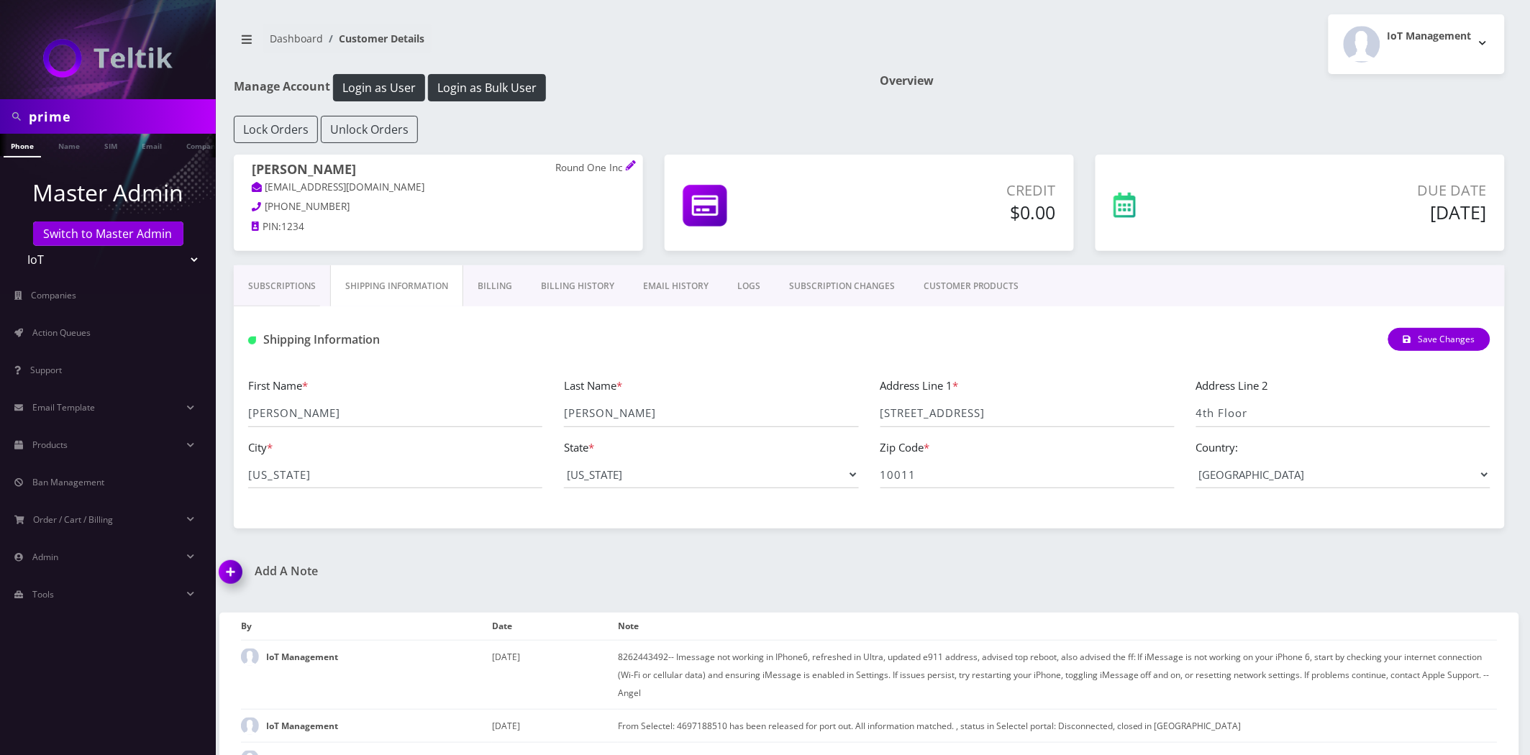
click at [500, 270] on link "Billing" at bounding box center [494, 286] width 63 height 42
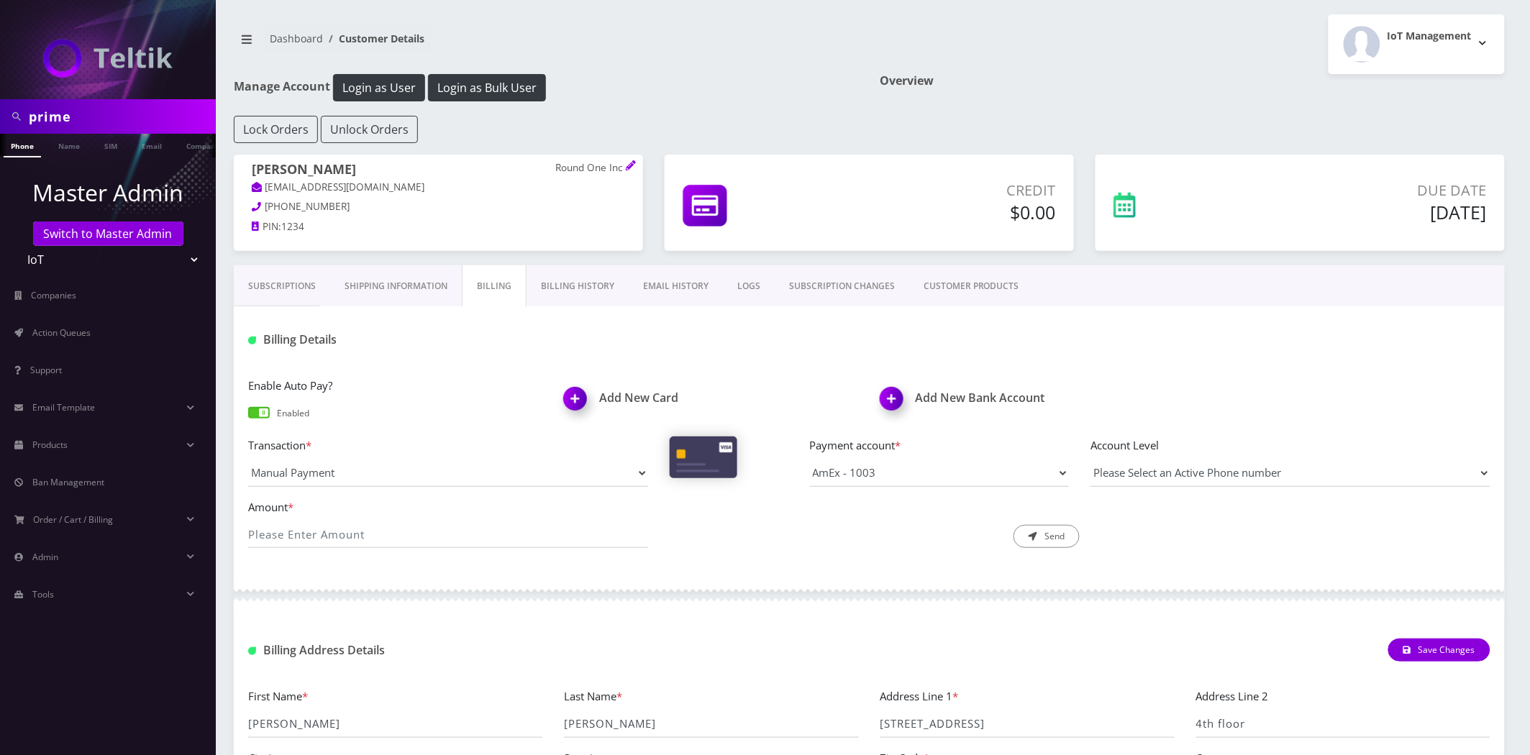
scroll to position [319, 0]
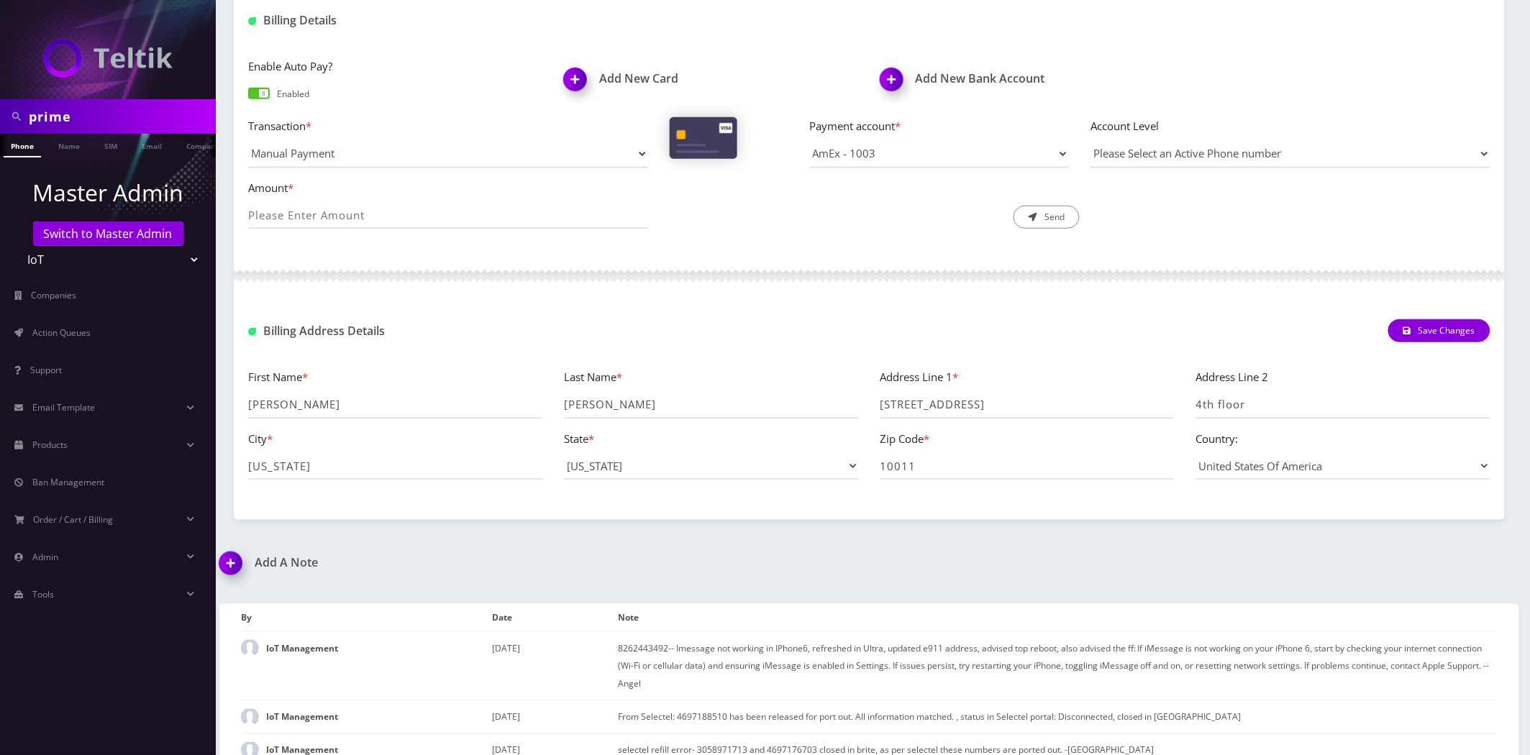
click at [901, 449] on div "Zip Code * 10011" at bounding box center [1028, 455] width 316 height 50
click at [902, 448] on div "Zip Code * 10011" at bounding box center [1028, 455] width 316 height 50
click at [908, 460] on input "10011" at bounding box center [1027, 465] width 294 height 27
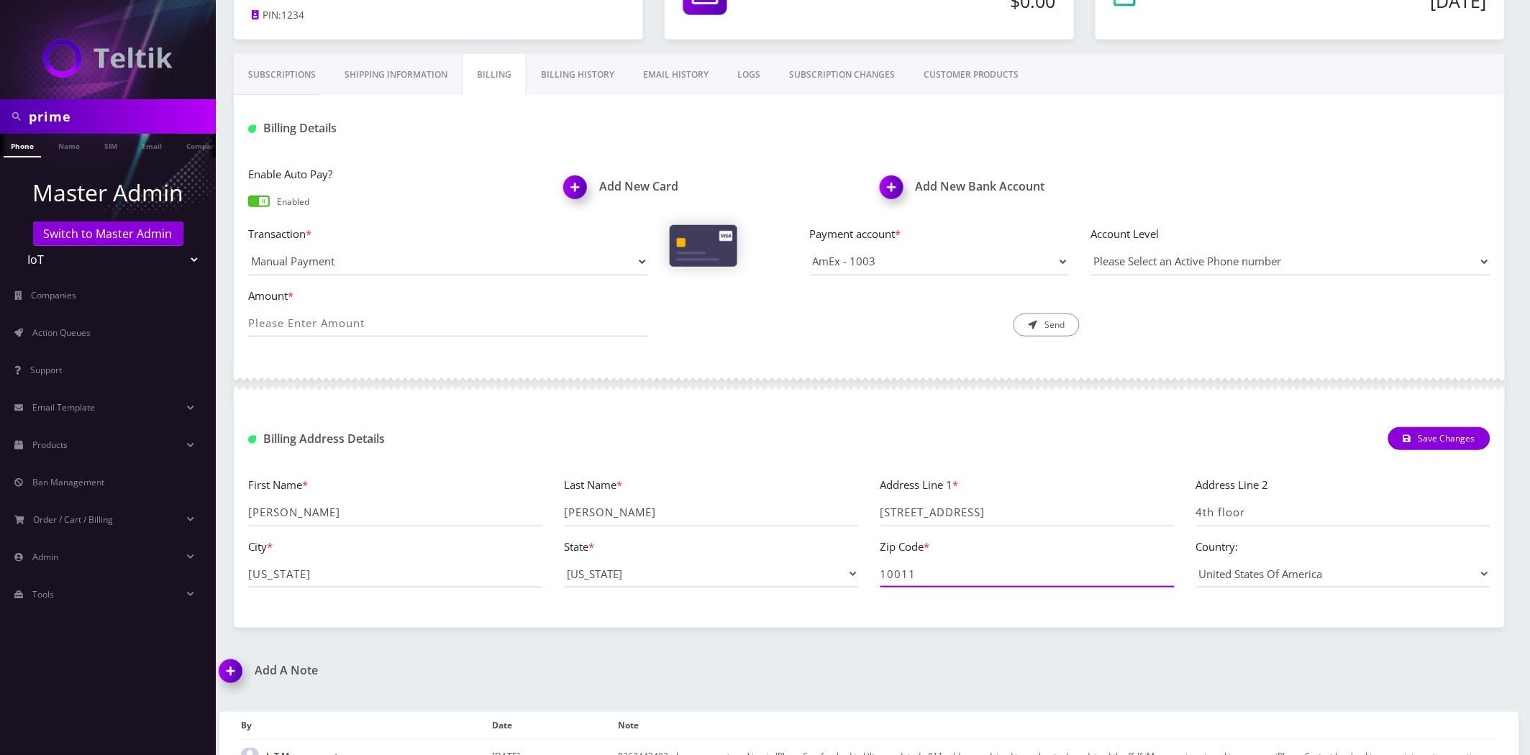
scroll to position [0, 0]
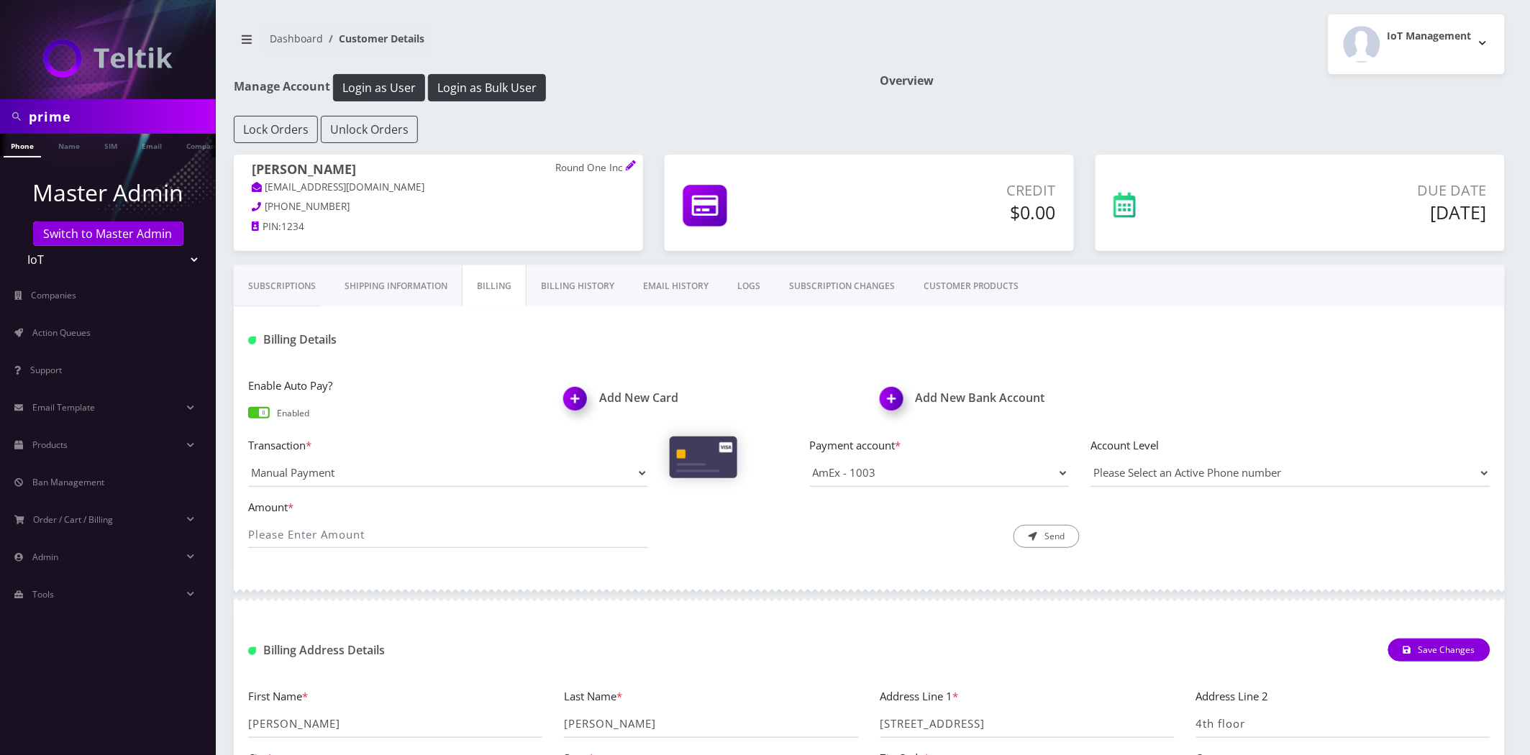
click at [428, 295] on link "Shipping Information" at bounding box center [396, 286] width 132 height 42
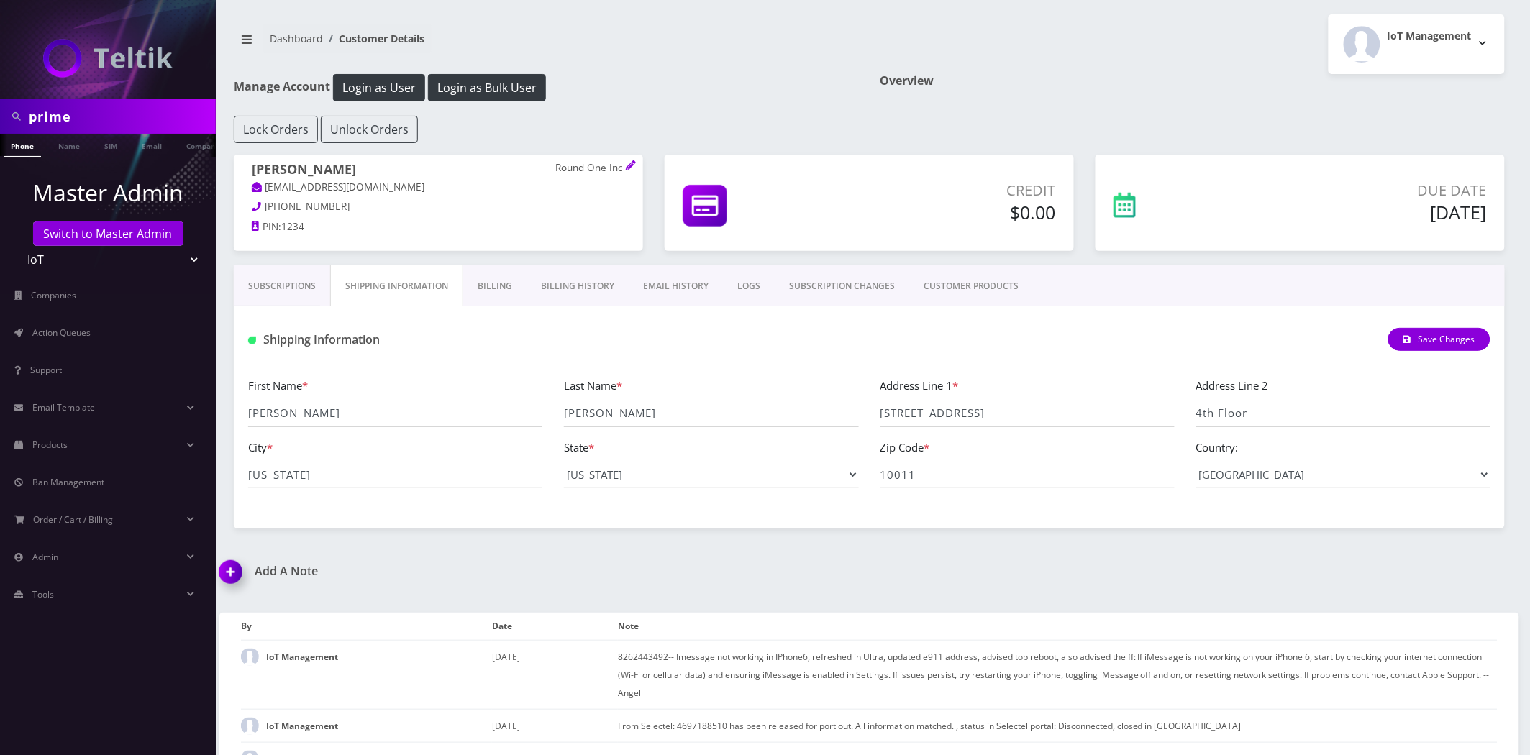
click at [488, 302] on link "Billing" at bounding box center [494, 286] width 63 height 42
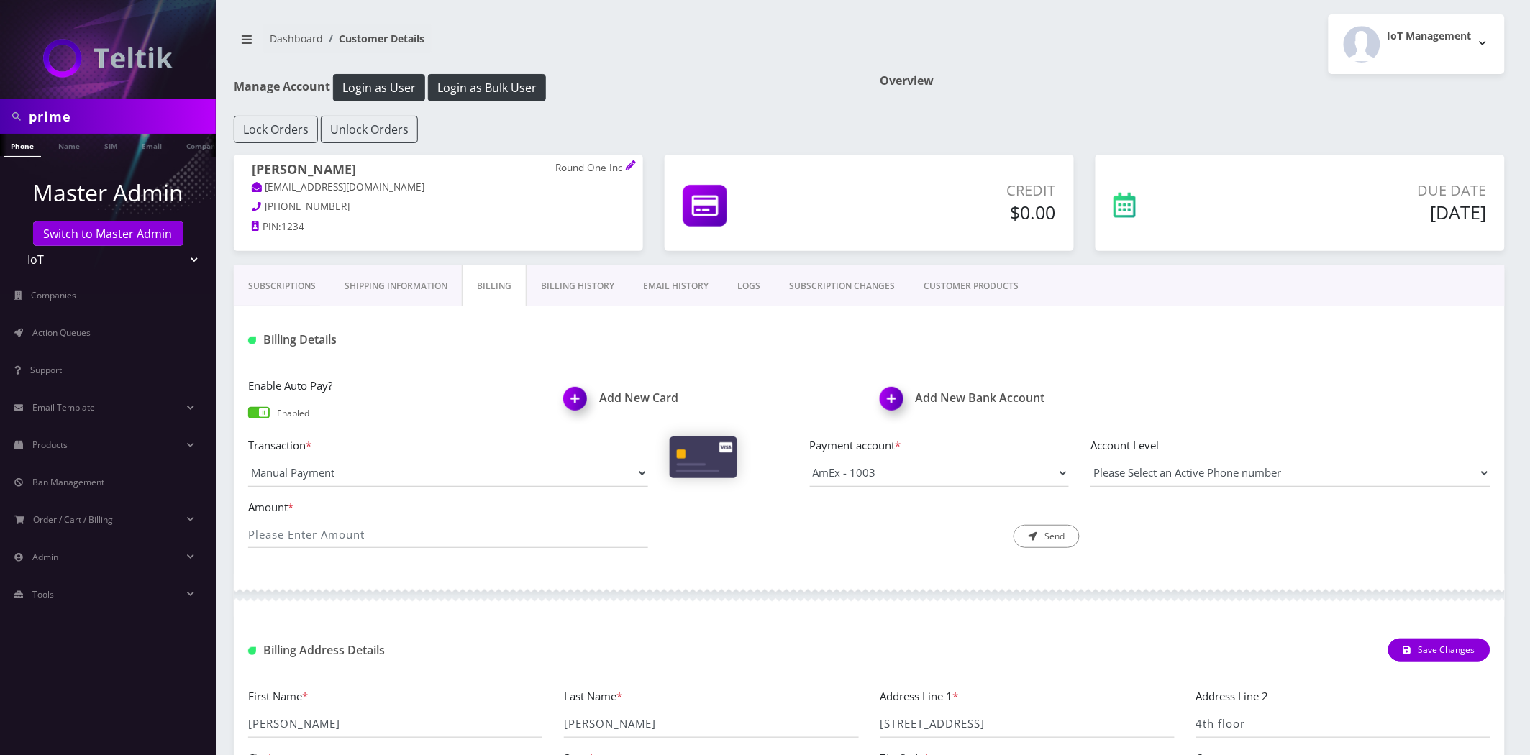
scroll to position [408, 0]
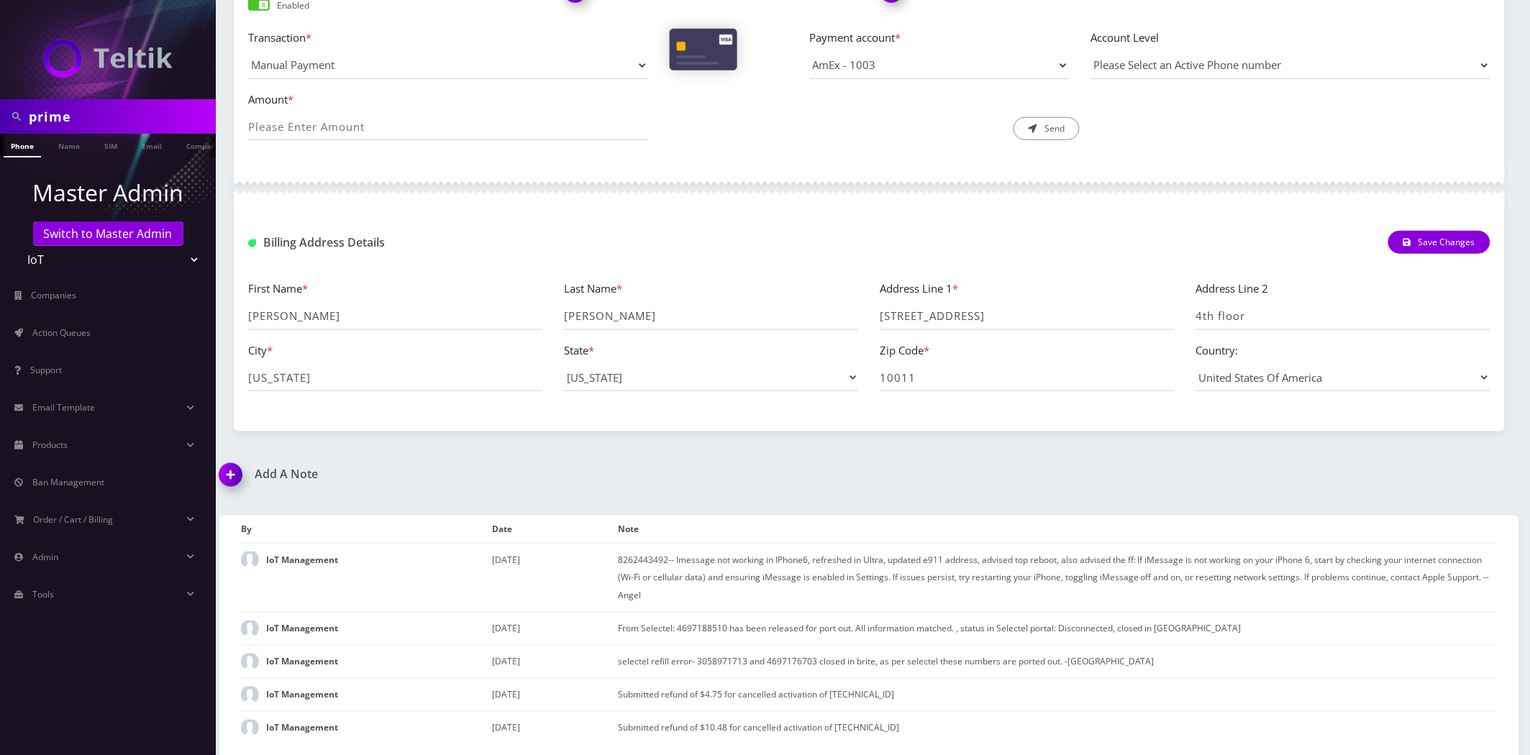
click at [890, 421] on div "Subscriptions Shipping Information Billing Billing History EMAIL HISTORY LOGS S…" at bounding box center [869, 145] width 1271 height 574
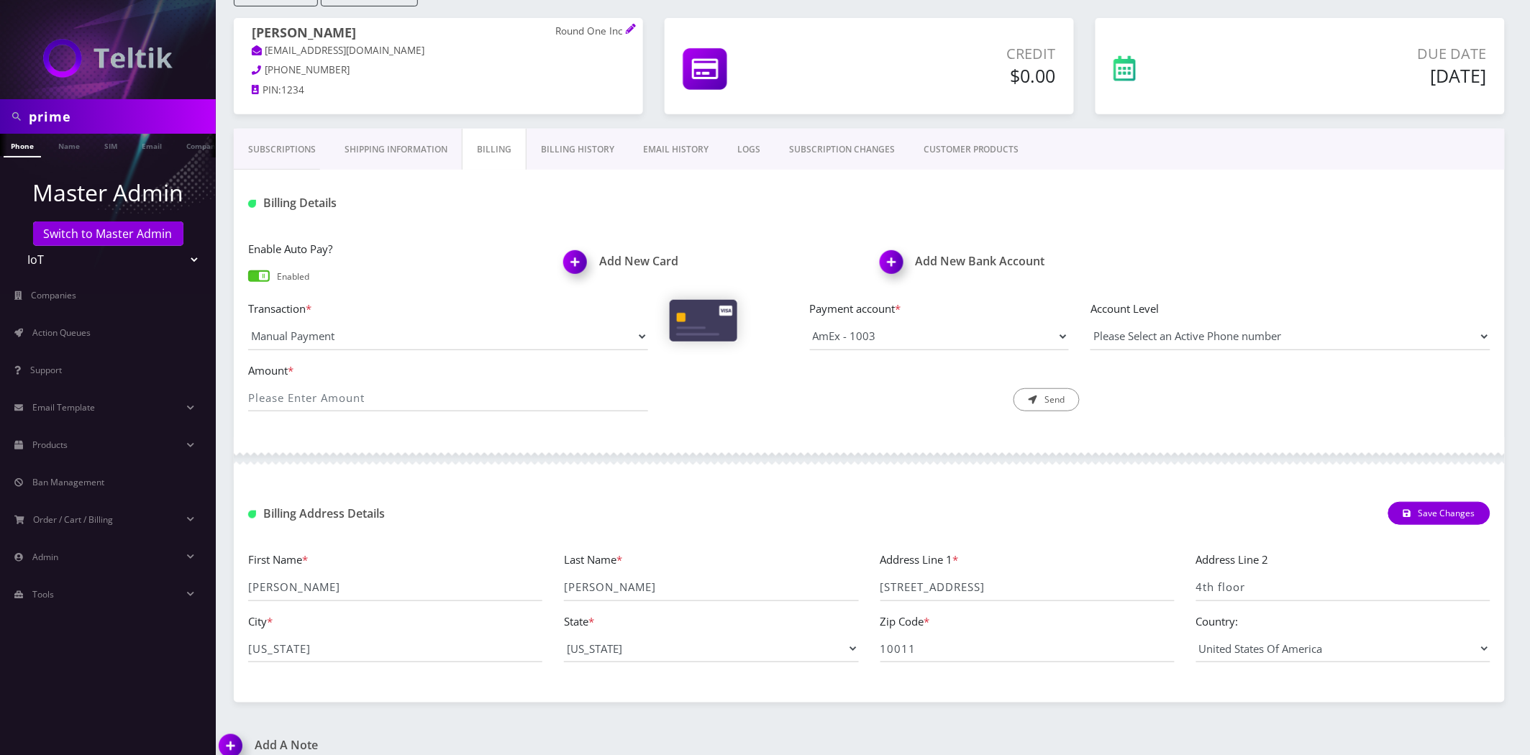
scroll to position [0, 0]
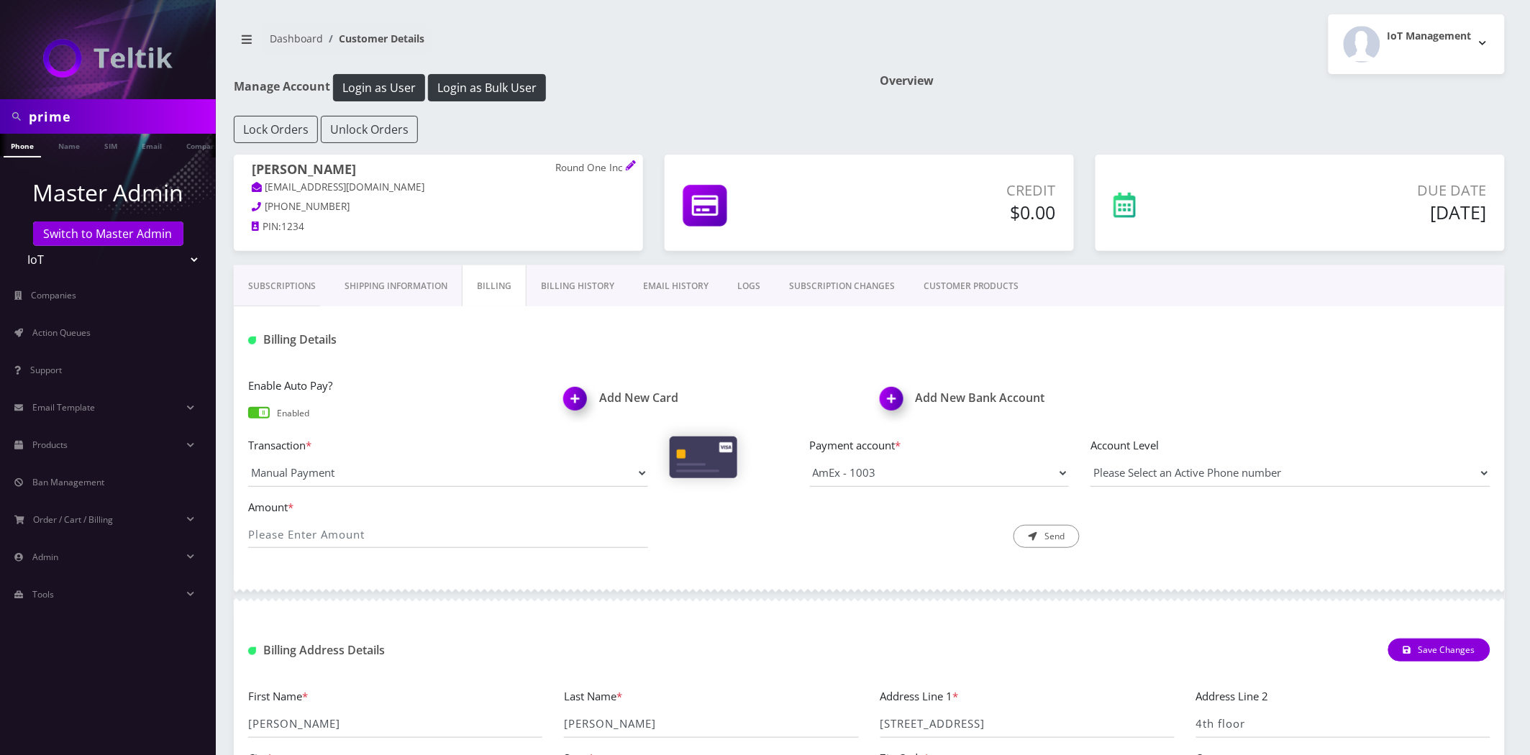
click at [406, 285] on link "Shipping Information" at bounding box center [396, 286] width 132 height 42
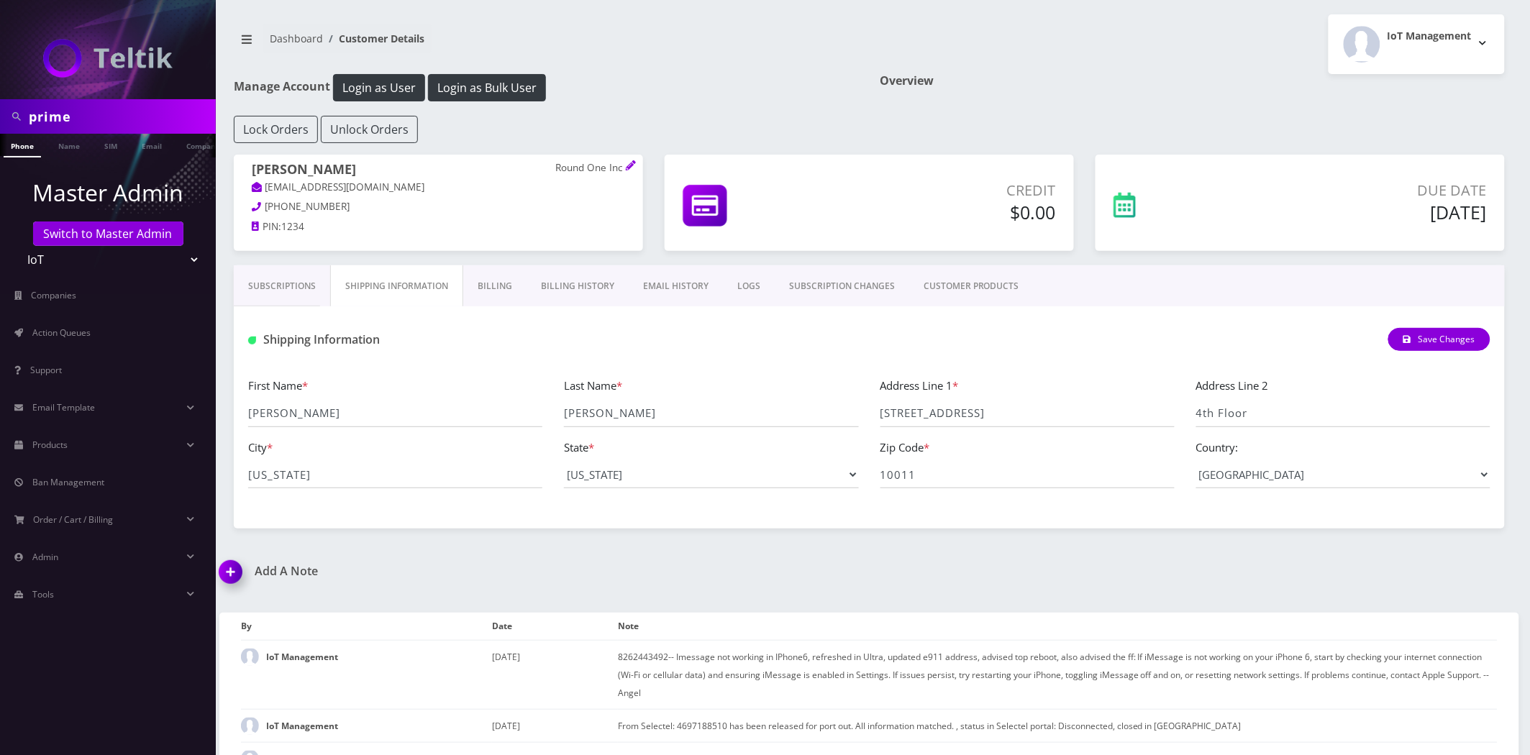
click at [486, 257] on div "Rob Haber Round One Inc rob@tryraz.com 914-518-2449 PIN: 1234" at bounding box center [438, 210] width 431 height 111
click at [491, 279] on link "Billing" at bounding box center [494, 286] width 63 height 42
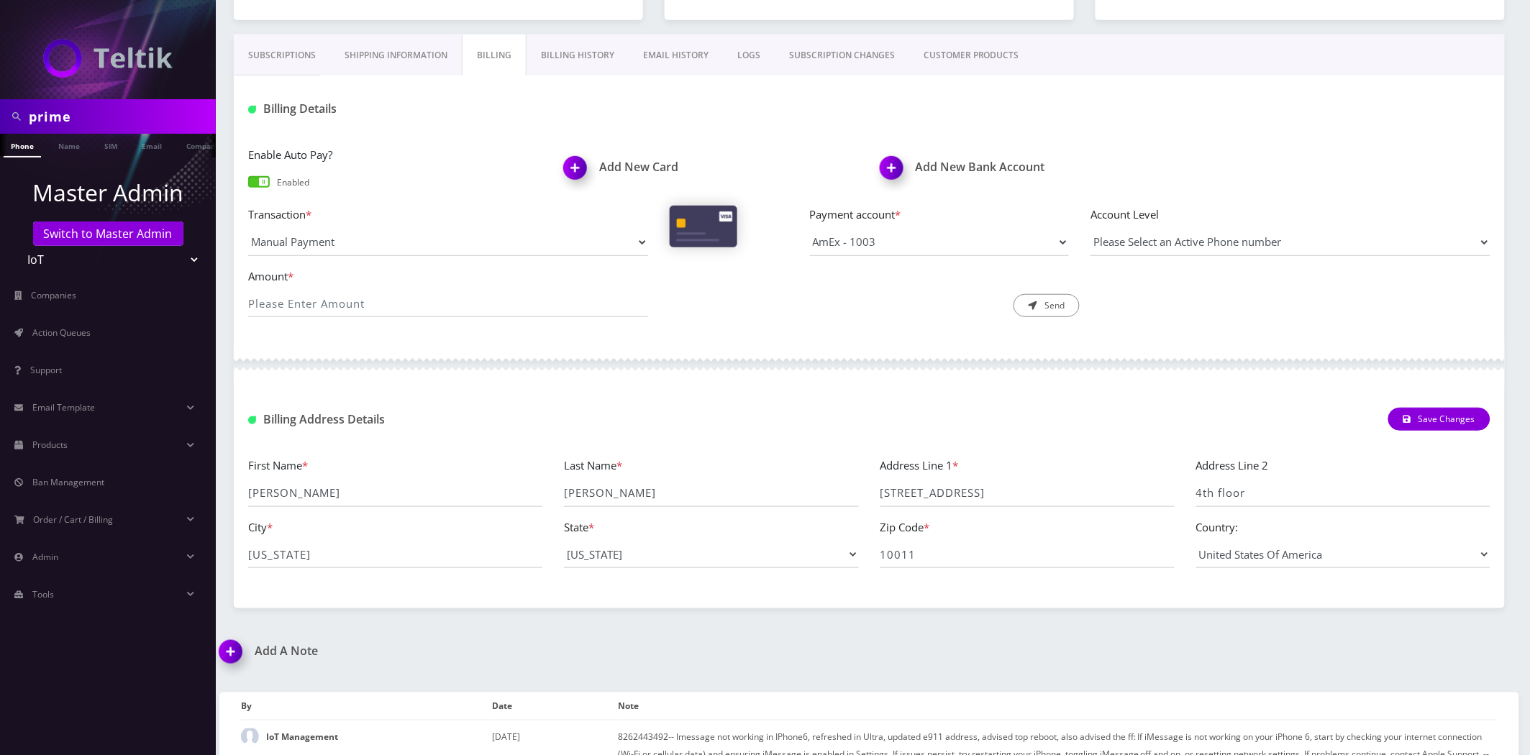
scroll to position [240, 0]
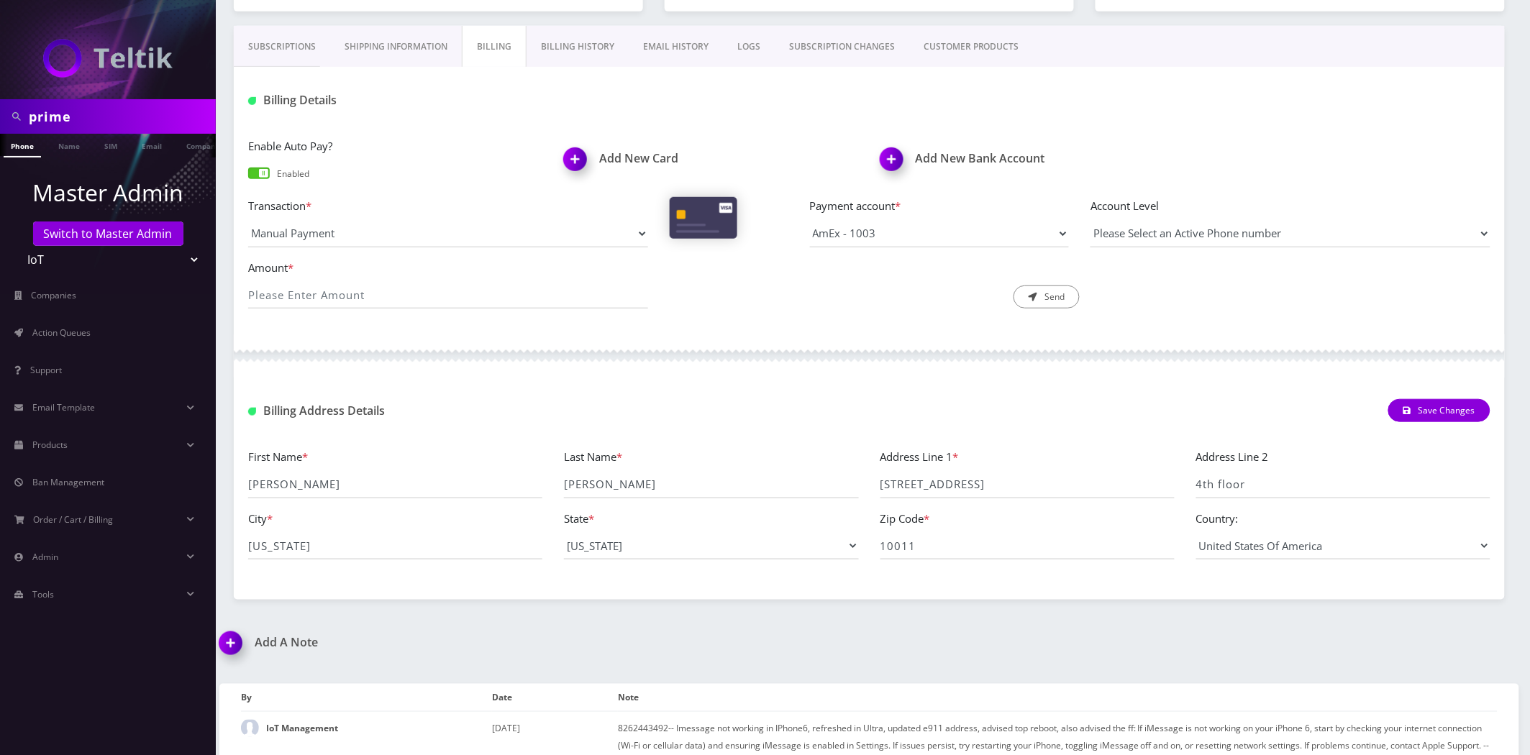
click at [567, 338] on div at bounding box center [869, 355] width 1271 height 43
copy td "8262443492"
drag, startPoint x: 667, startPoint y: 727, endPoint x: 637, endPoint y: 641, distance: 91.4
click at [637, 637] on h1 "Add A Note" at bounding box center [538, 643] width 639 height 14
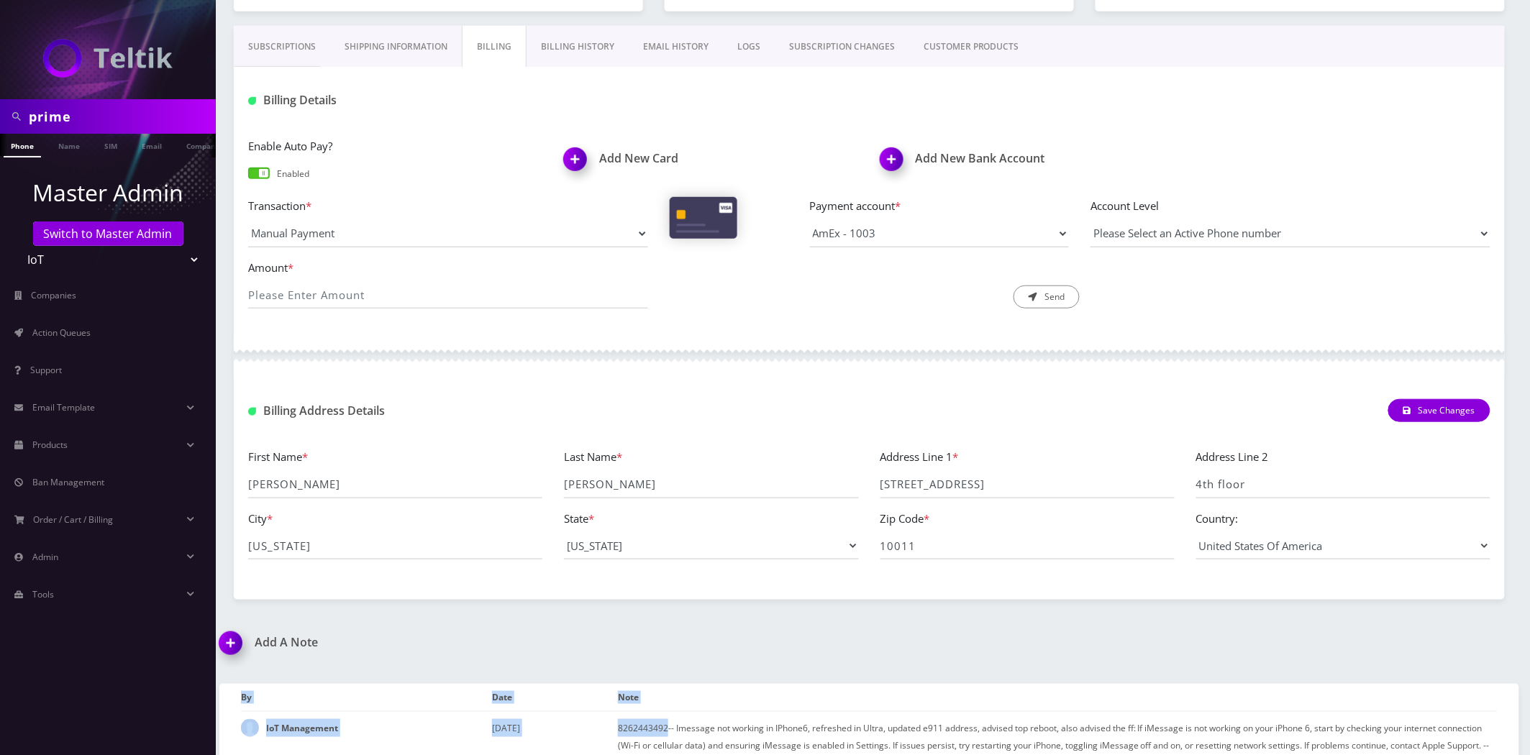
scroll to position [491, 0]
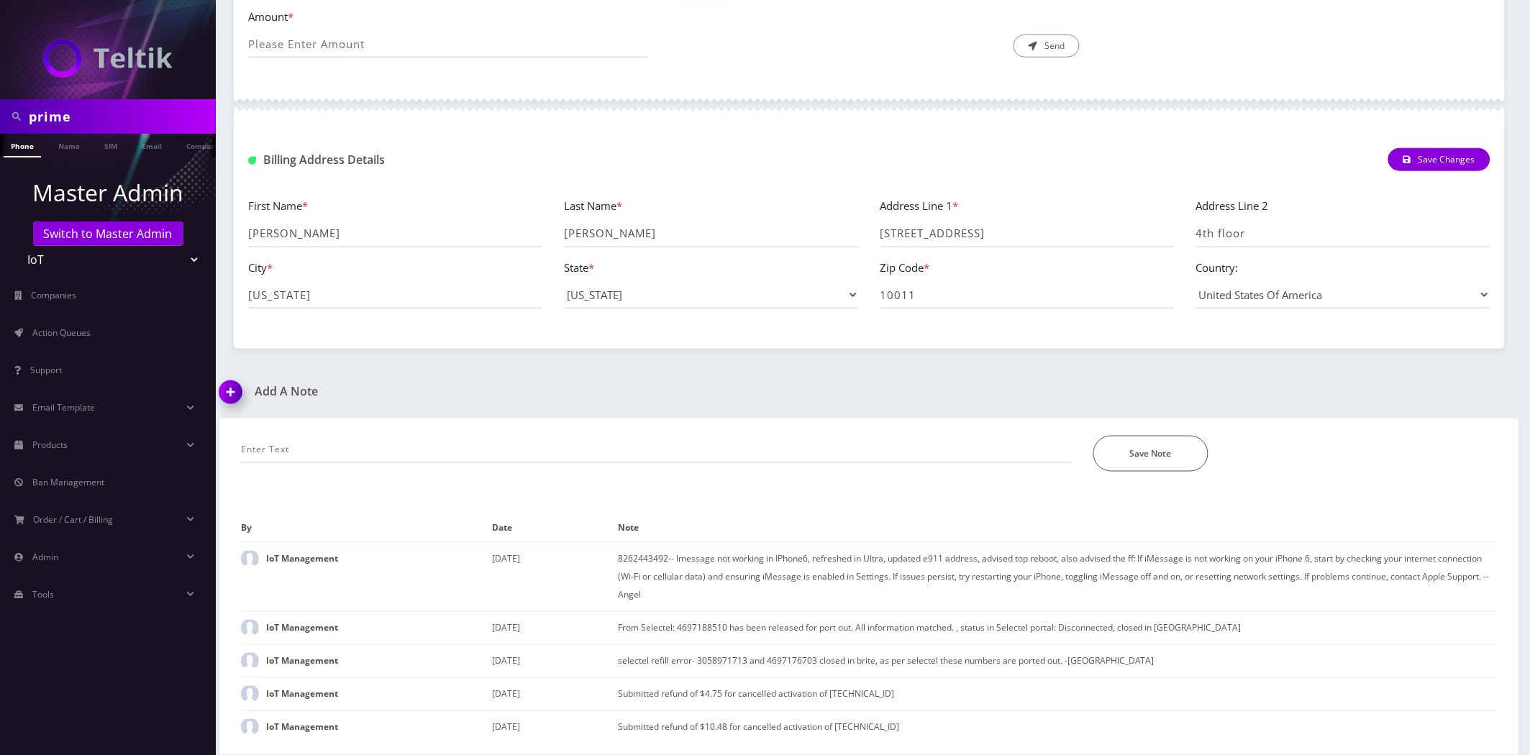
click at [594, 420] on div "*Please Enter Note Save Note" at bounding box center [869, 445] width 1278 height 53
drag, startPoint x: 565, startPoint y: 357, endPoint x: 570, endPoint y: 347, distance: 11.3
click at [568, 342] on div "prime Phone Name SIM Email Company Customer Dashboard Customer Details IoT Mana…" at bounding box center [869, 132] width 1321 height 1246
drag, startPoint x: 666, startPoint y: 556, endPoint x: 588, endPoint y: 563, distance: 78.0
click at [588, 563] on tr "IoT Management July 16, 2025 8262443492-- Imessage not working in IPhone6, refr…" at bounding box center [869, 576] width 1257 height 69
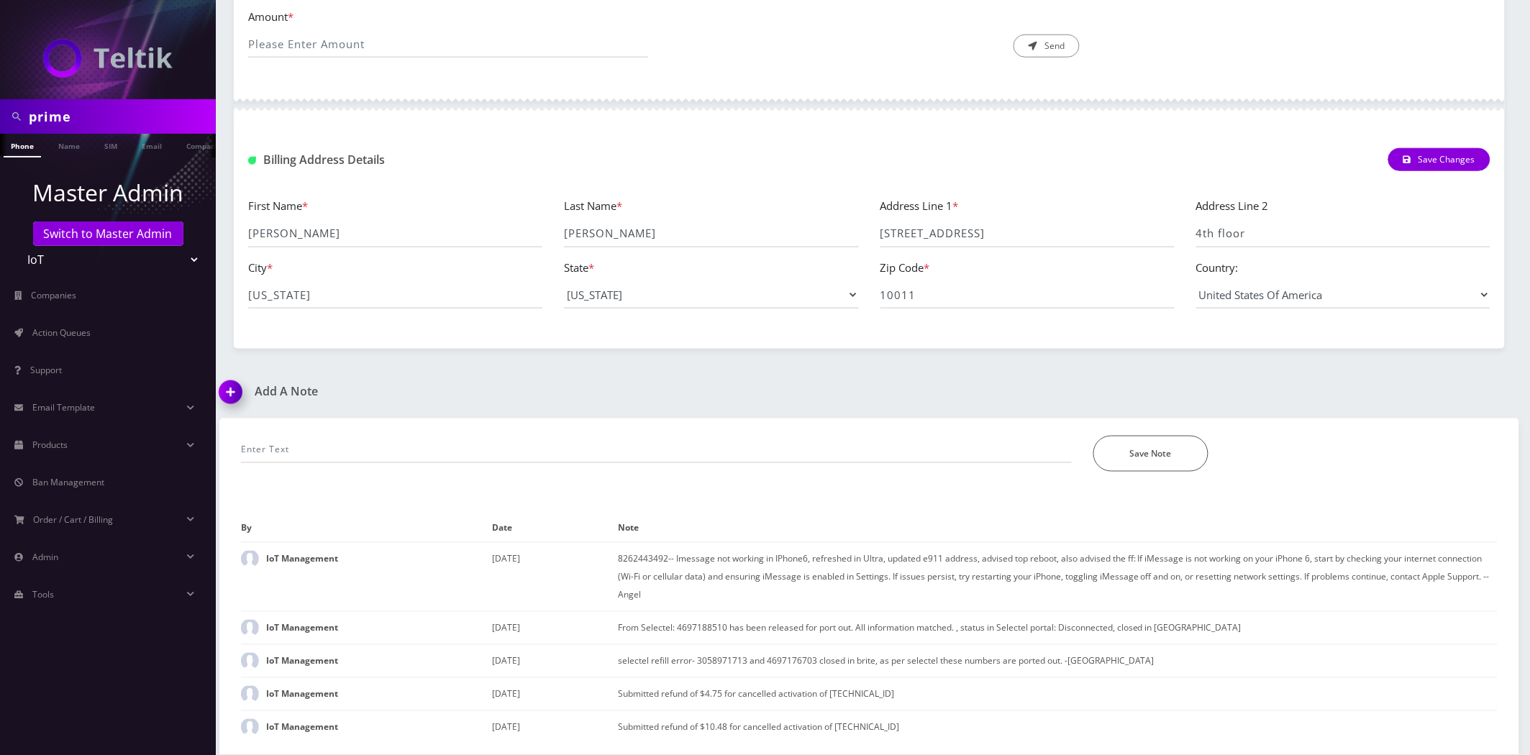
copy tr "8262443492"
click at [631, 378] on div "prime Phone Name SIM Email Company Customer Dashboard Customer Details IoT Mana…" at bounding box center [869, 132] width 1321 height 1246
click at [612, 340] on div "Subscriptions Shipping Information Billing Billing History EMAIL HISTORY LOGS S…" at bounding box center [869, 62] width 1271 height 574
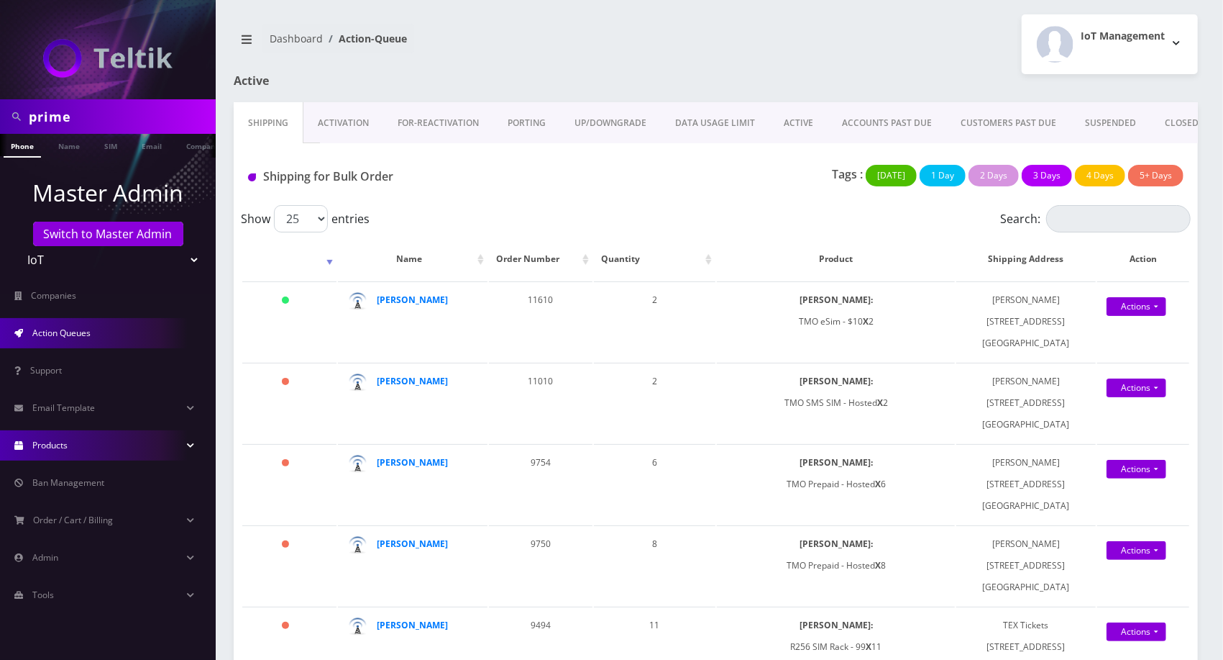
click at [70, 449] on link "Products" at bounding box center [108, 445] width 216 height 30
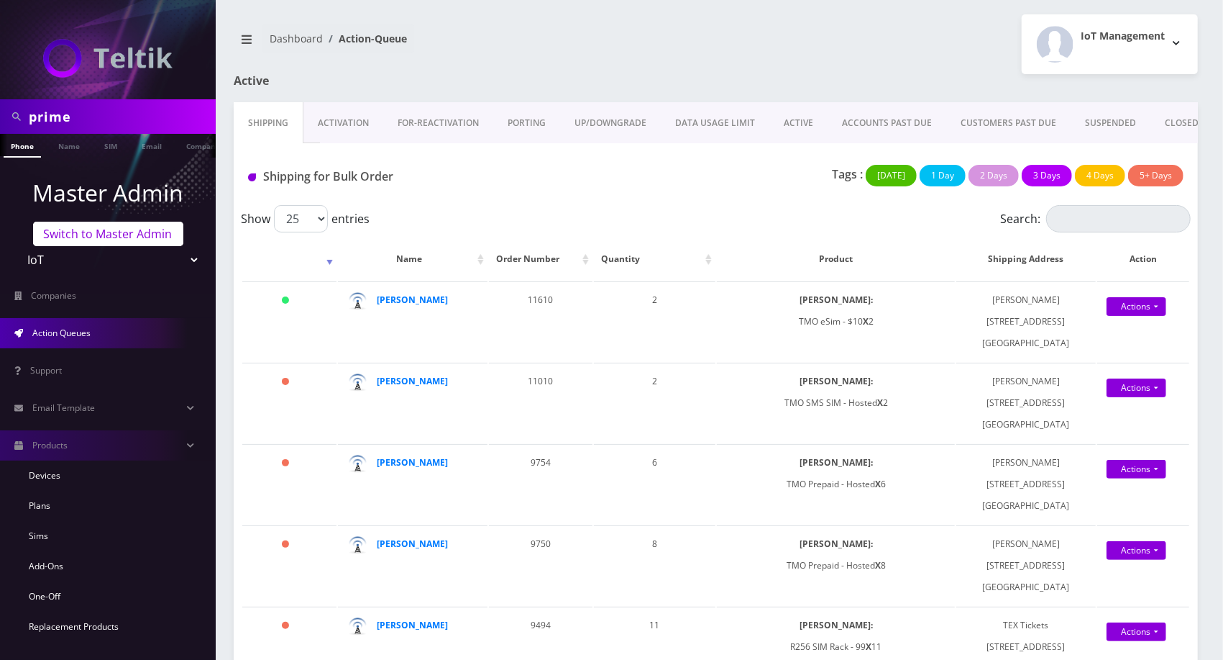
click at [104, 229] on link "Switch to Master Admin" at bounding box center [108, 234] width 150 height 24
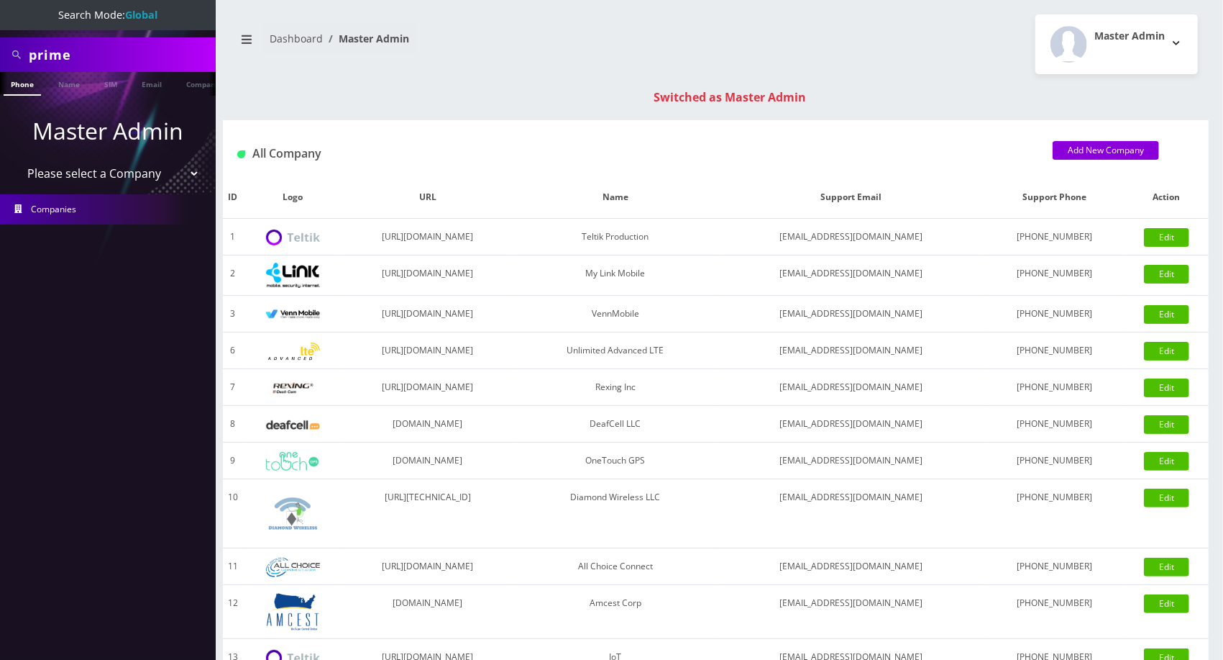
click at [86, 179] on select "Please select a Company Teltik Production My Link Mobile VennMobile Unlimited A…" at bounding box center [108, 173] width 183 height 27
click at [119, 178] on select "Please select a Company Teltik Production My Link Mobile VennMobile Unlimited A…" at bounding box center [108, 173] width 183 height 27
select select "15"
click at [17, 160] on select "Please select a Company Teltik Production My Link Mobile VennMobile Unlimited A…" at bounding box center [108, 173] width 183 height 27
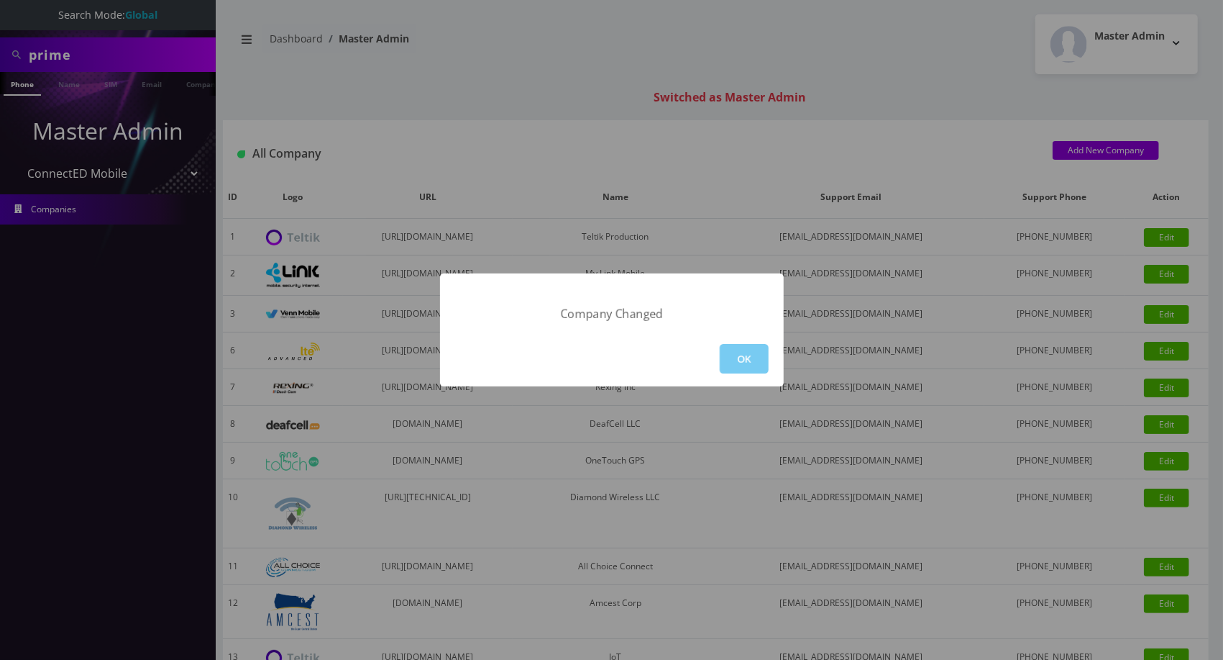
click at [745, 361] on button "OK" at bounding box center [744, 358] width 49 height 29
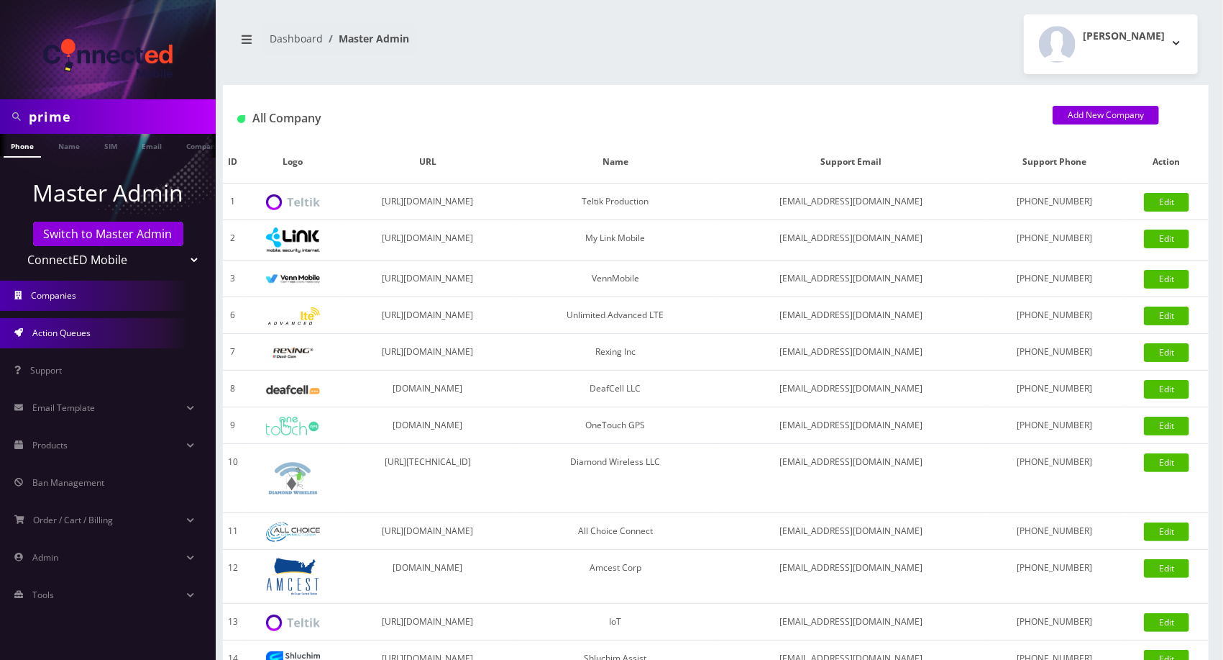
click at [65, 334] on span "Action Queues" at bounding box center [61, 333] width 58 height 12
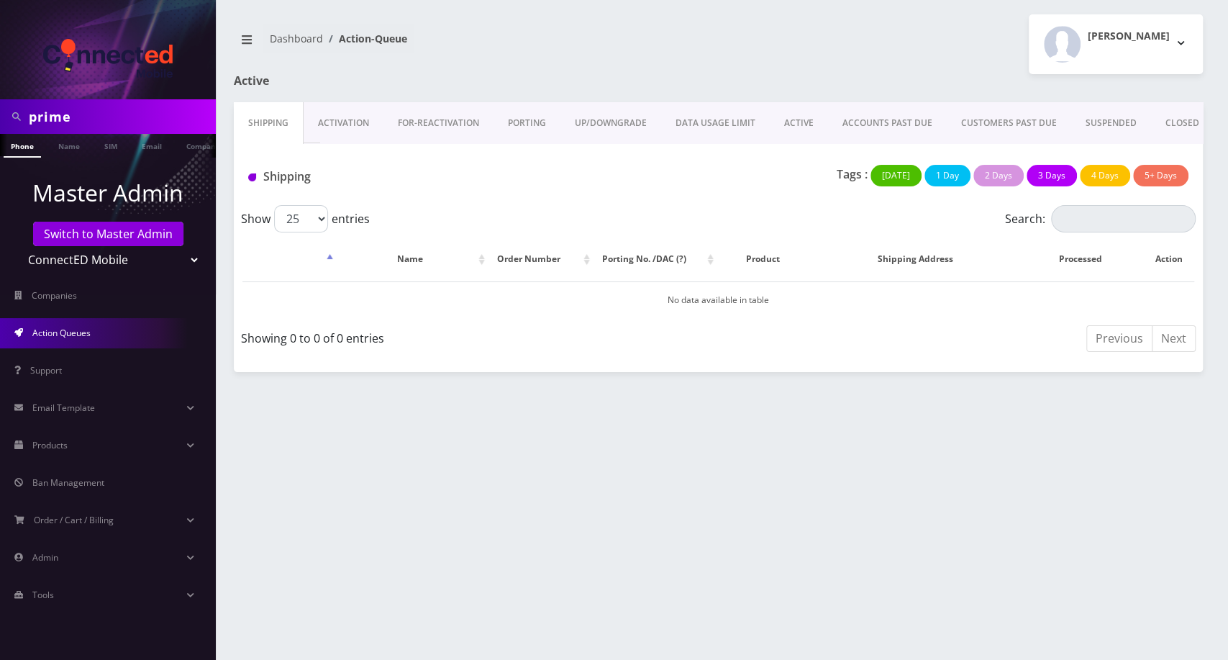
click at [331, 114] on link "Activation" at bounding box center [344, 123] width 80 height 42
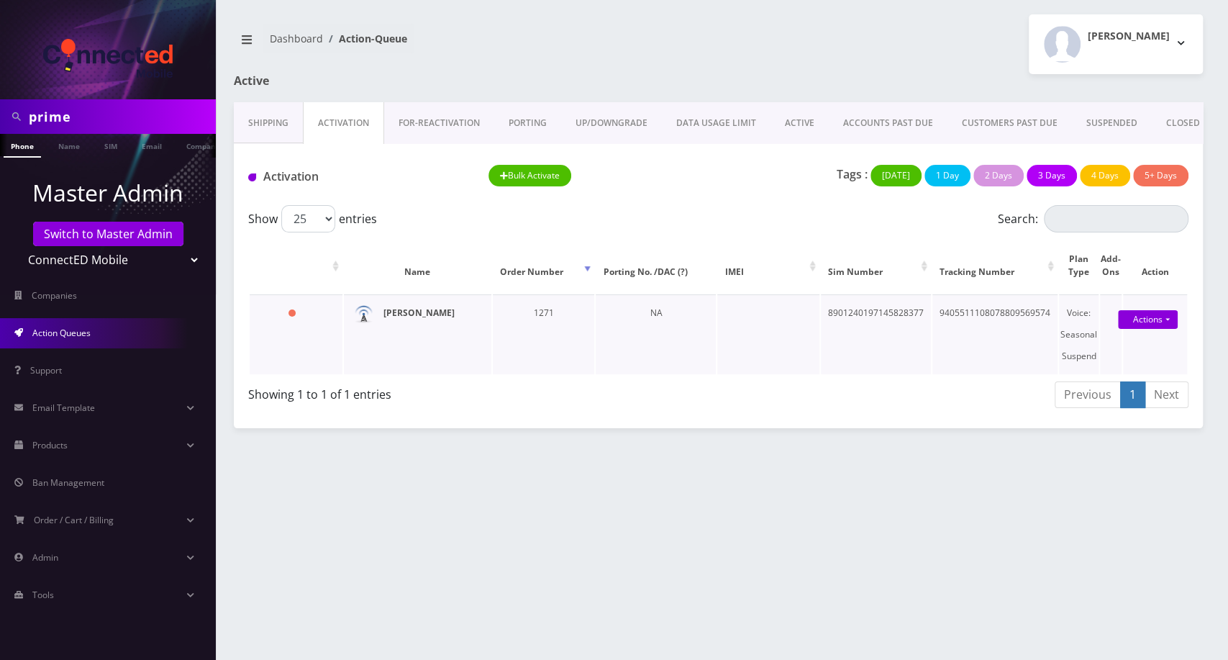
click at [417, 319] on strong "[PERSON_NAME]" at bounding box center [418, 312] width 71 height 12
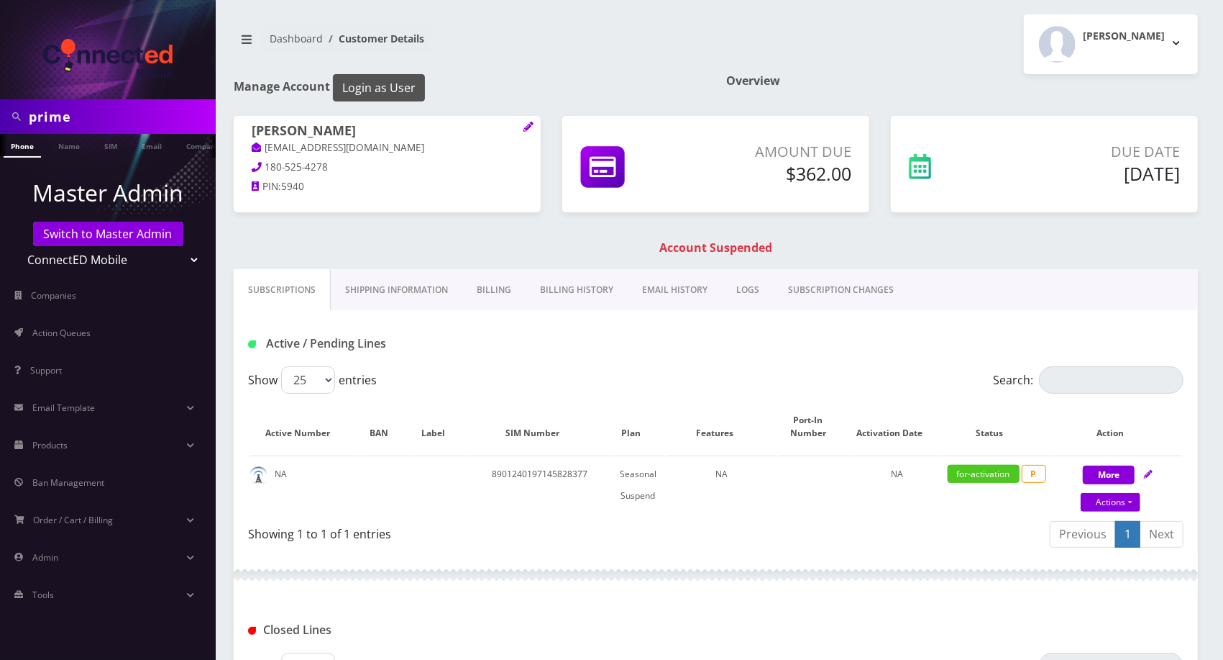
click at [380, 82] on button "Login as User" at bounding box center [379, 87] width 92 height 27
click at [393, 78] on button "Login as User" at bounding box center [379, 87] width 92 height 27
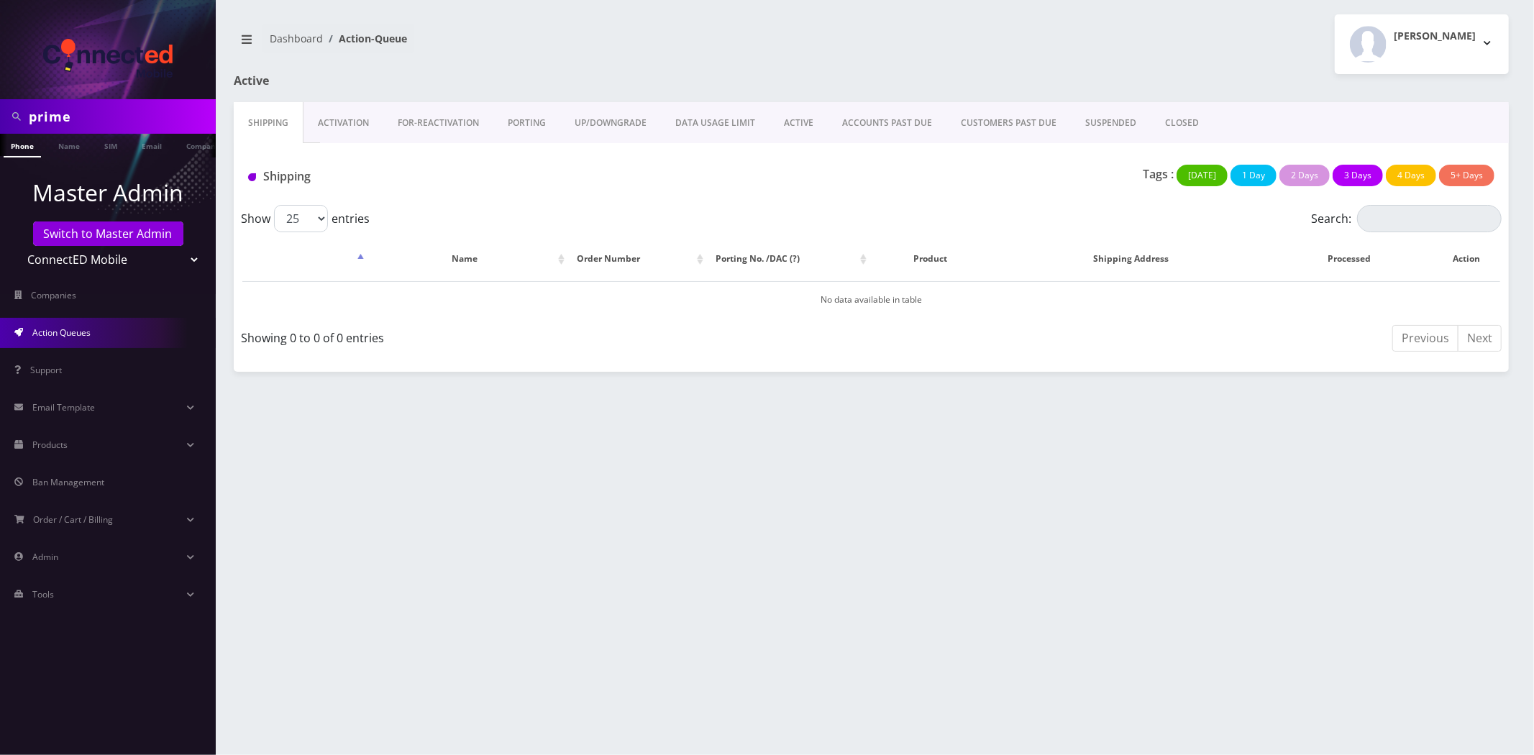
click at [110, 248] on select "Teltik Production My Link Mobile VennMobile Unlimited Advanced LTE [PERSON_NAME…" at bounding box center [108, 259] width 183 height 27
click at [111, 239] on link "Switch to Master Admin" at bounding box center [108, 234] width 150 height 24
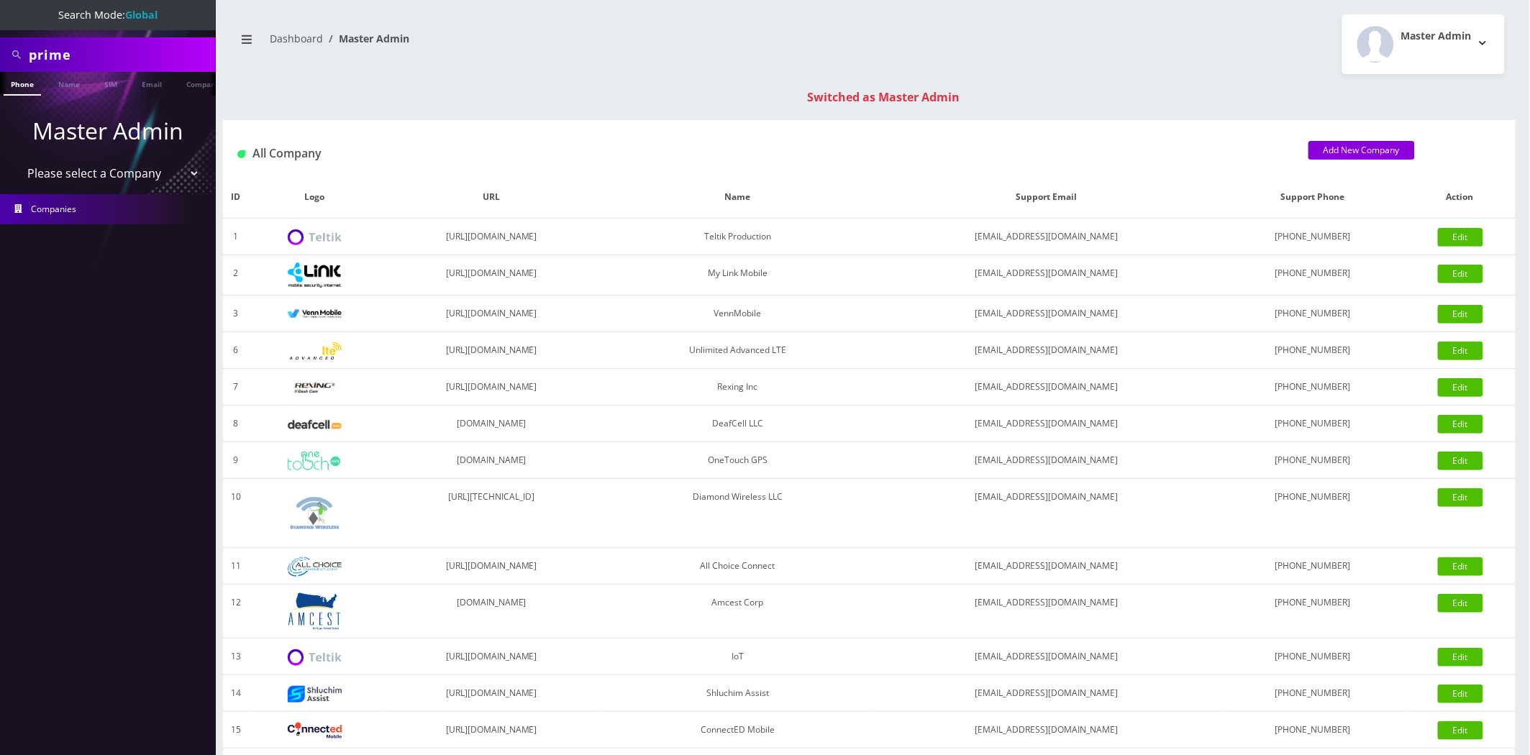
click at [96, 170] on select "Please select a Company Teltik Production My Link Mobile VennMobile Unlimited A…" at bounding box center [108, 173] width 183 height 27
select select "13"
click at [17, 160] on select "Please select a Company Teltik Production My Link Mobile VennMobile Unlimited A…" at bounding box center [108, 173] width 183 height 27
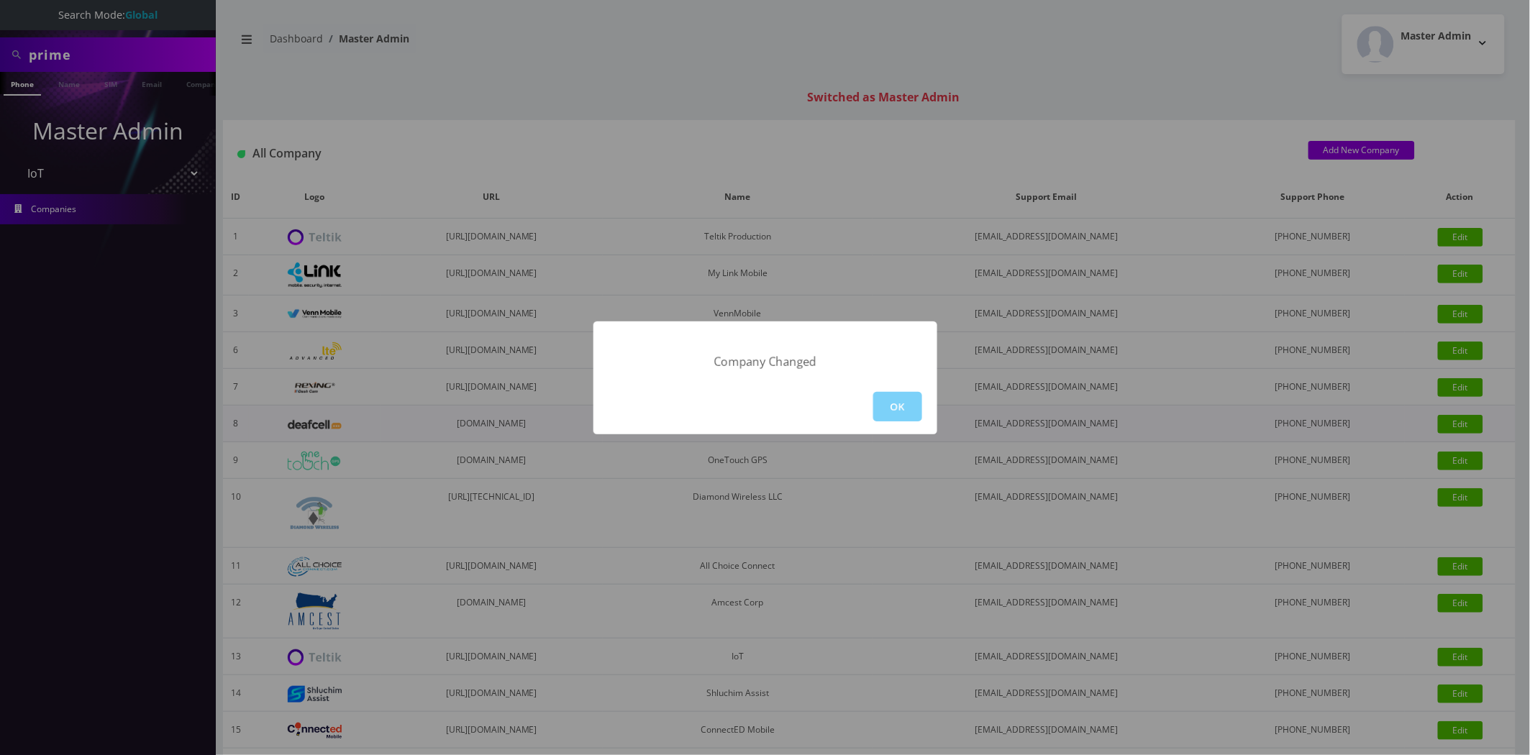
click at [910, 410] on button "OK" at bounding box center [897, 406] width 49 height 29
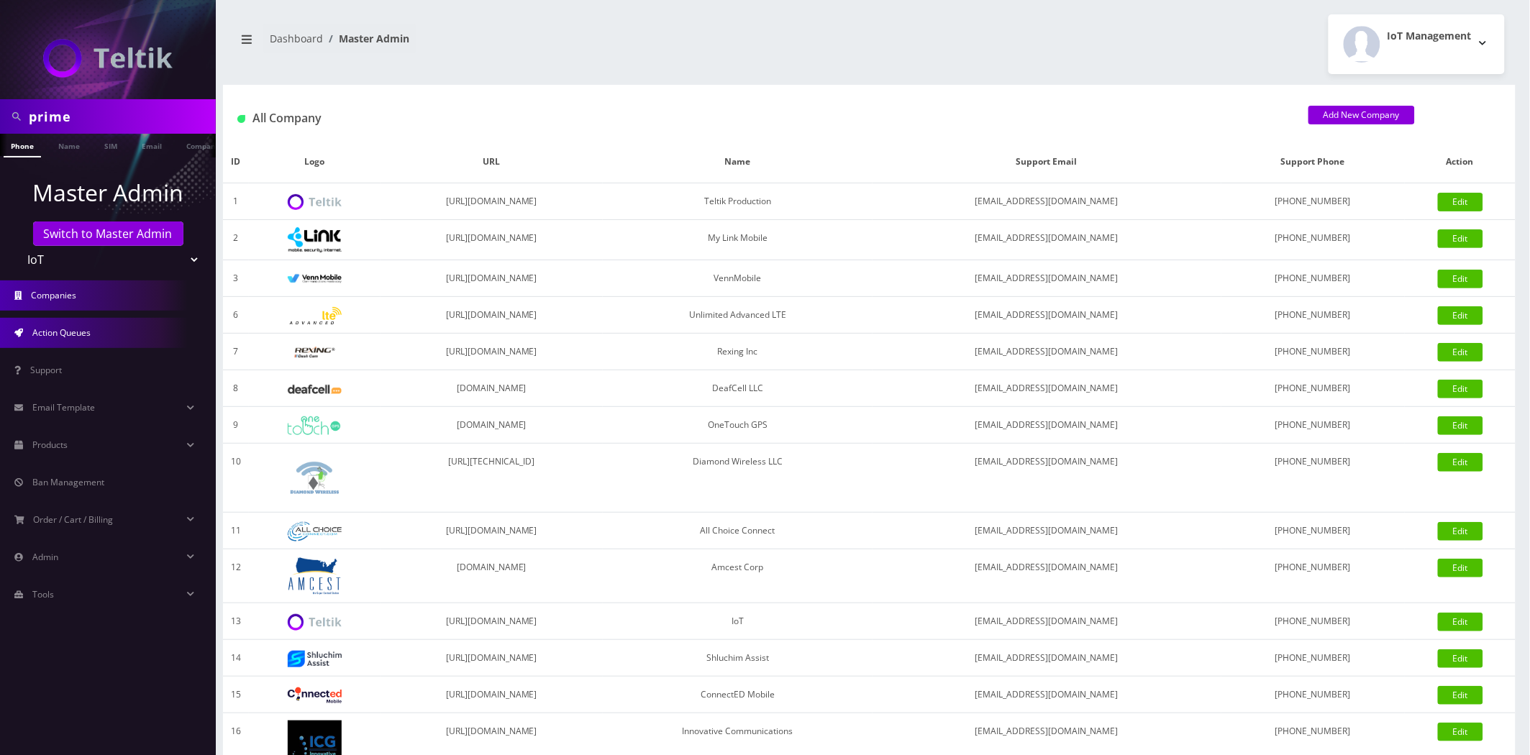
click at [75, 341] on link "Action Queues" at bounding box center [108, 333] width 216 height 30
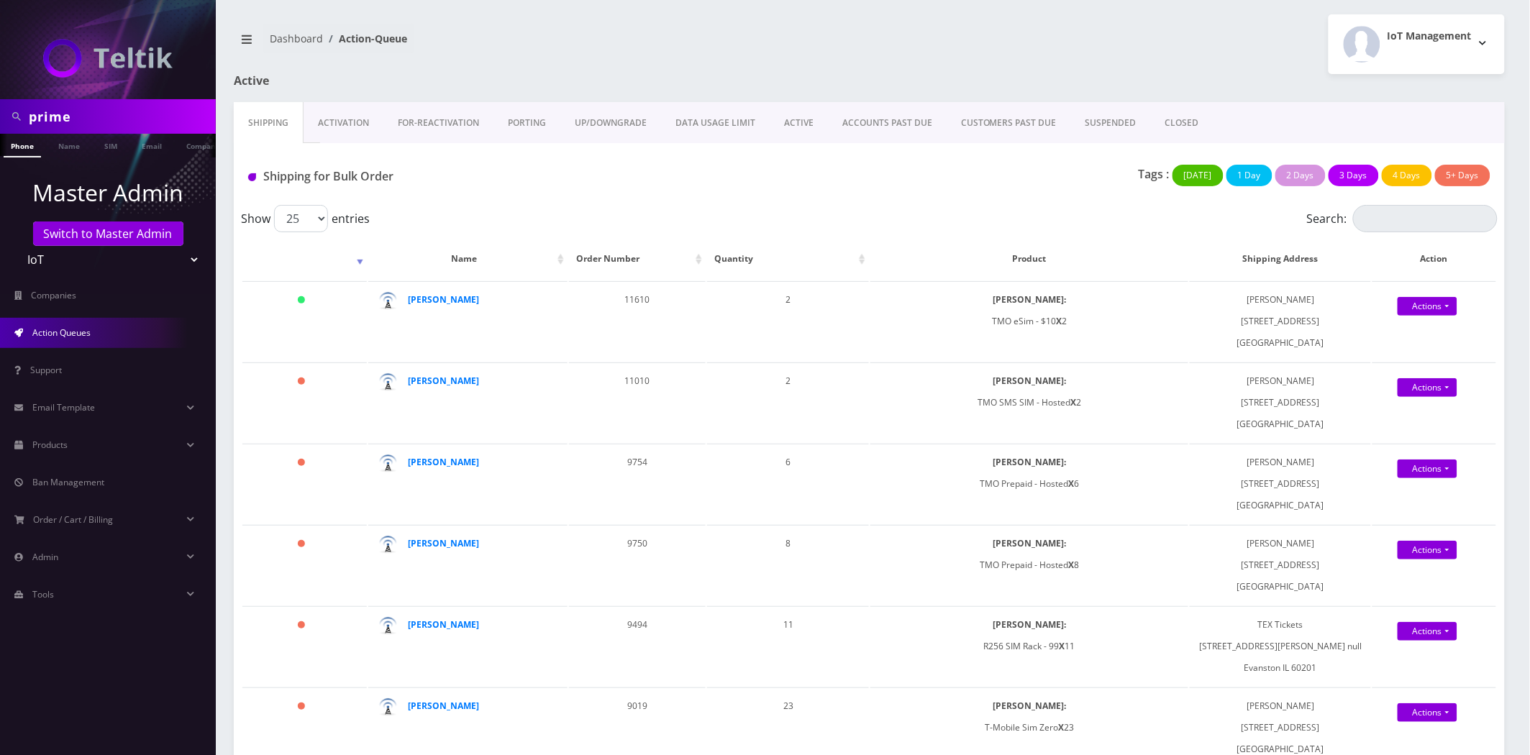
click at [352, 122] on link "Activation" at bounding box center [344, 123] width 80 height 42
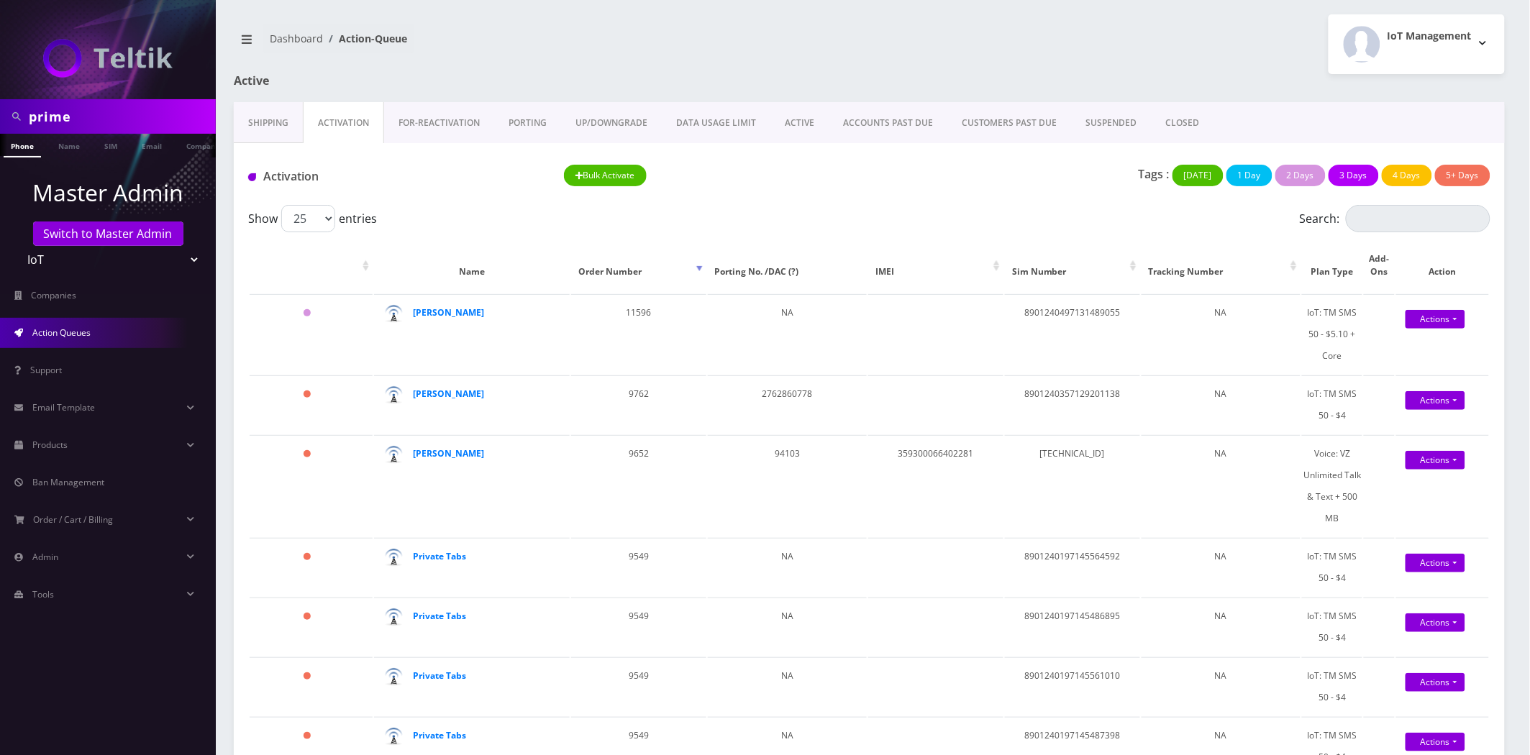
click at [509, 119] on link "PORTING" at bounding box center [527, 123] width 67 height 42
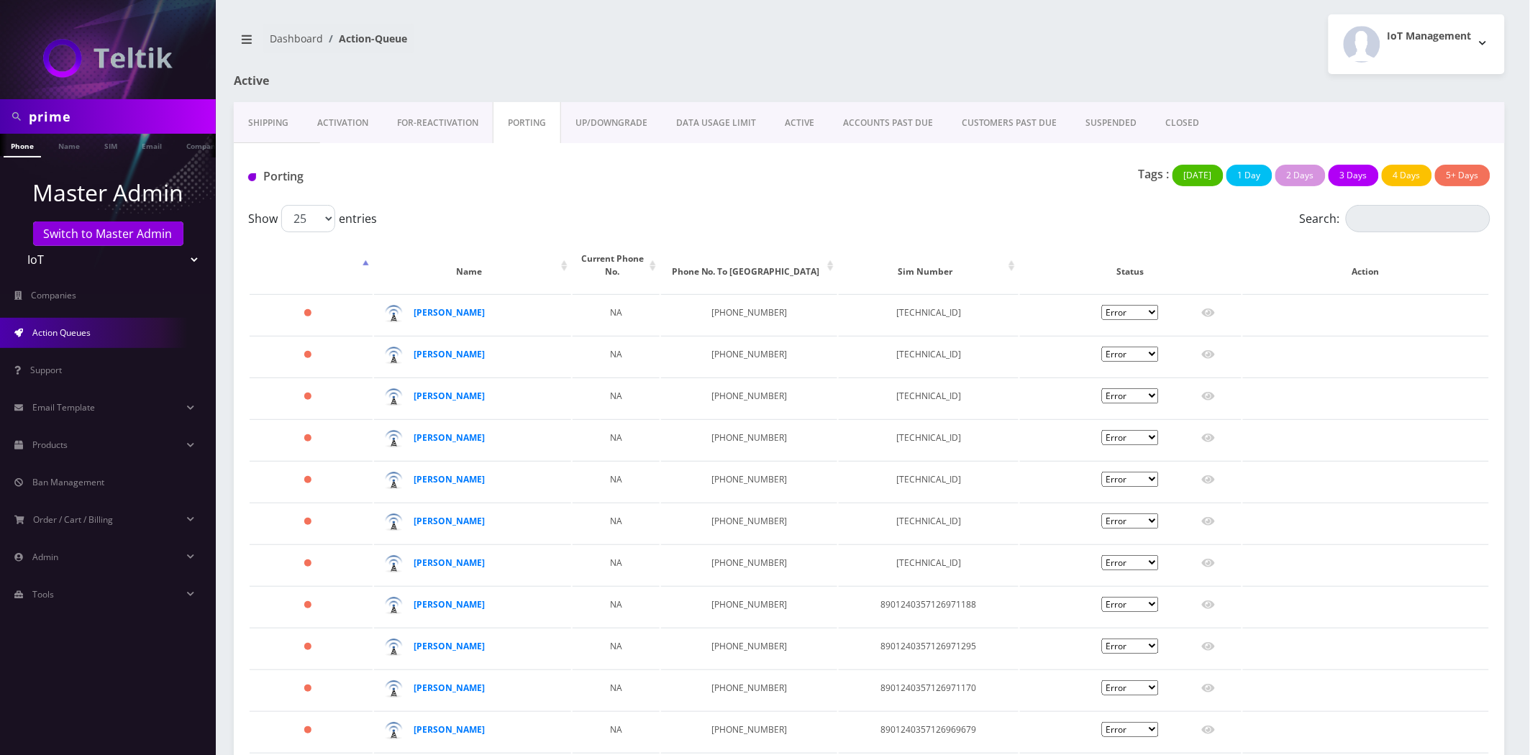
click at [761, 119] on link "DATA USAGE LIMIT" at bounding box center [716, 123] width 109 height 42
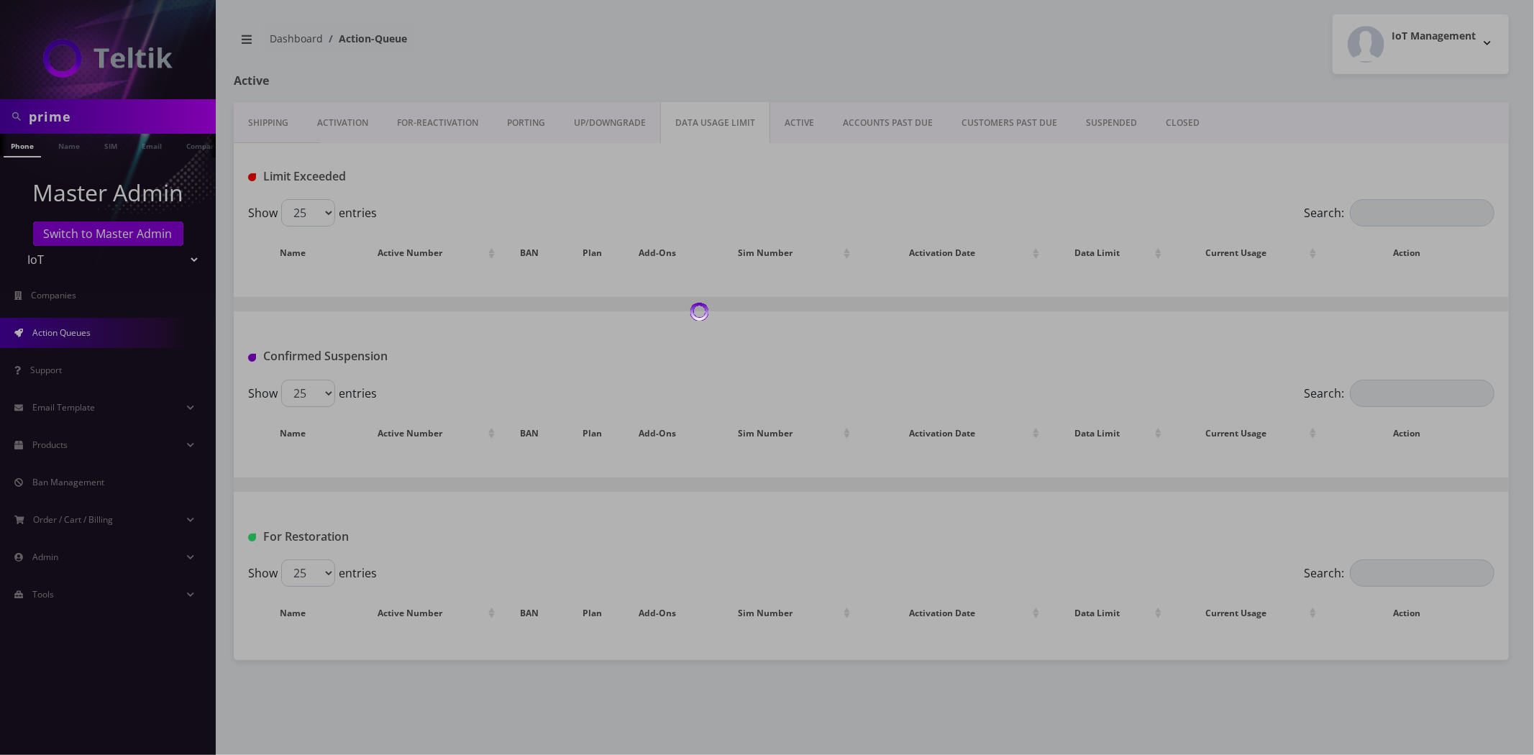
click at [784, 117] on div at bounding box center [767, 377] width 1534 height 755
click at [784, 122] on div at bounding box center [767, 377] width 1534 height 755
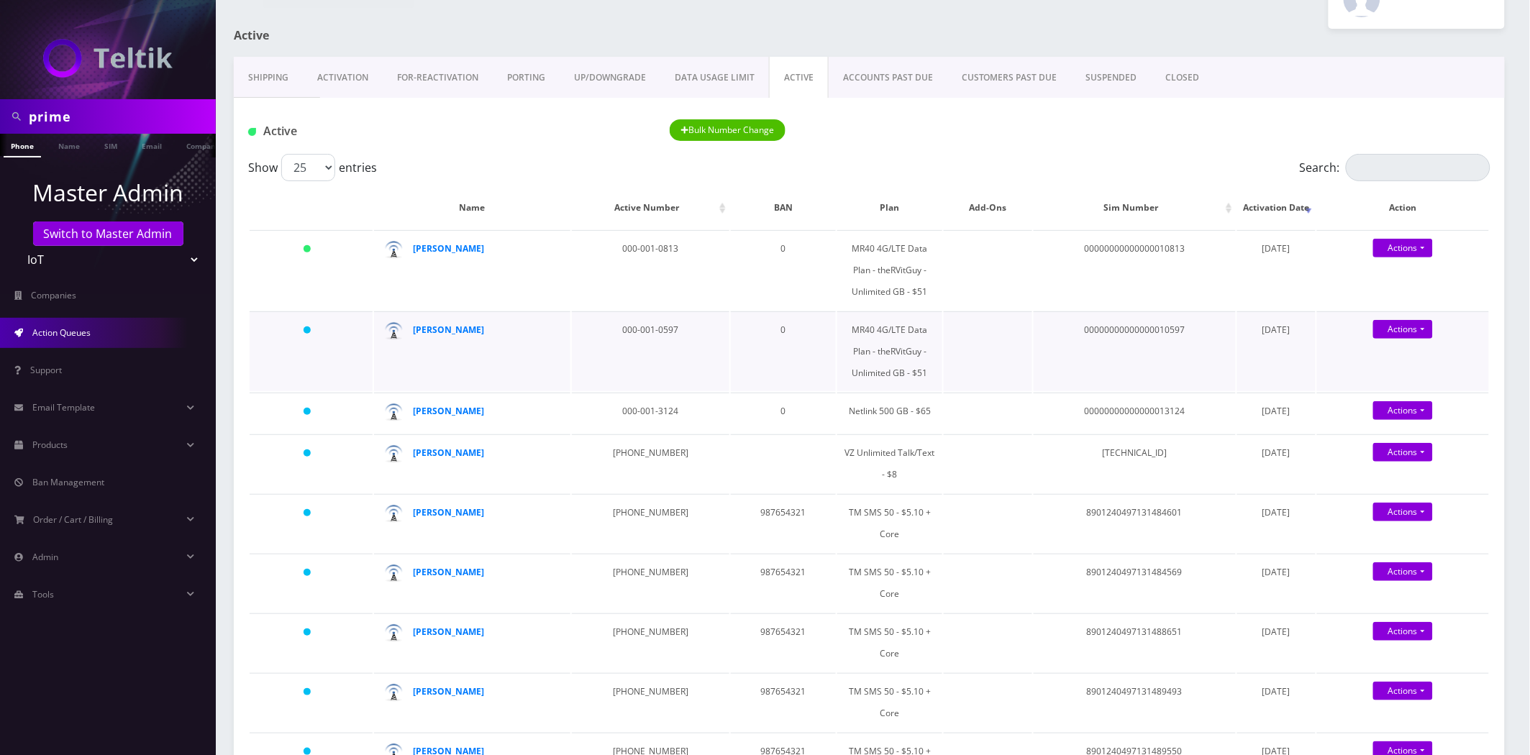
scroll to position [80, 0]
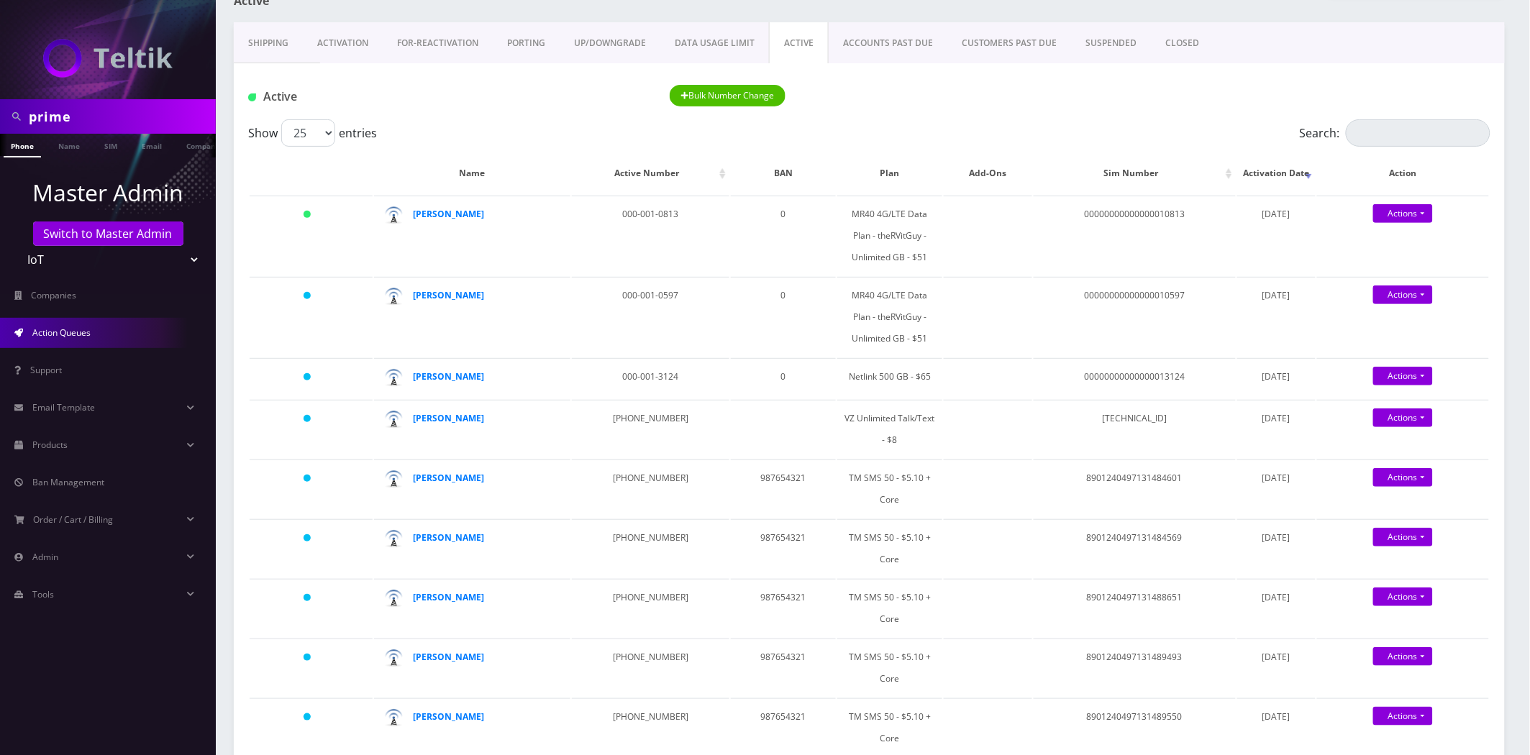
click at [377, 32] on link "Activation" at bounding box center [343, 43] width 80 height 42
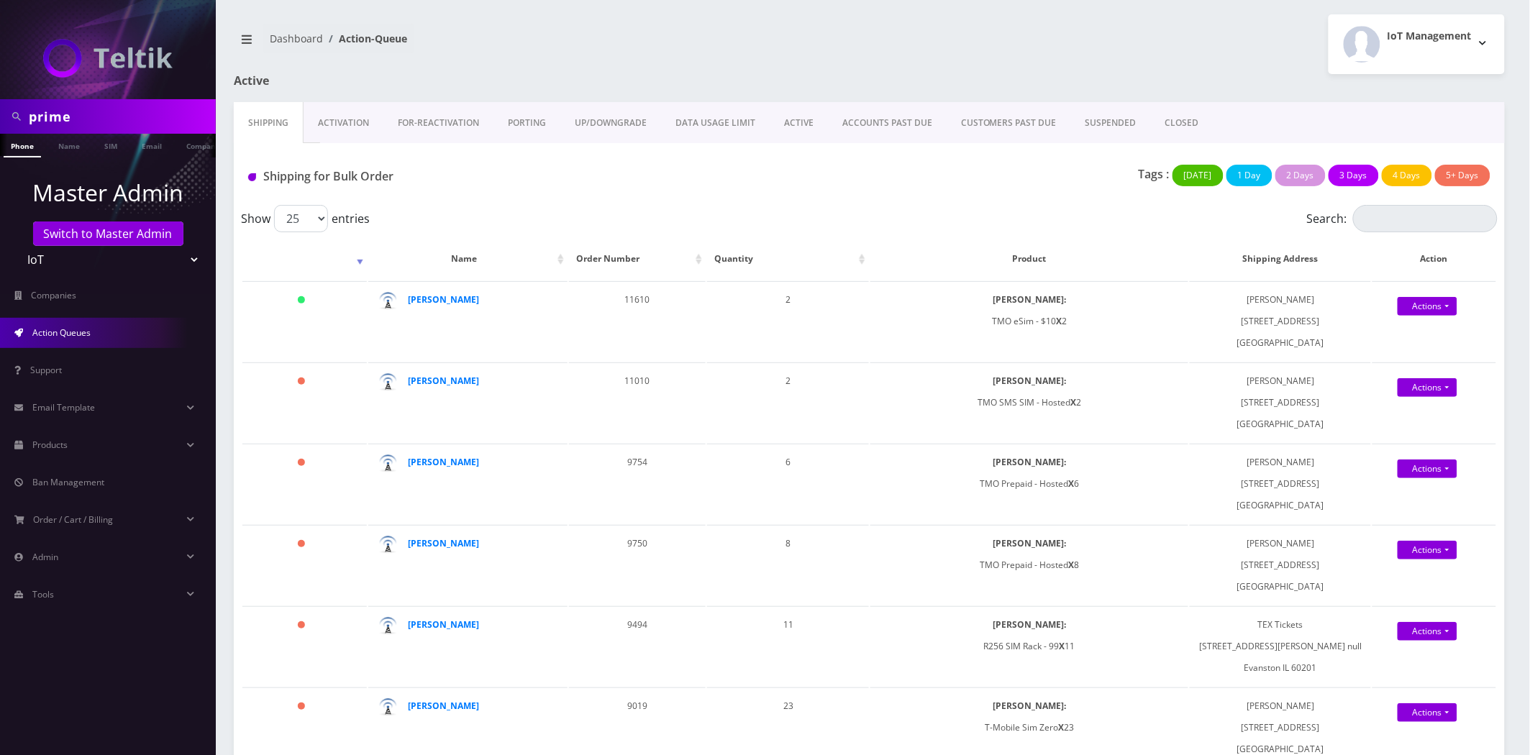
click at [104, 111] on input "prime" at bounding box center [120, 116] width 183 height 27
type input "let's go tickets"
click at [178, 147] on li "Company" at bounding box center [202, 146] width 55 height 24
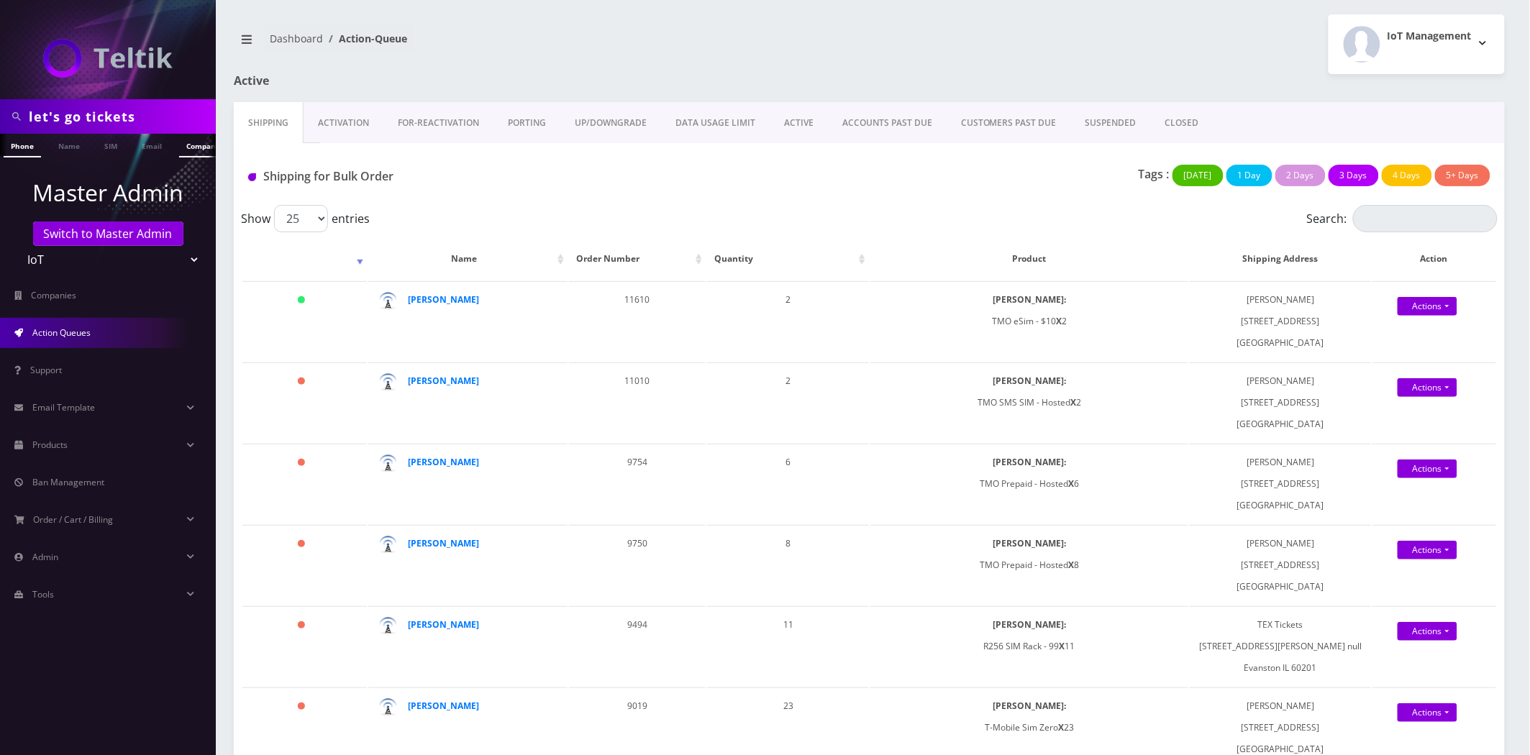
click at [189, 145] on link "Company" at bounding box center [203, 146] width 48 height 24
